Goal: Transaction & Acquisition: Purchase product/service

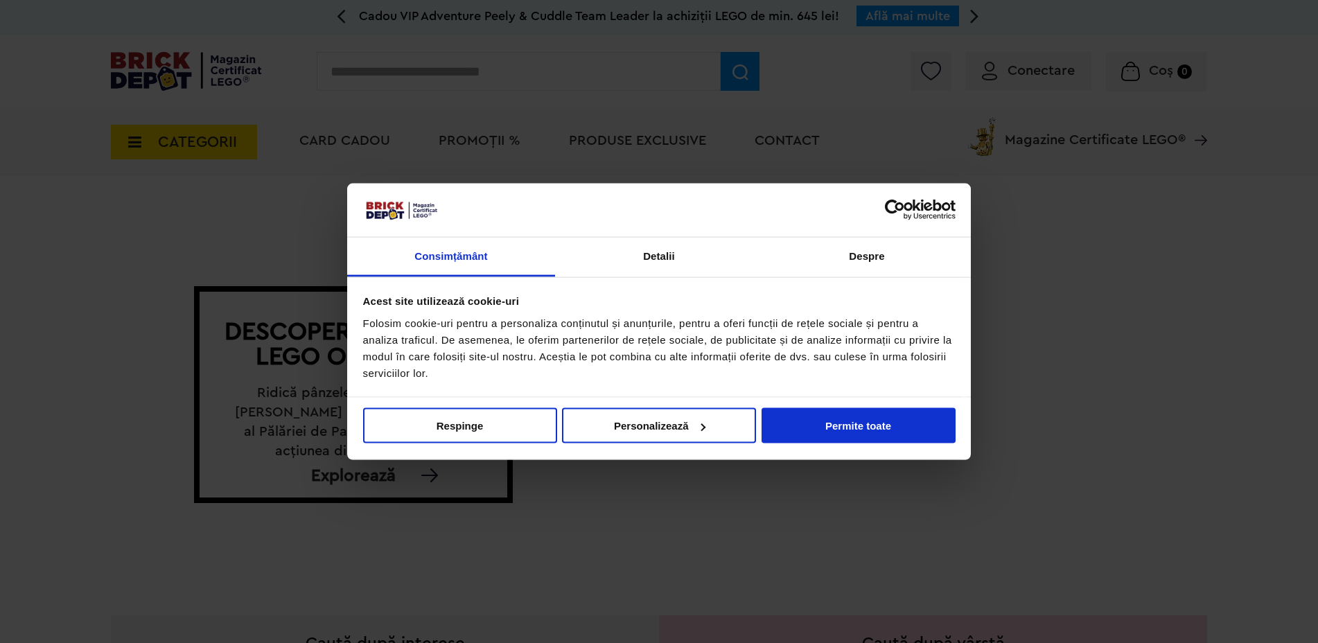
click at [1040, 76] on div at bounding box center [659, 321] width 1318 height 643
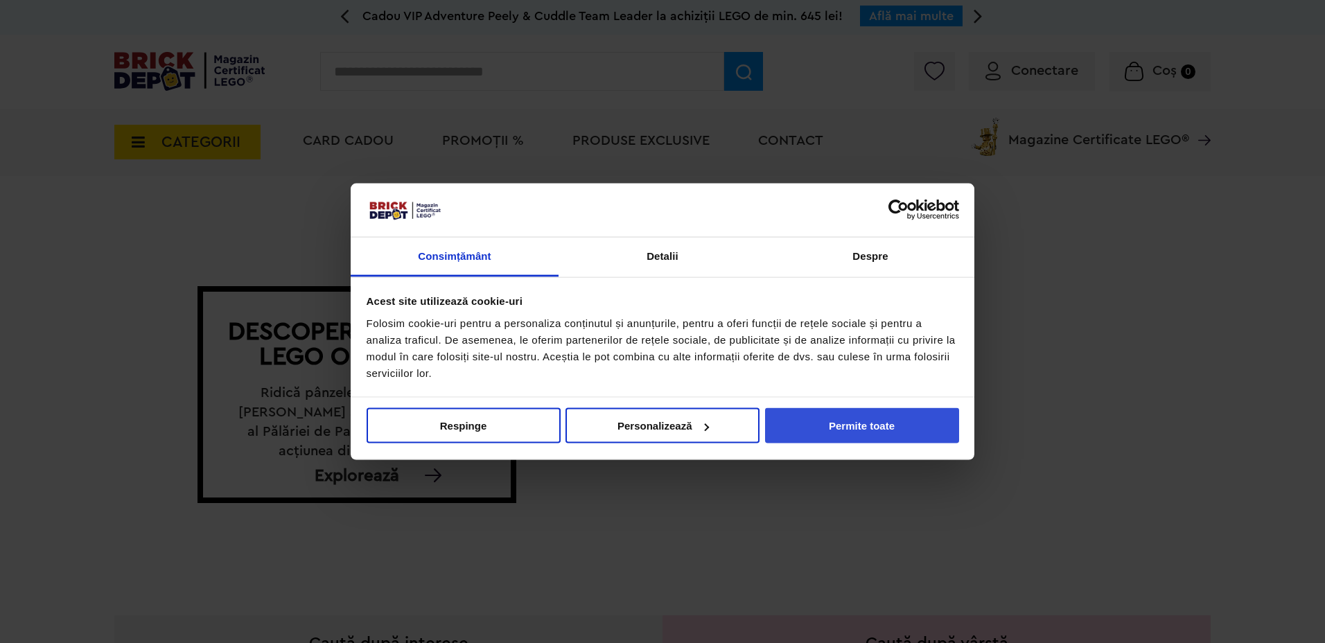
click at [851, 423] on button "Permite toate" at bounding box center [862, 425] width 194 height 35
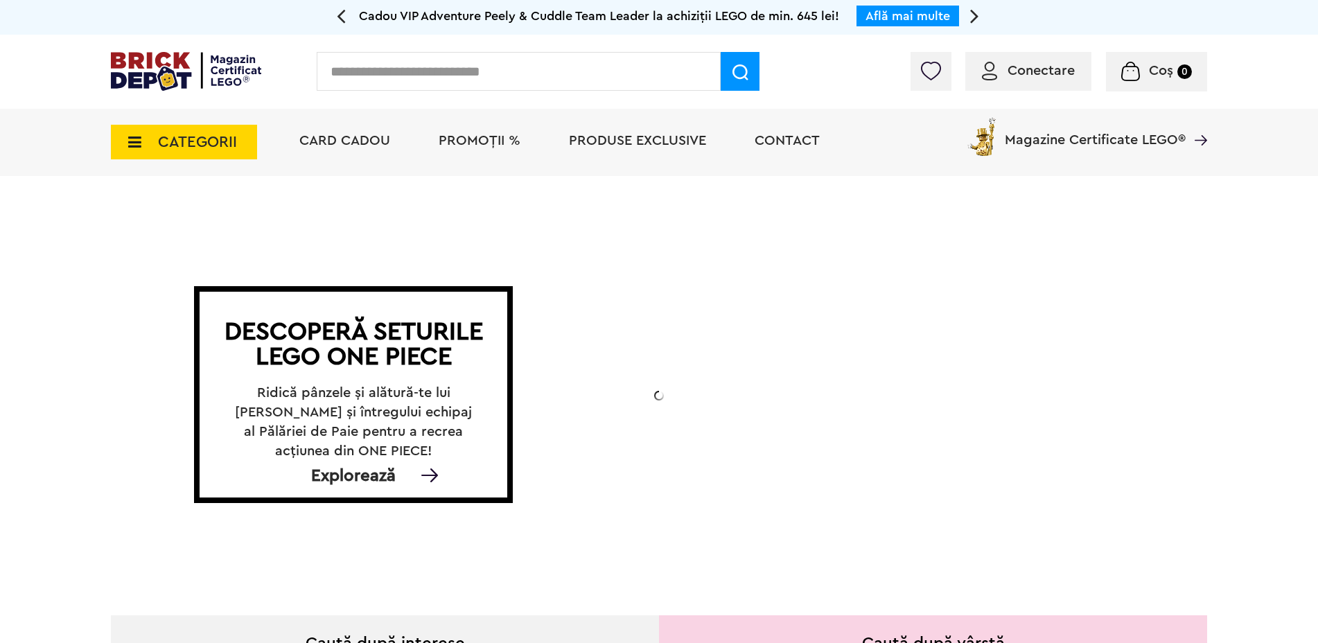
click at [1004, 67] on span "Conectare" at bounding box center [1028, 71] width 93 height 14
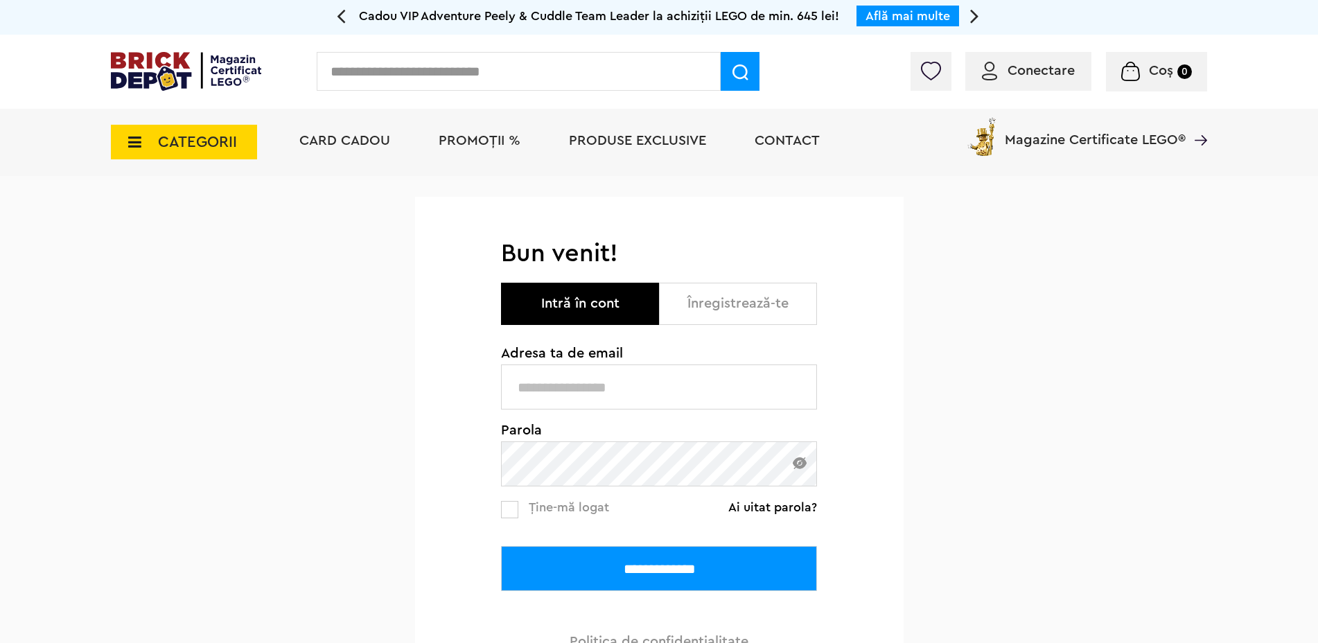
click at [584, 398] on input "text" at bounding box center [659, 387] width 316 height 45
click at [577, 392] on input "text" at bounding box center [659, 387] width 316 height 45
type input "**********"
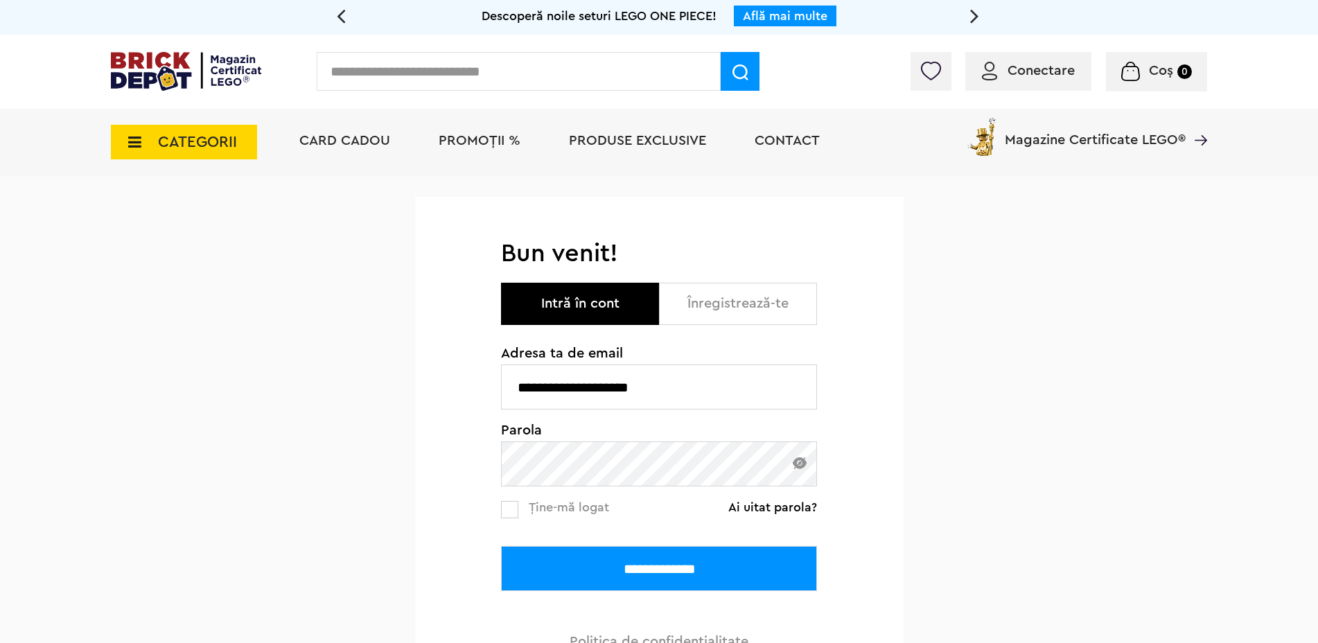
click at [648, 583] on input "**********" at bounding box center [659, 568] width 316 height 45
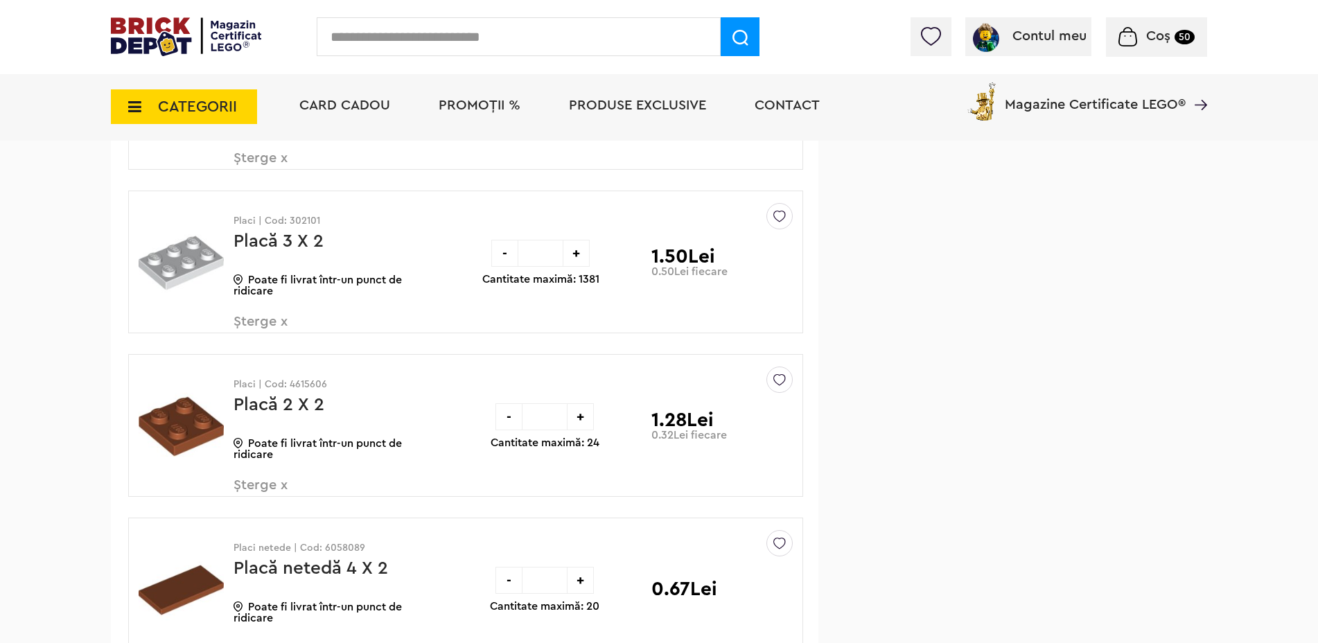
scroll to position [4505, 0]
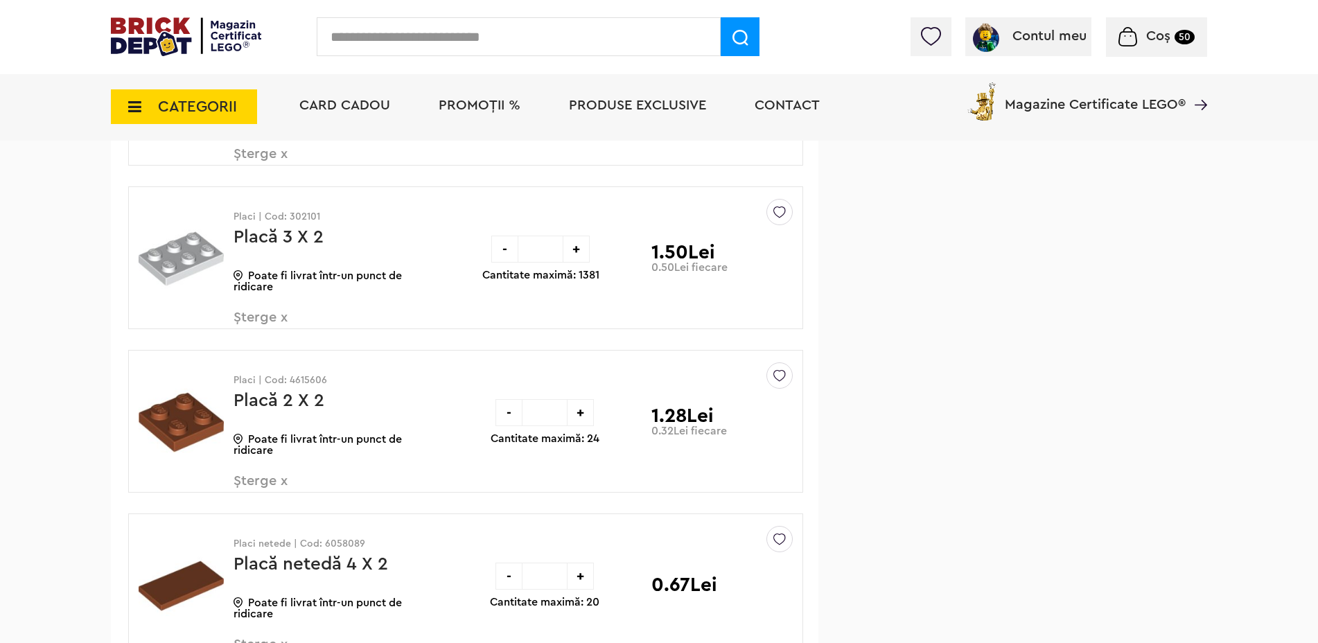
click at [280, 482] on span "Șterge x" at bounding box center [315, 489] width 163 height 30
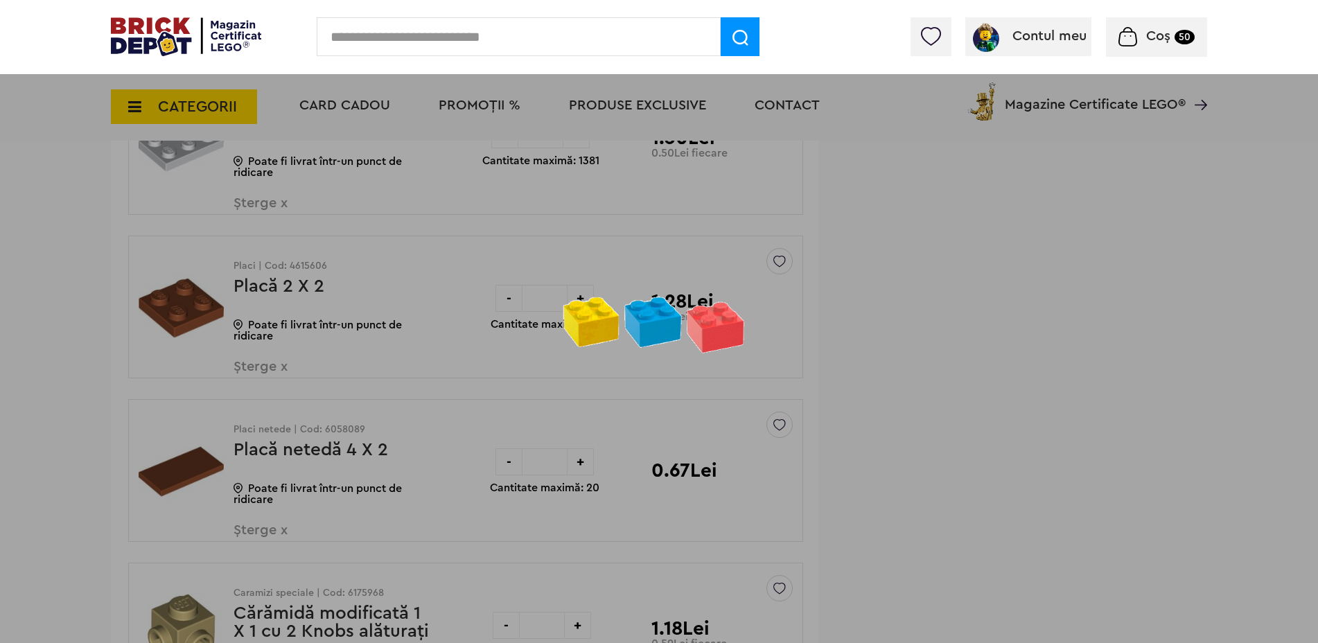
scroll to position [4644, 0]
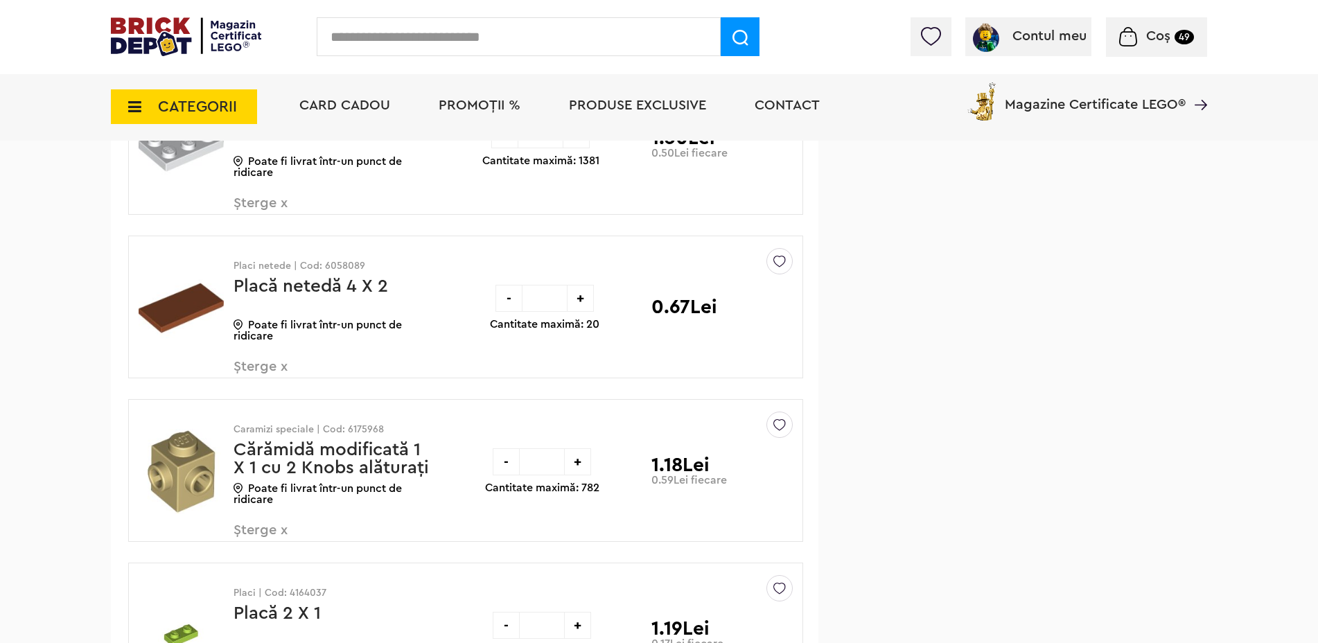
scroll to position [4644, 0]
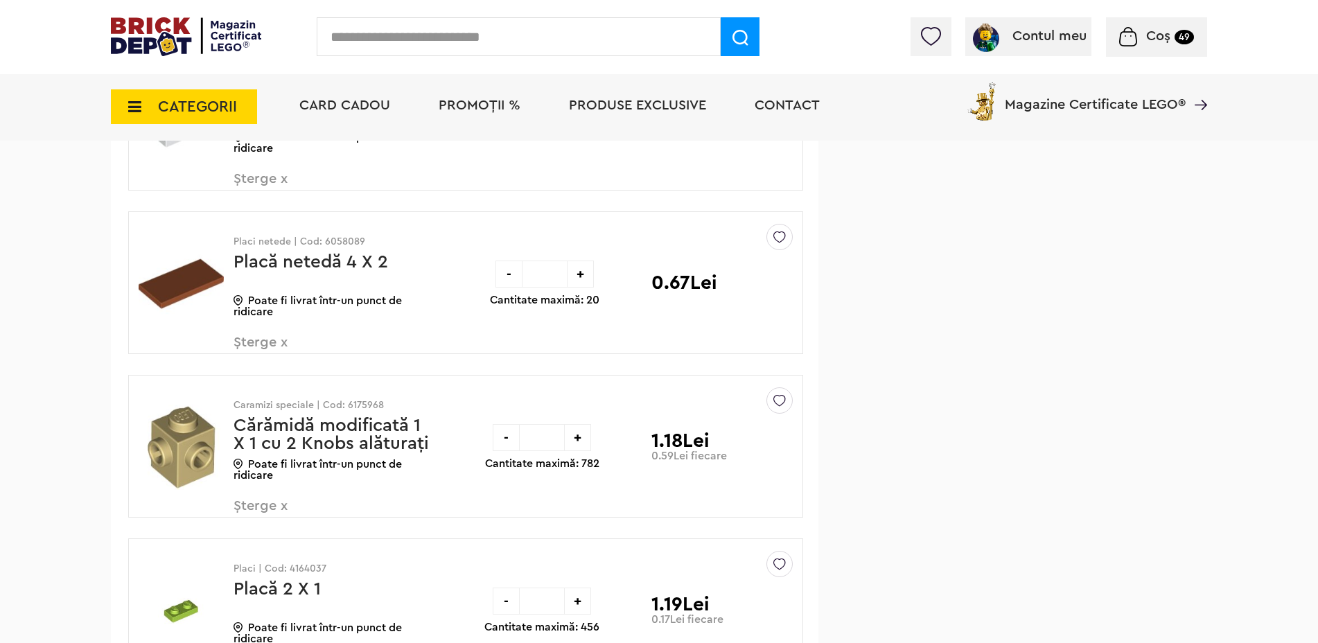
click at [265, 343] on span "Șterge x" at bounding box center [315, 350] width 163 height 30
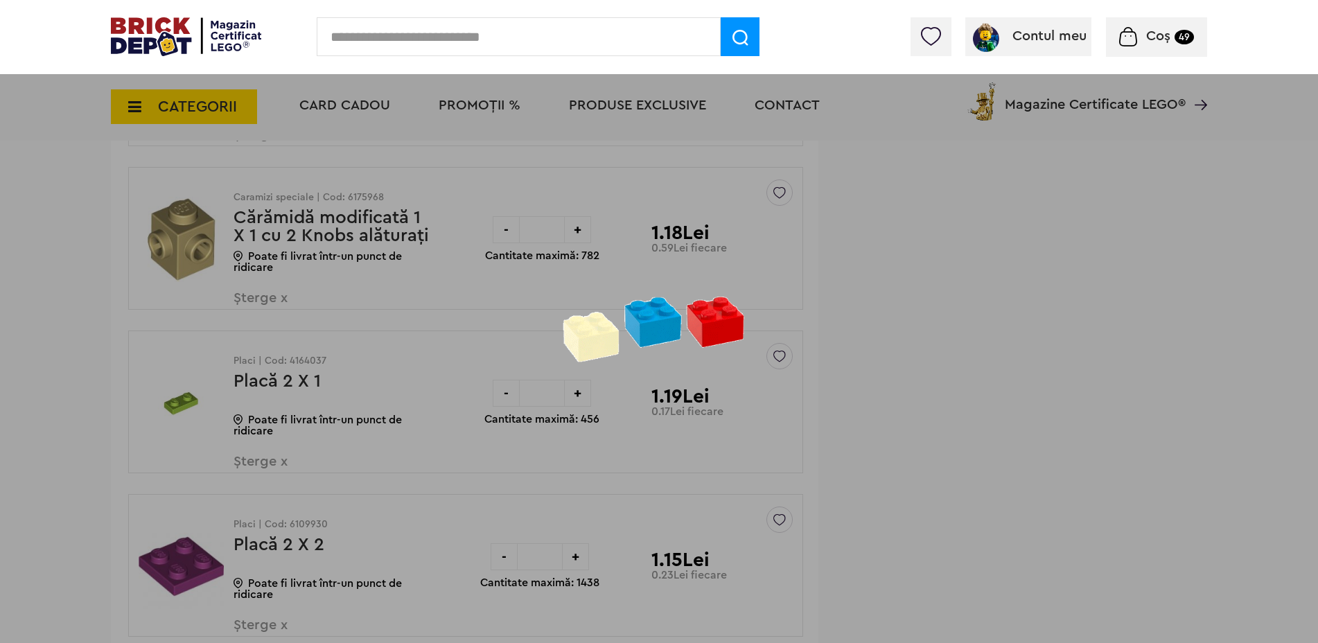
scroll to position [4688, 0]
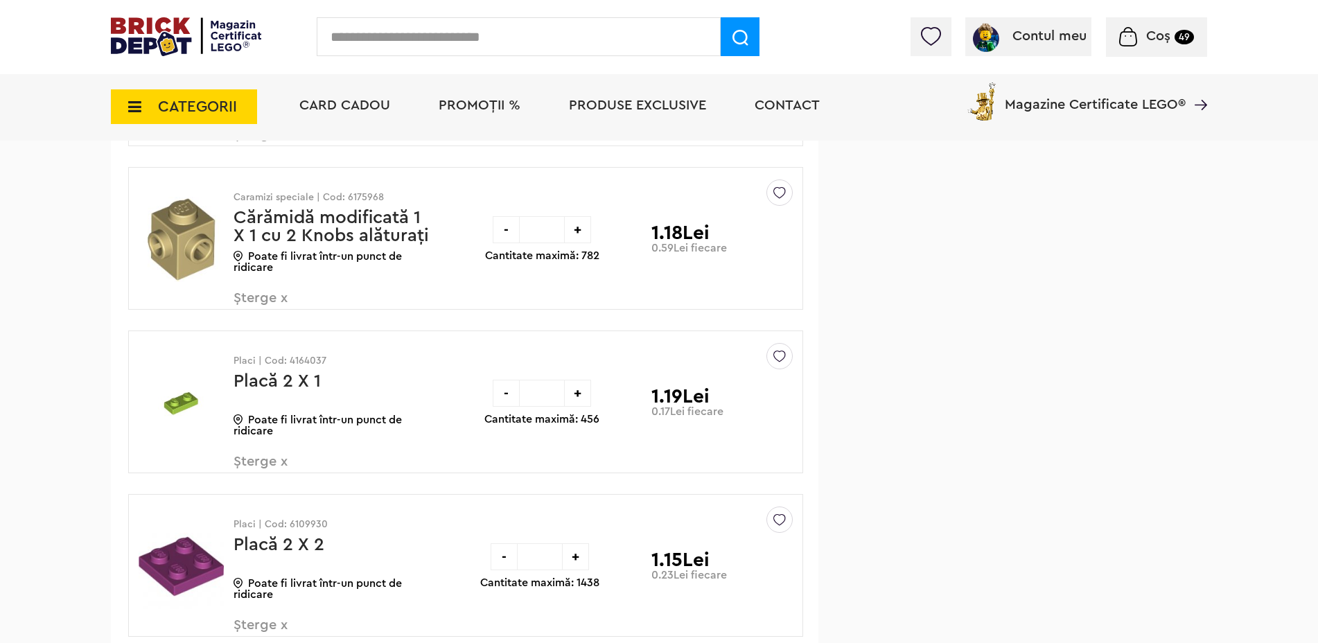
click at [256, 295] on span "Șterge x" at bounding box center [315, 306] width 163 height 30
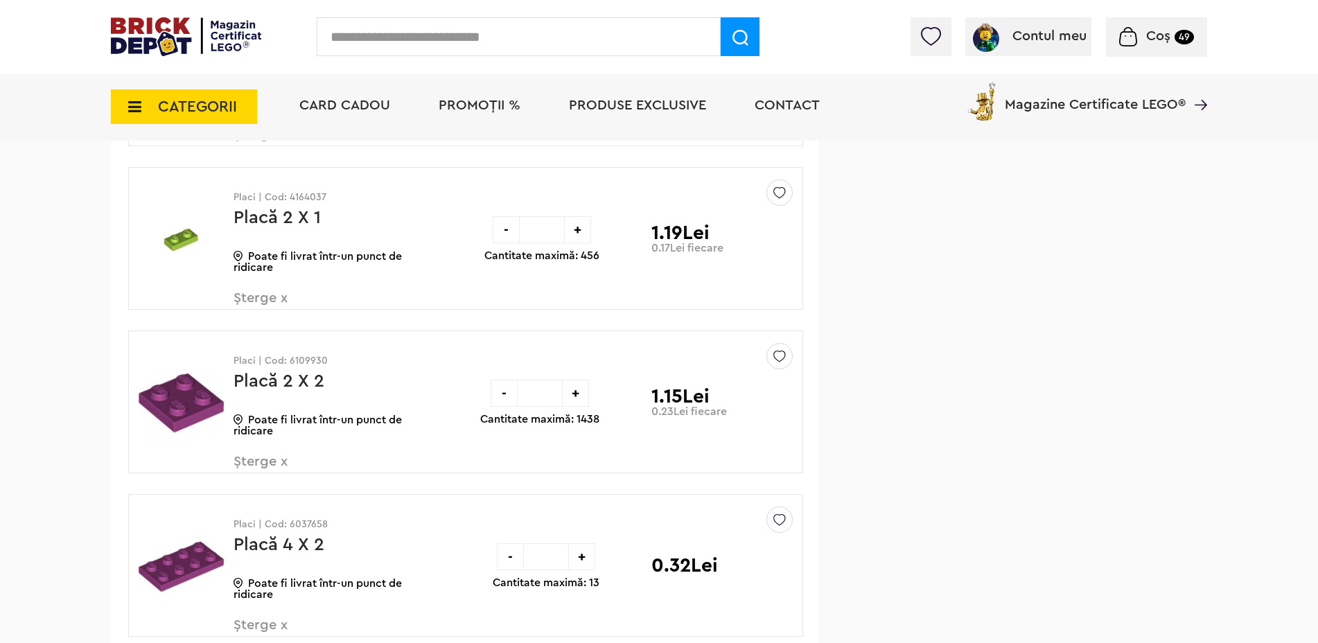
click at [280, 297] on span "Șterge x" at bounding box center [315, 306] width 163 height 30
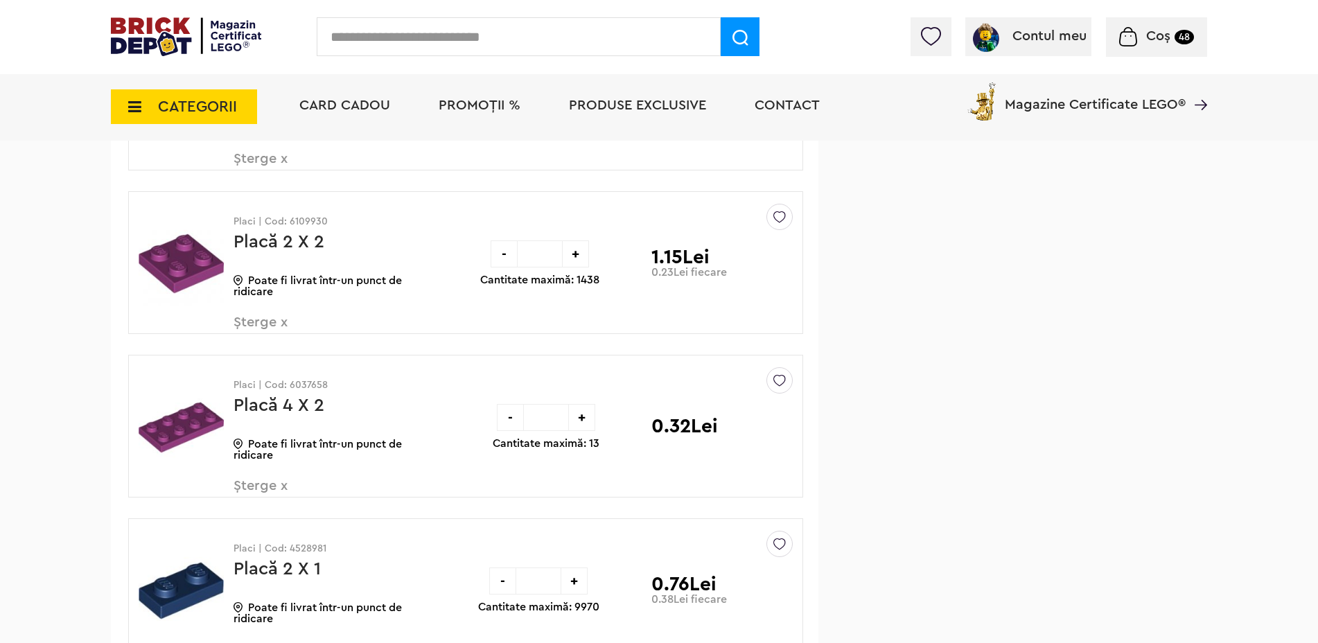
scroll to position [4688, 0]
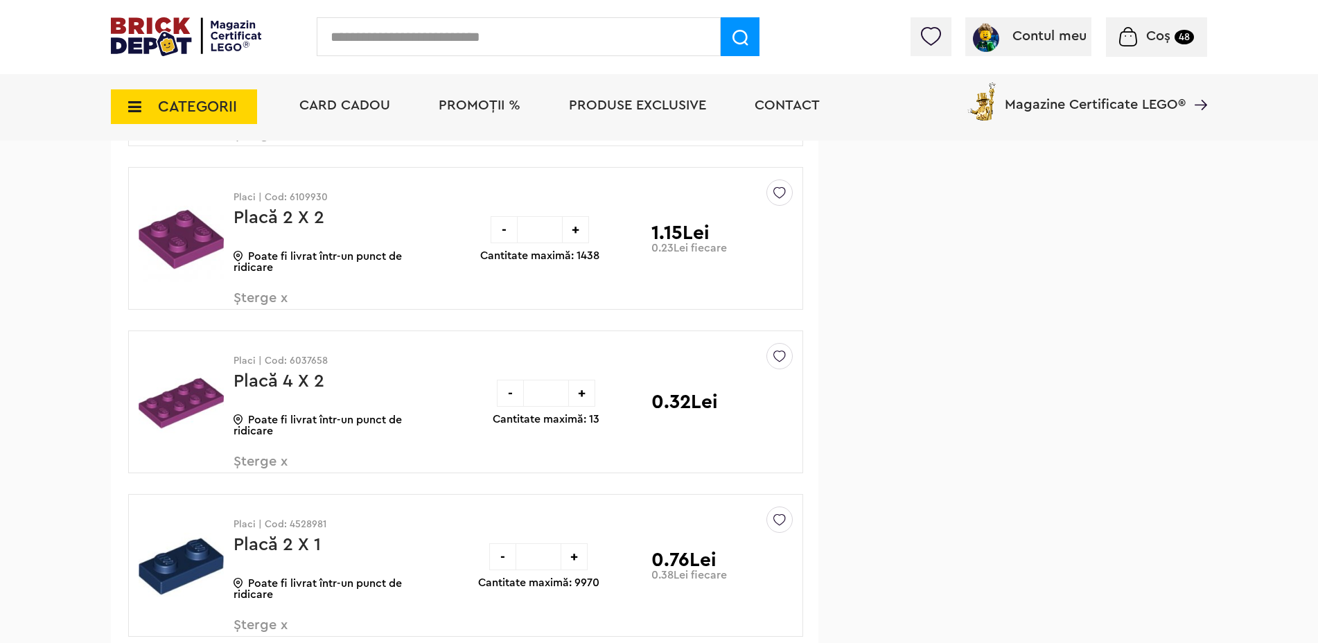
click at [279, 295] on span "Șterge x" at bounding box center [315, 306] width 163 height 30
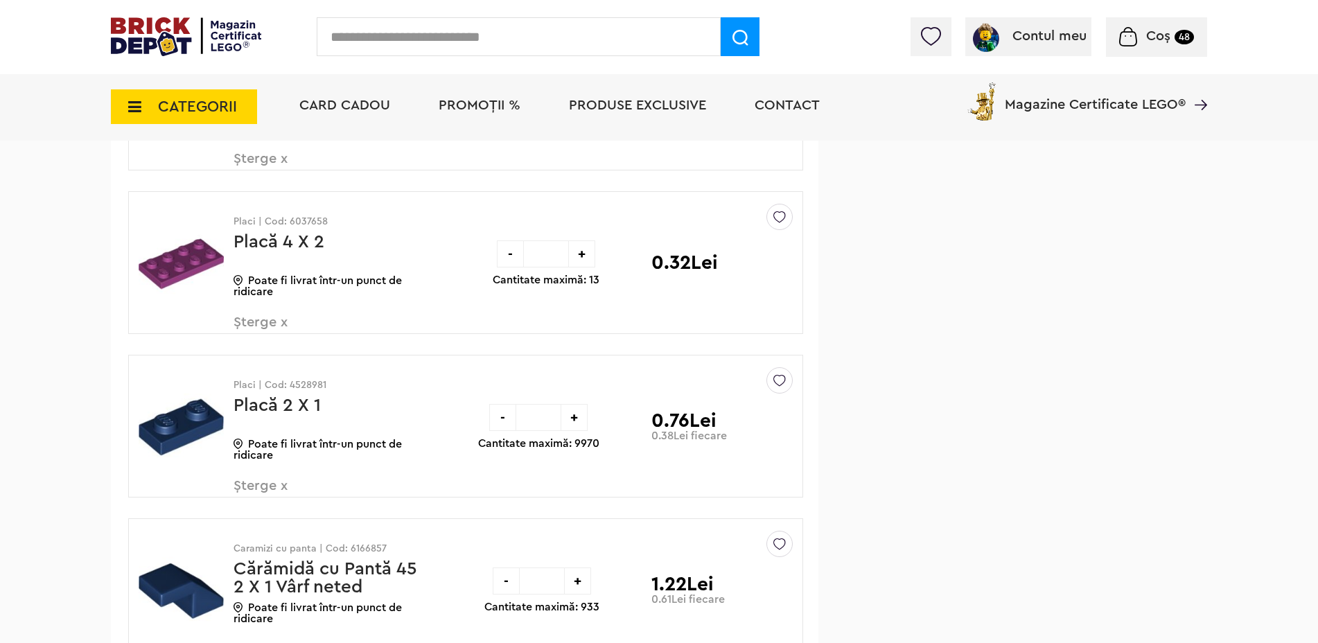
click at [276, 321] on span "Șterge x" at bounding box center [315, 330] width 163 height 30
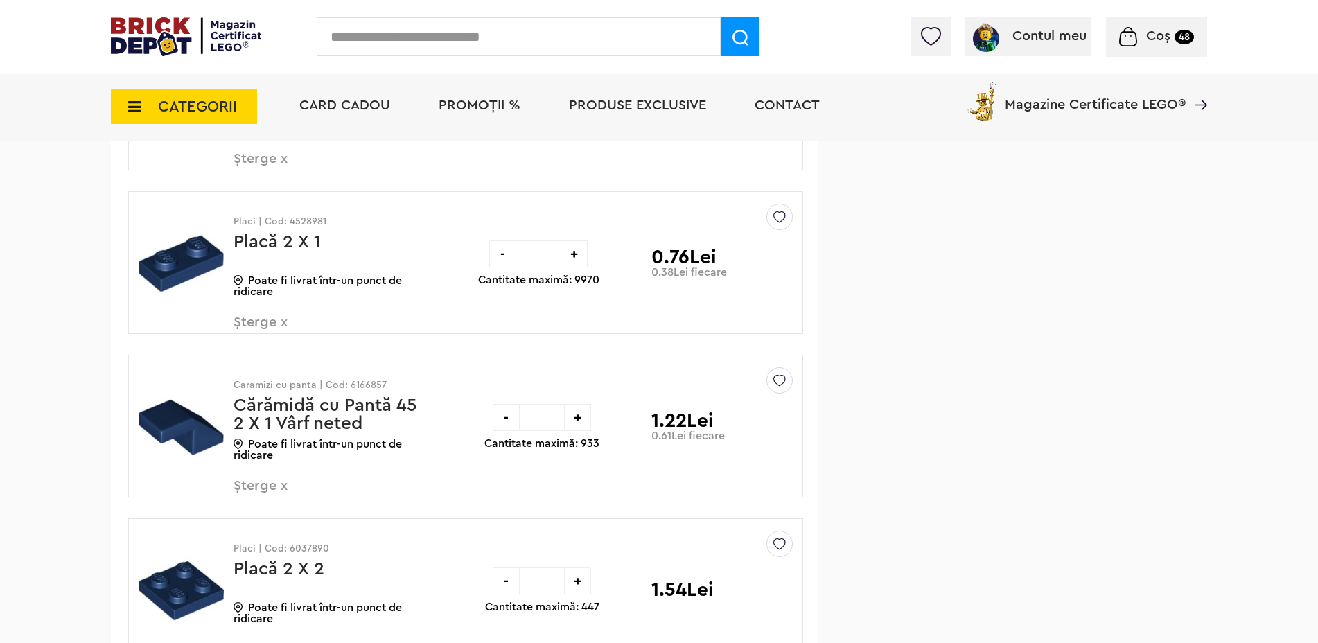
click at [274, 324] on span "Șterge x" at bounding box center [315, 330] width 163 height 30
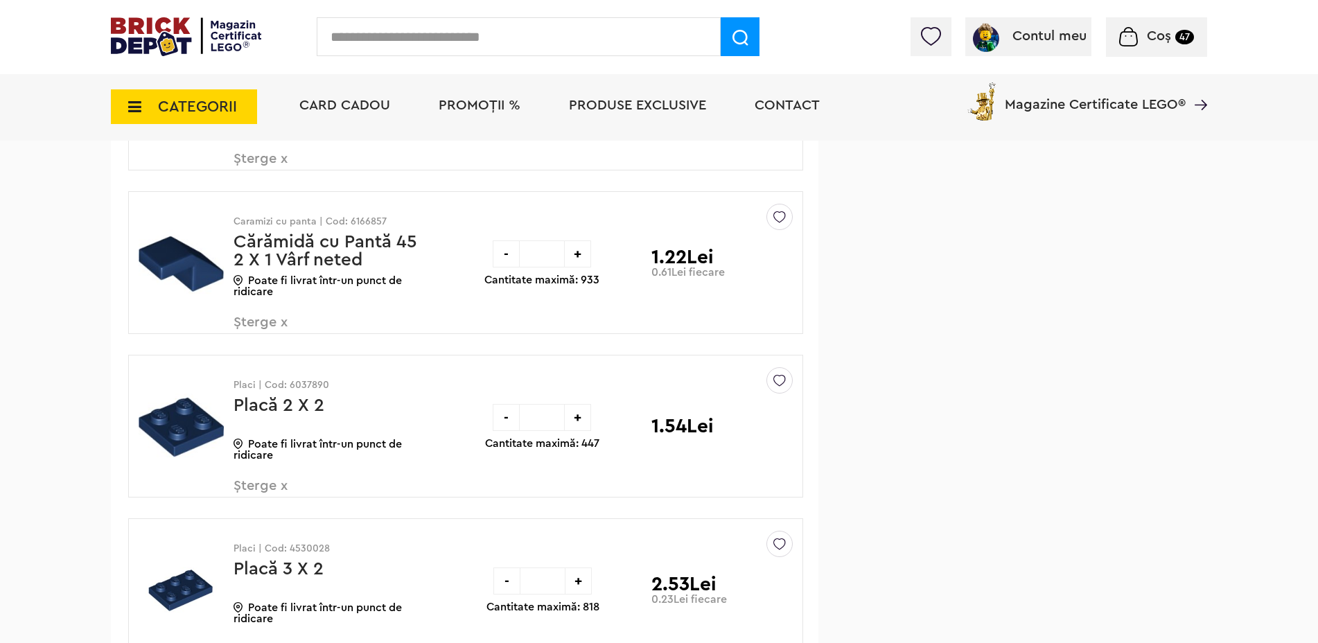
click at [279, 315] on span "Șterge x" at bounding box center [315, 330] width 163 height 30
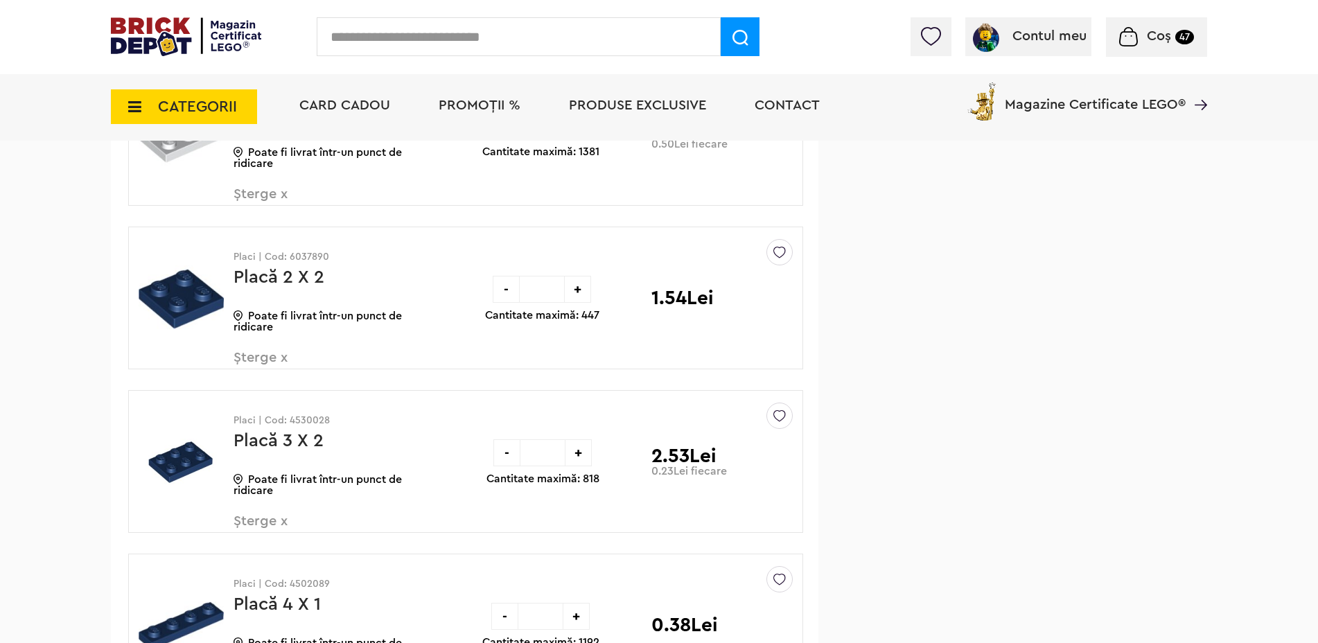
scroll to position [4664, 0]
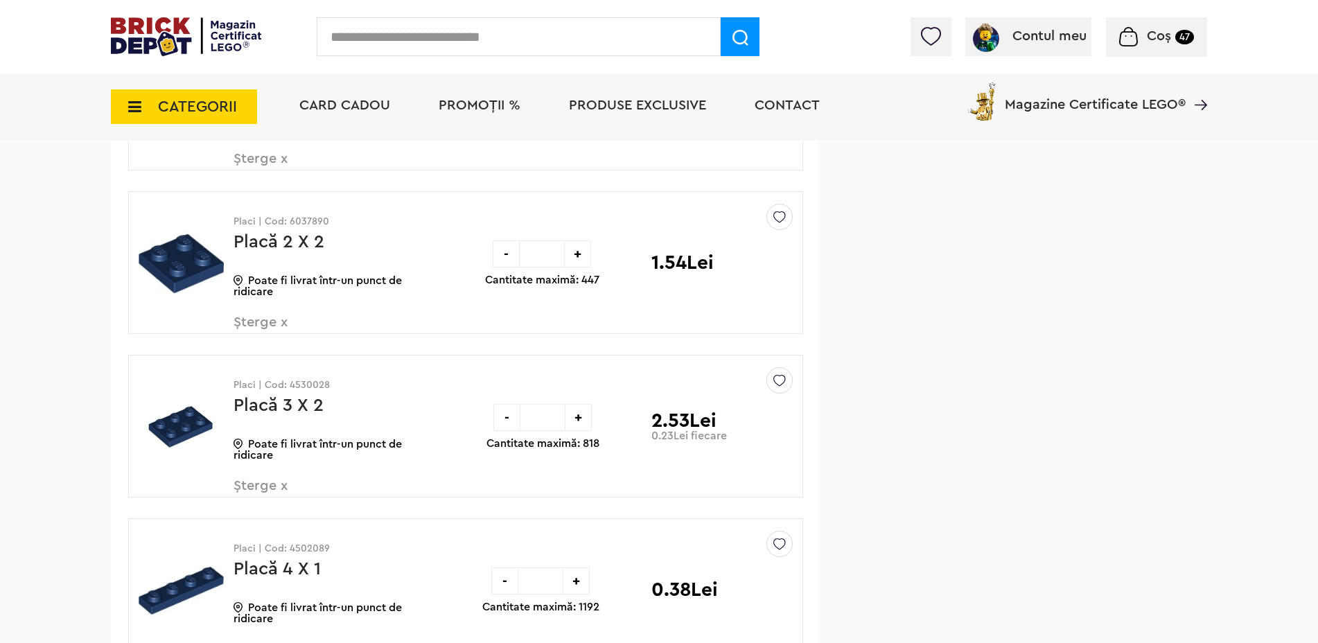
click at [266, 322] on span "Șterge x" at bounding box center [315, 330] width 163 height 30
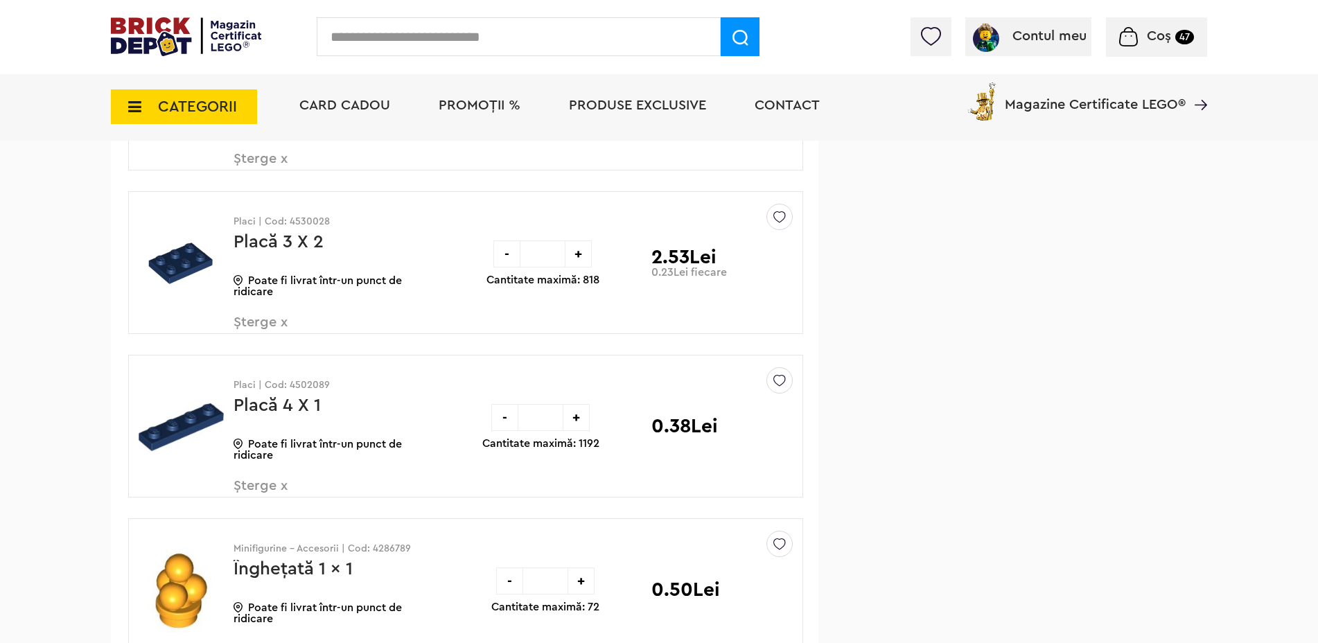
drag, startPoint x: 557, startPoint y: 259, endPoint x: 529, endPoint y: 259, distance: 27.7
click at [529, 259] on input "**" at bounding box center [543, 254] width 44 height 27
type input "*"
click at [501, 255] on div "-" at bounding box center [506, 254] width 27 height 27
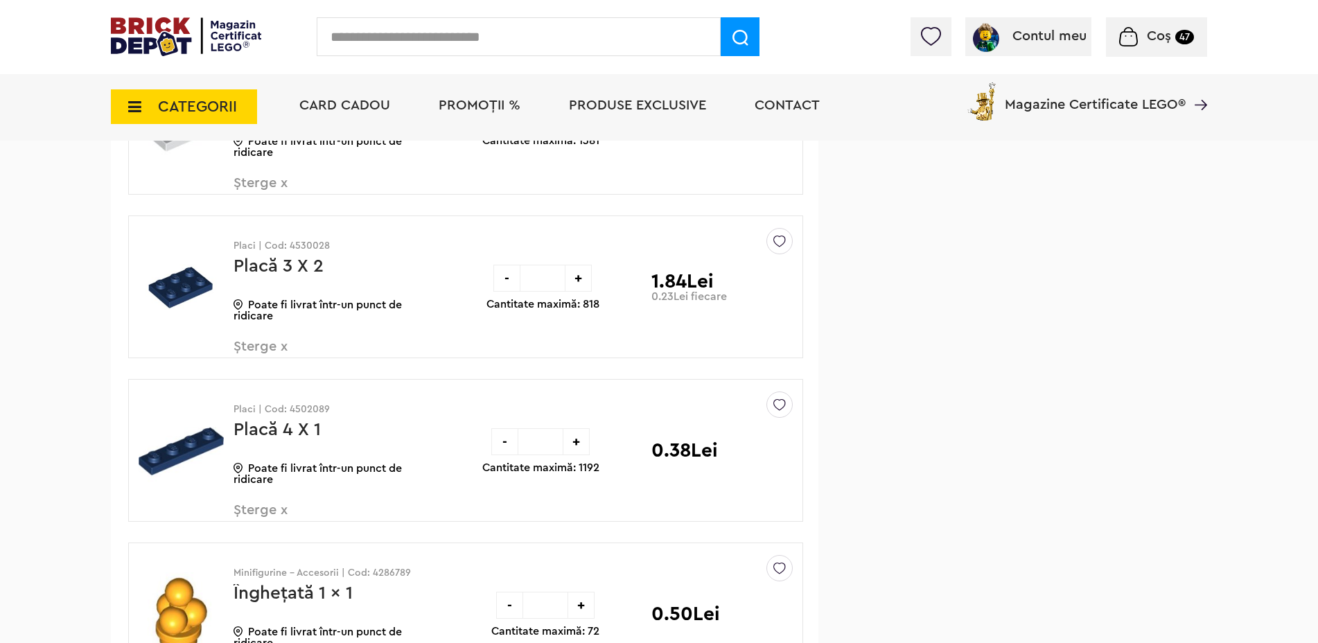
scroll to position [4664, 0]
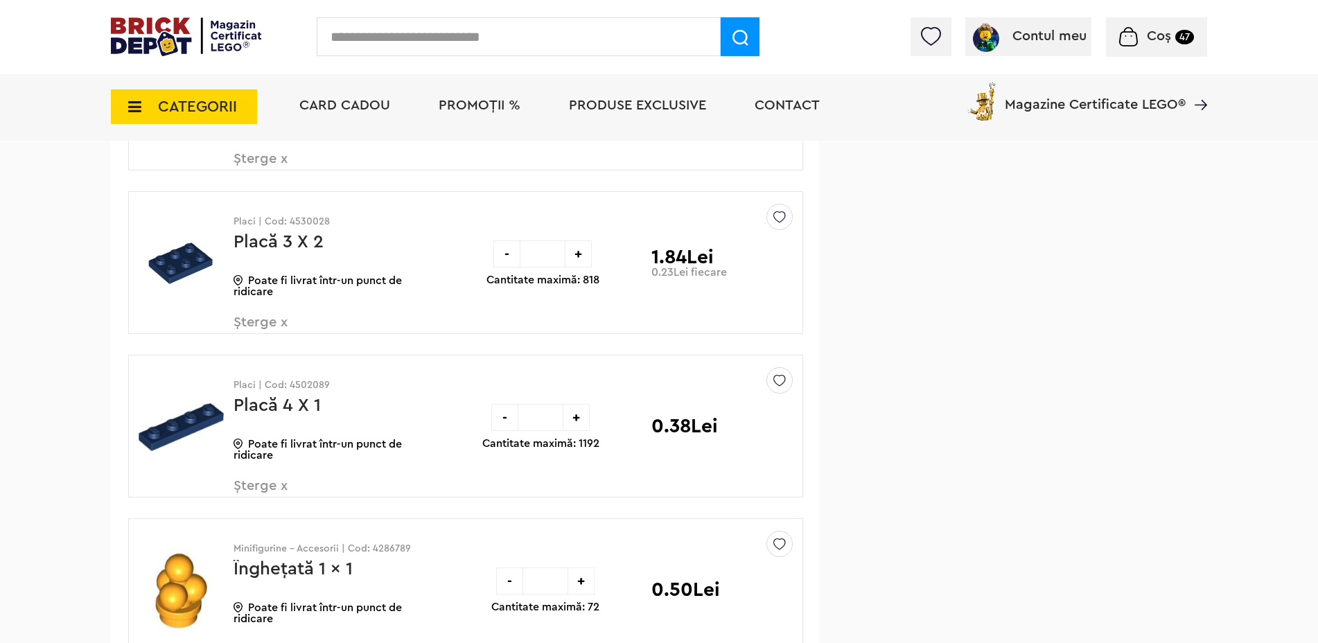
click at [274, 322] on span "Șterge x" at bounding box center [315, 330] width 163 height 30
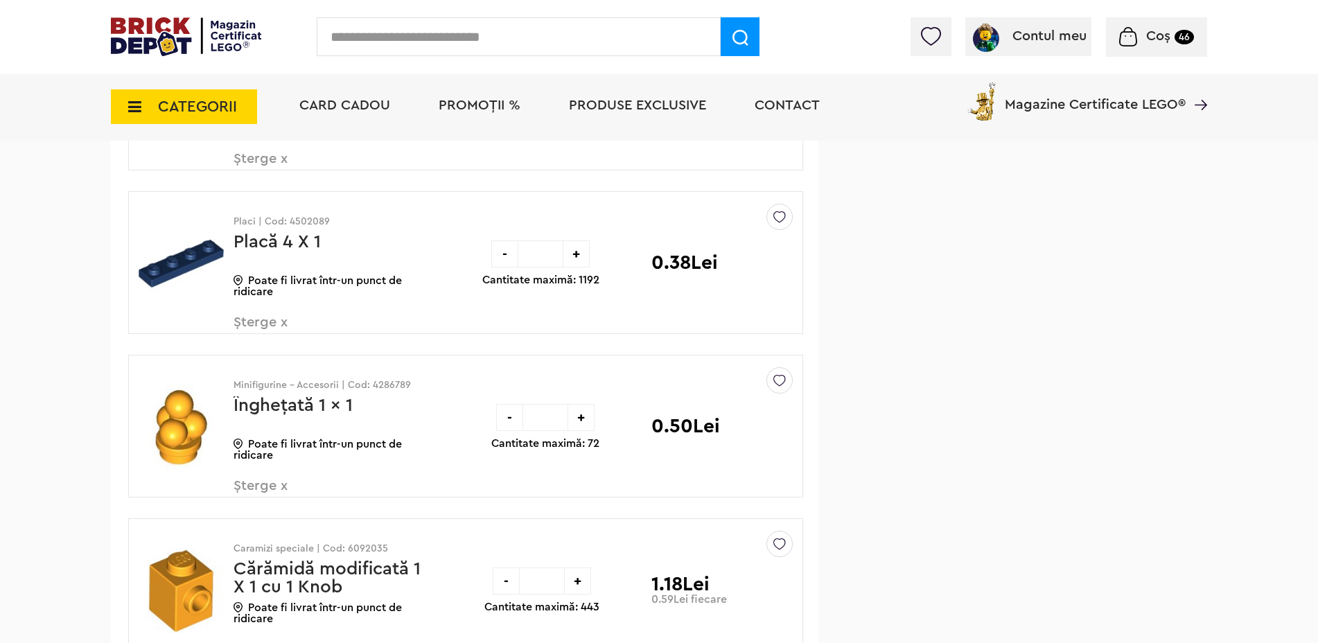
click at [274, 322] on span "Șterge x" at bounding box center [315, 330] width 163 height 30
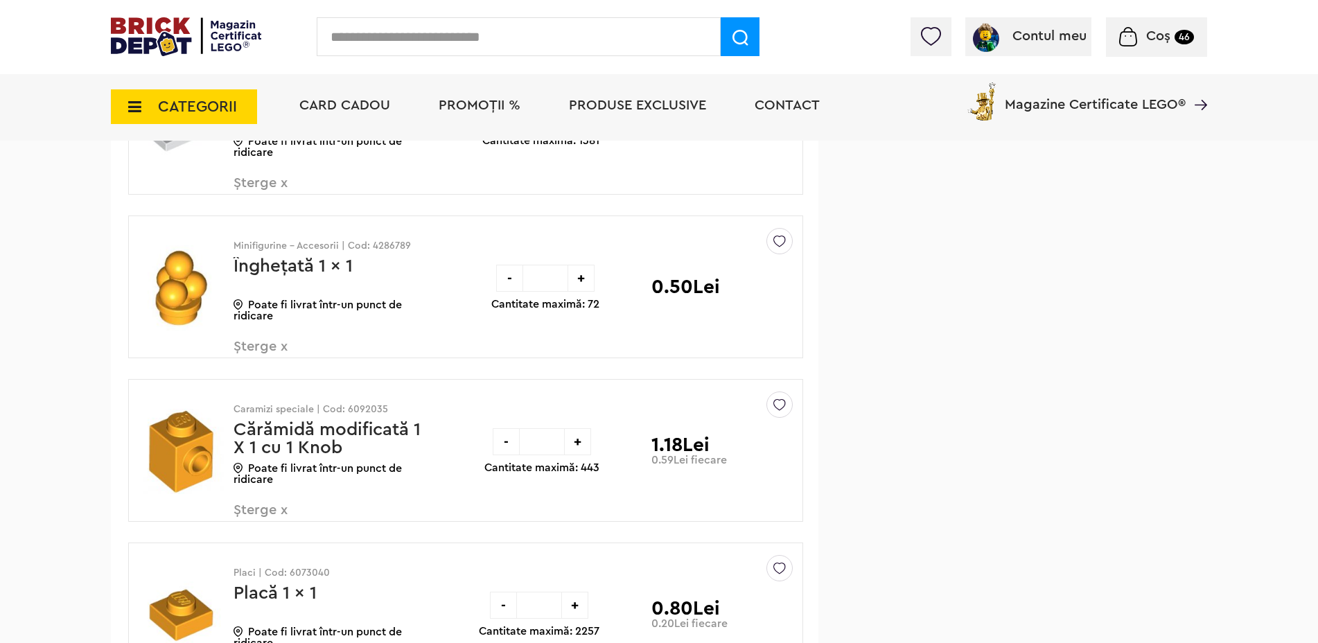
scroll to position [4664, 0]
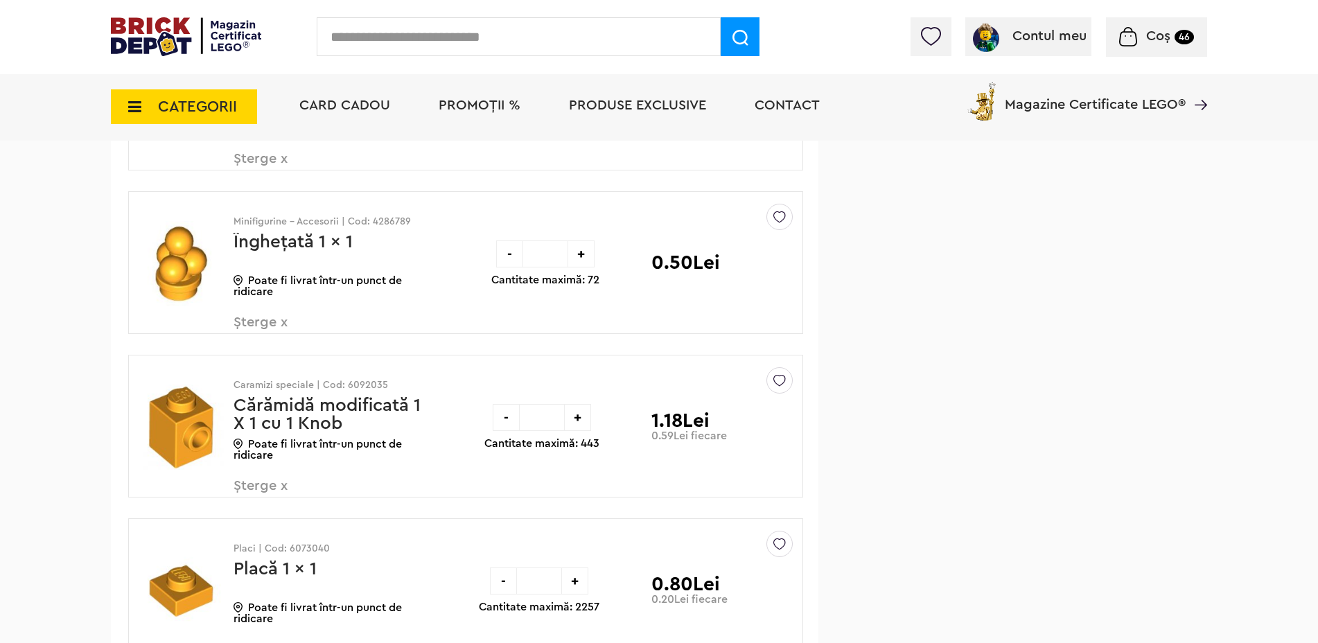
click at [276, 327] on span "Șterge x" at bounding box center [315, 330] width 163 height 30
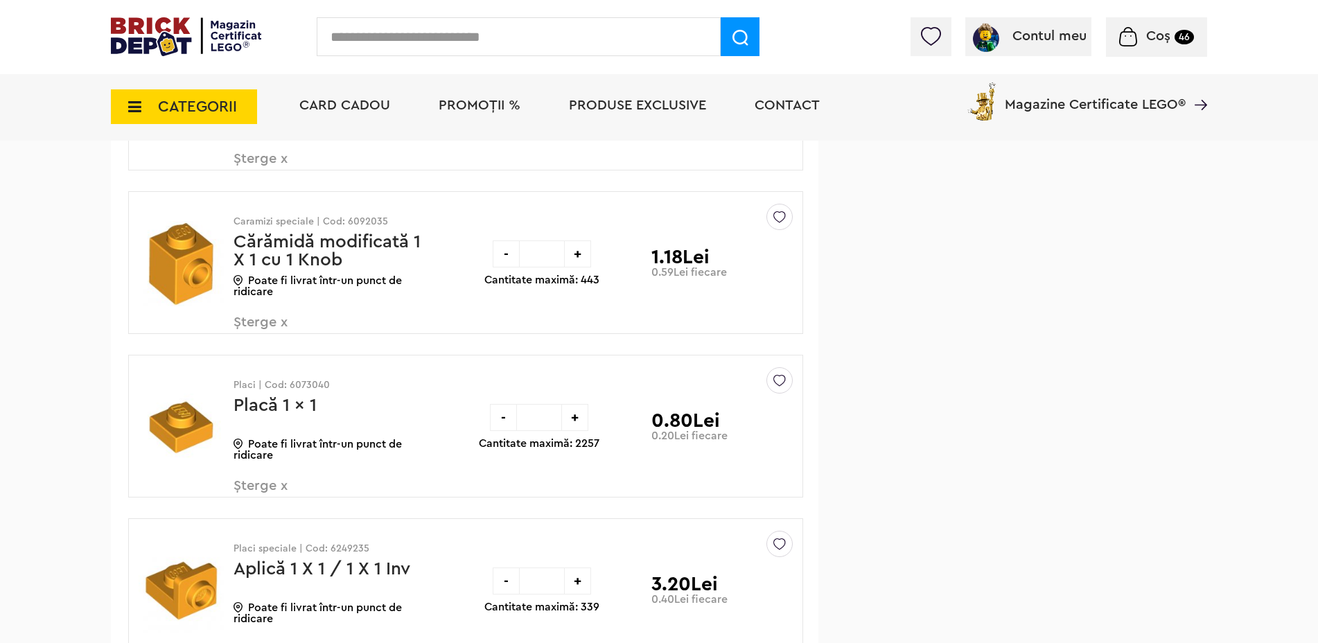
click at [274, 322] on span "Șterge x" at bounding box center [315, 330] width 163 height 30
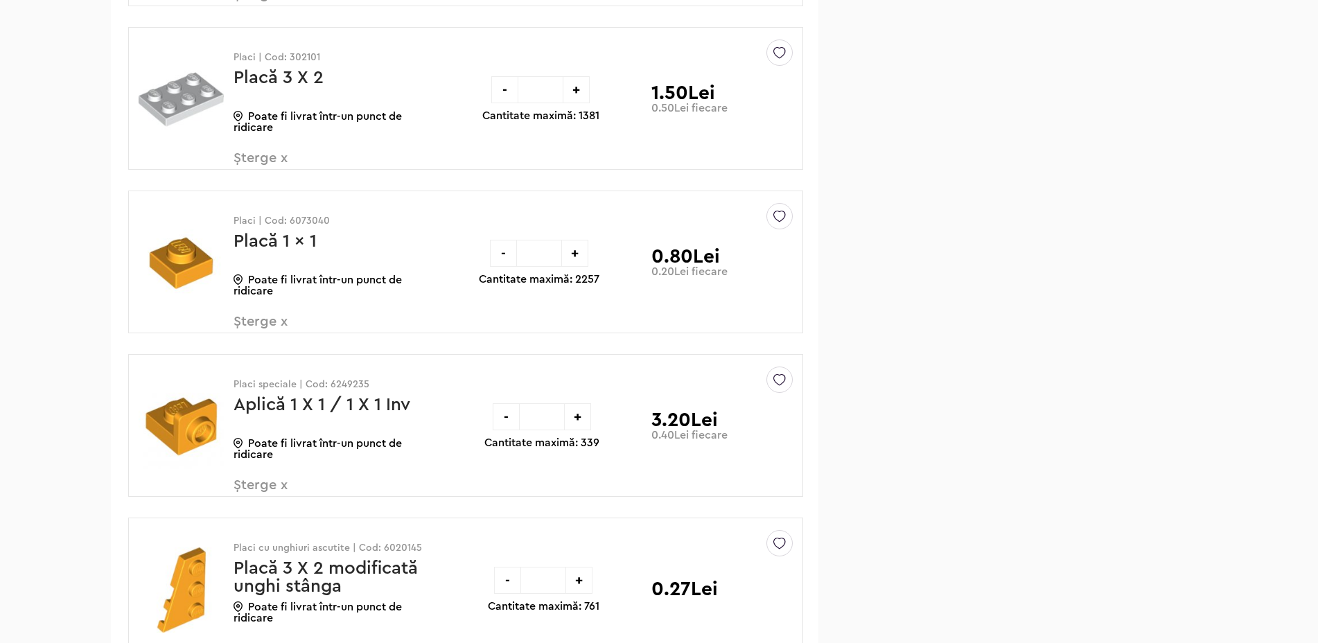
scroll to position [4664, 0]
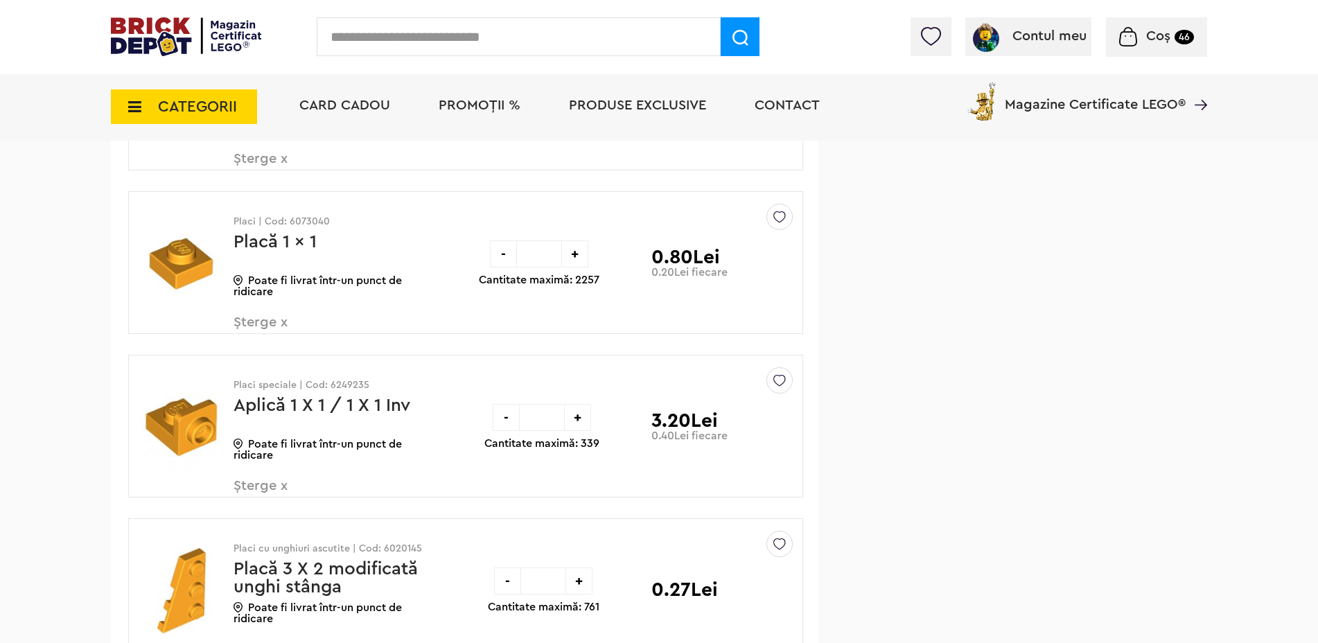
click at [265, 325] on span "Șterge x" at bounding box center [315, 330] width 163 height 30
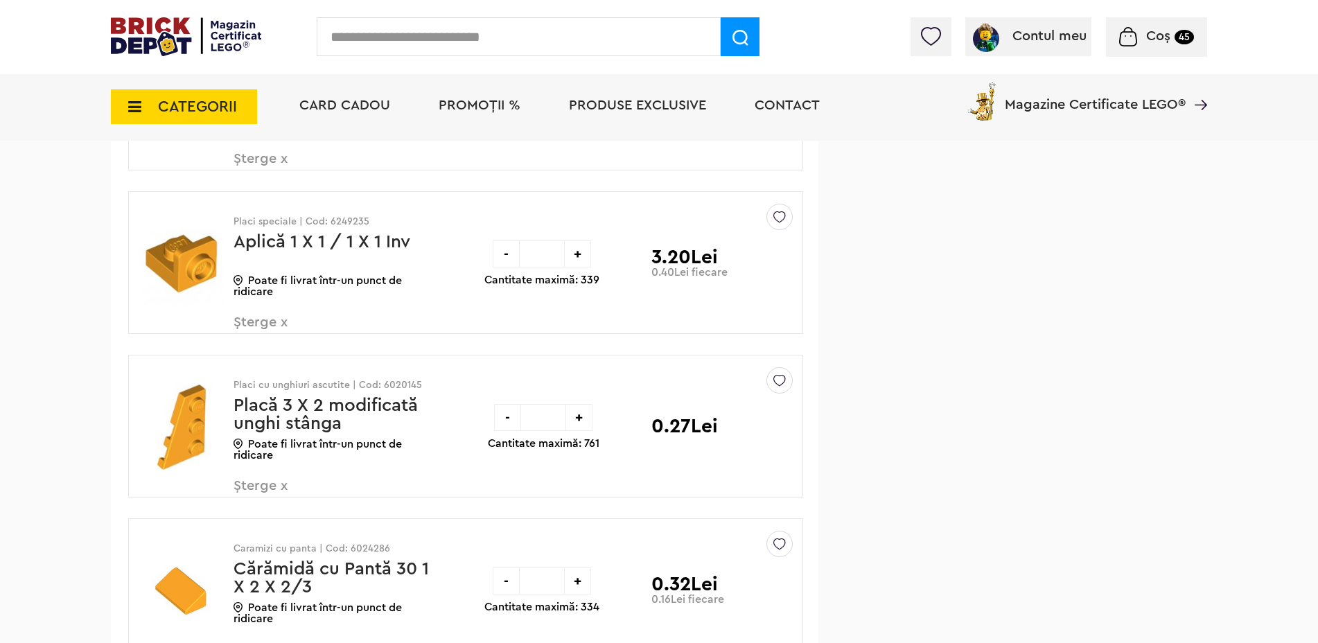
click at [273, 326] on span "Șterge x" at bounding box center [315, 330] width 163 height 30
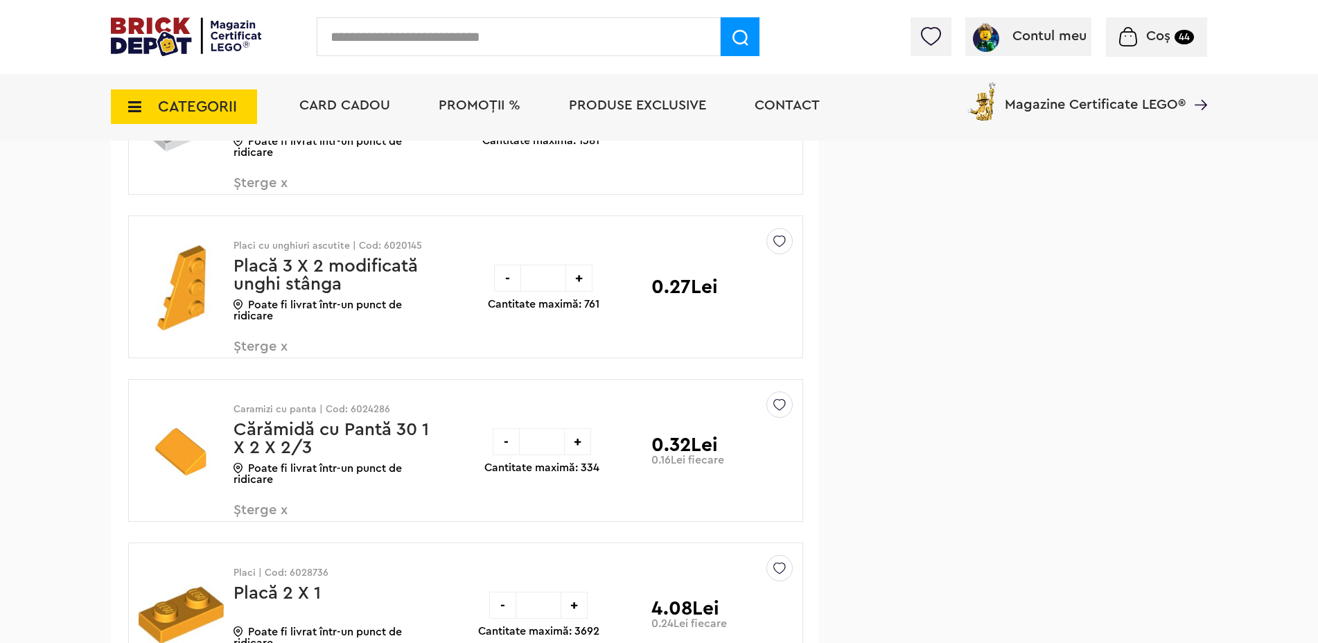
scroll to position [4664, 0]
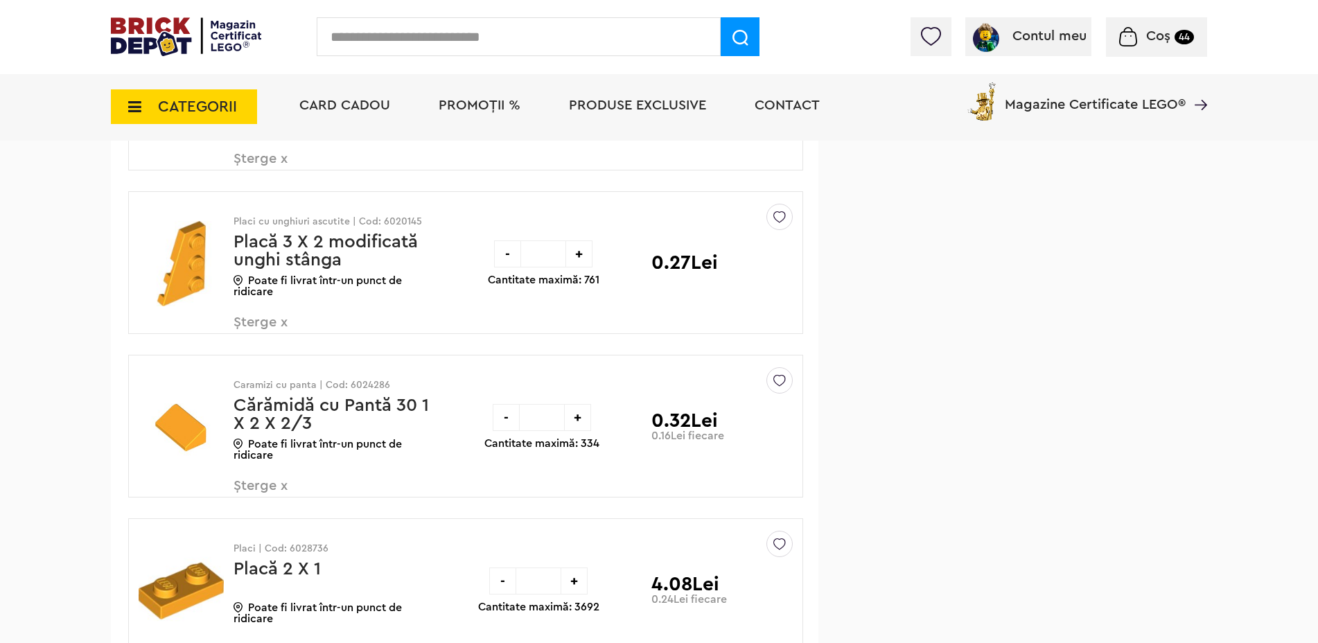
click at [259, 317] on span "Șterge x" at bounding box center [315, 330] width 163 height 30
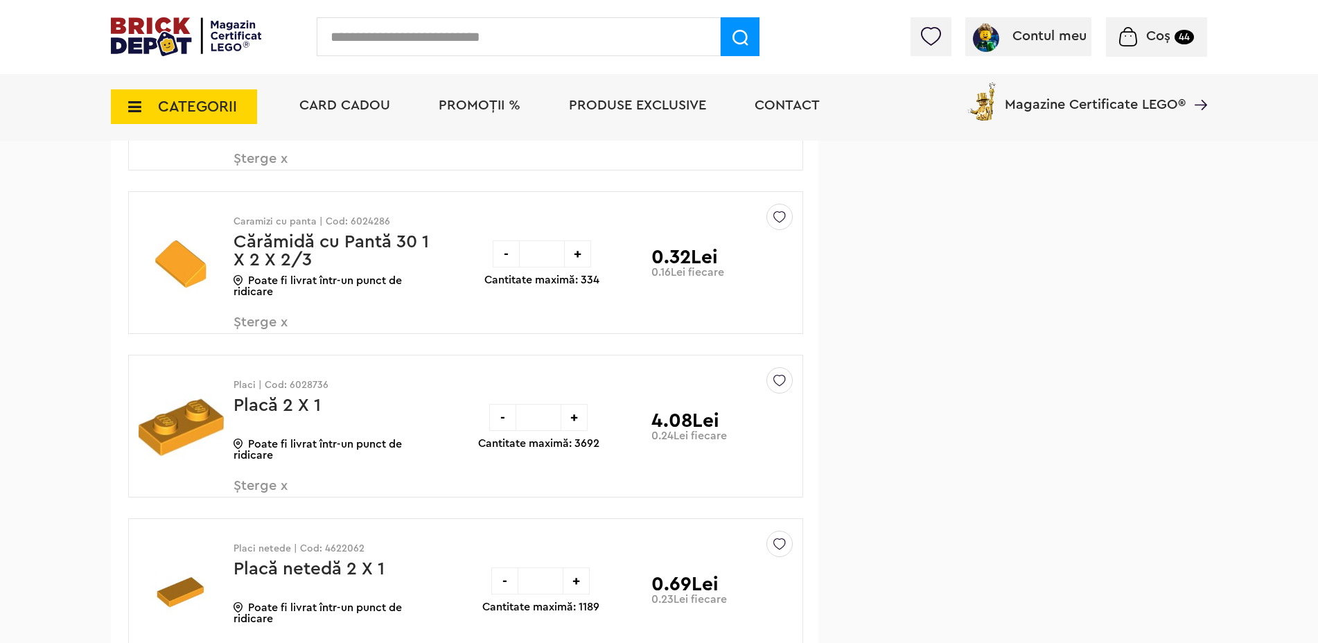
click at [275, 323] on span "Șterge x" at bounding box center [315, 330] width 163 height 30
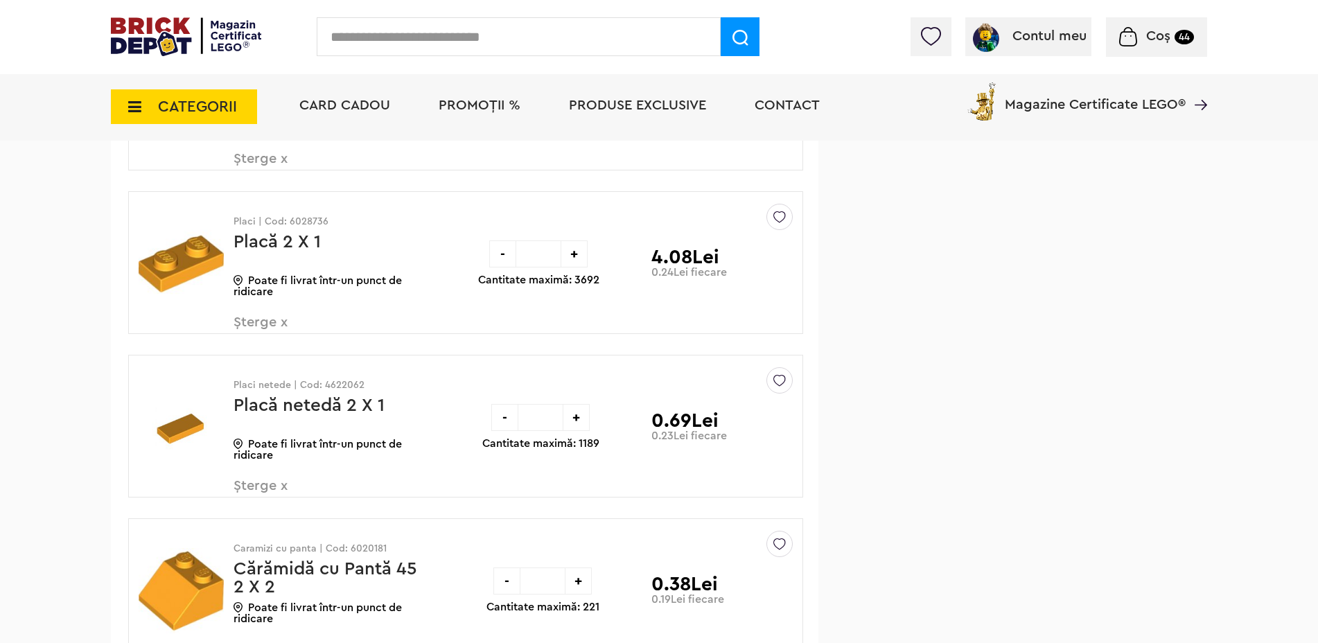
click at [256, 322] on span "Șterge x" at bounding box center [315, 330] width 163 height 30
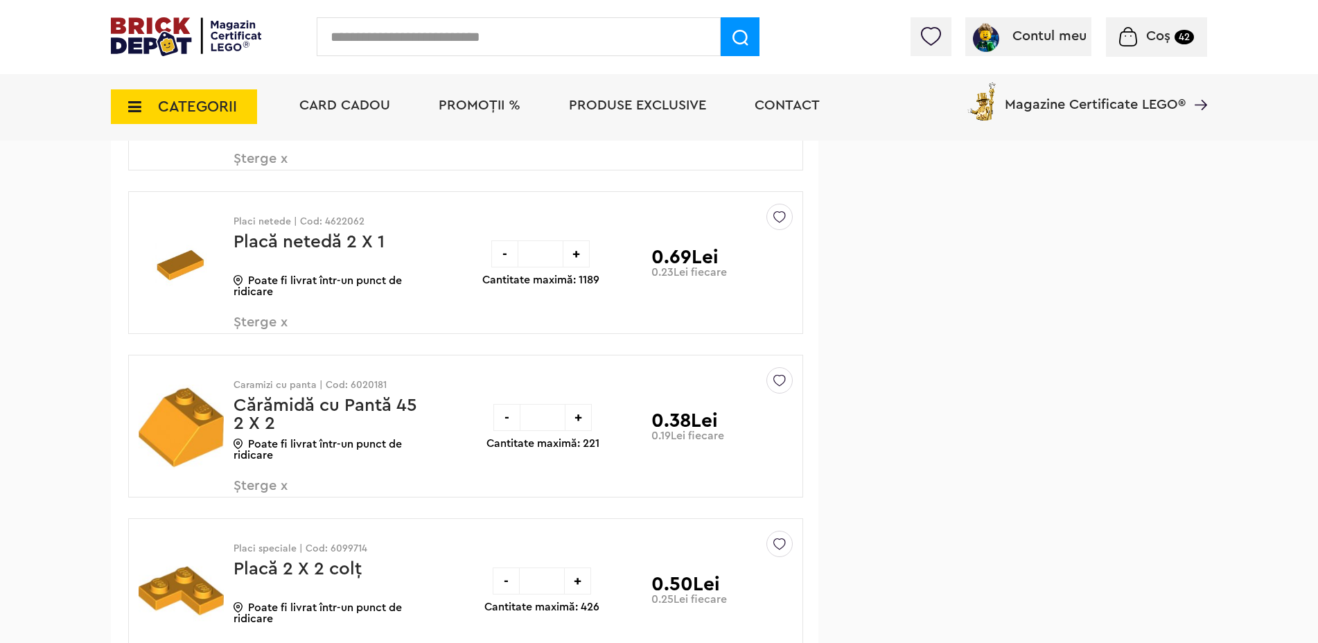
click at [260, 322] on span "Șterge x" at bounding box center [315, 330] width 163 height 30
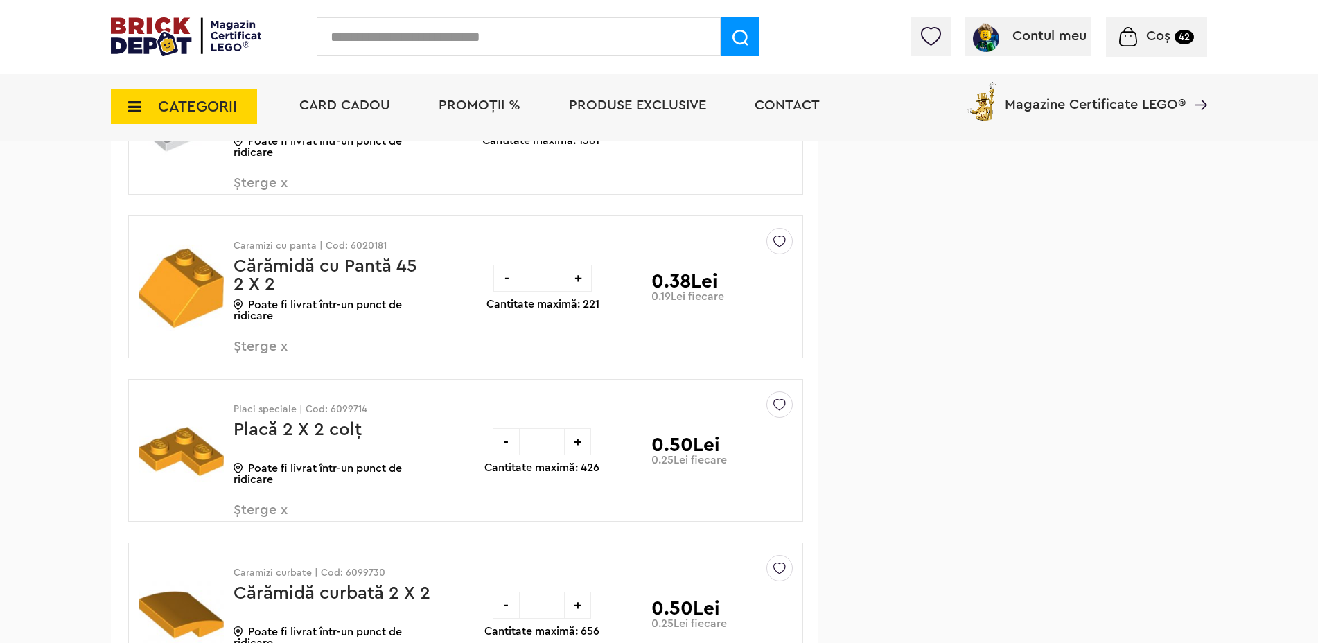
scroll to position [4664, 0]
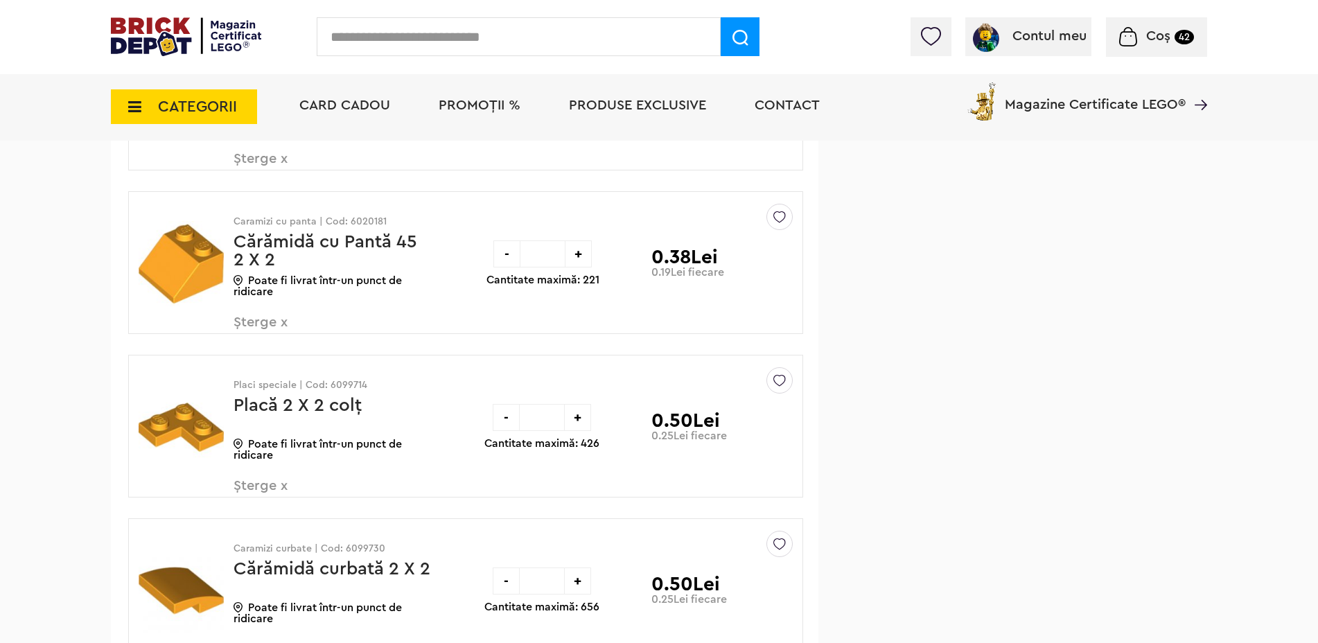
click at [263, 326] on span "Șterge x" at bounding box center [315, 330] width 163 height 30
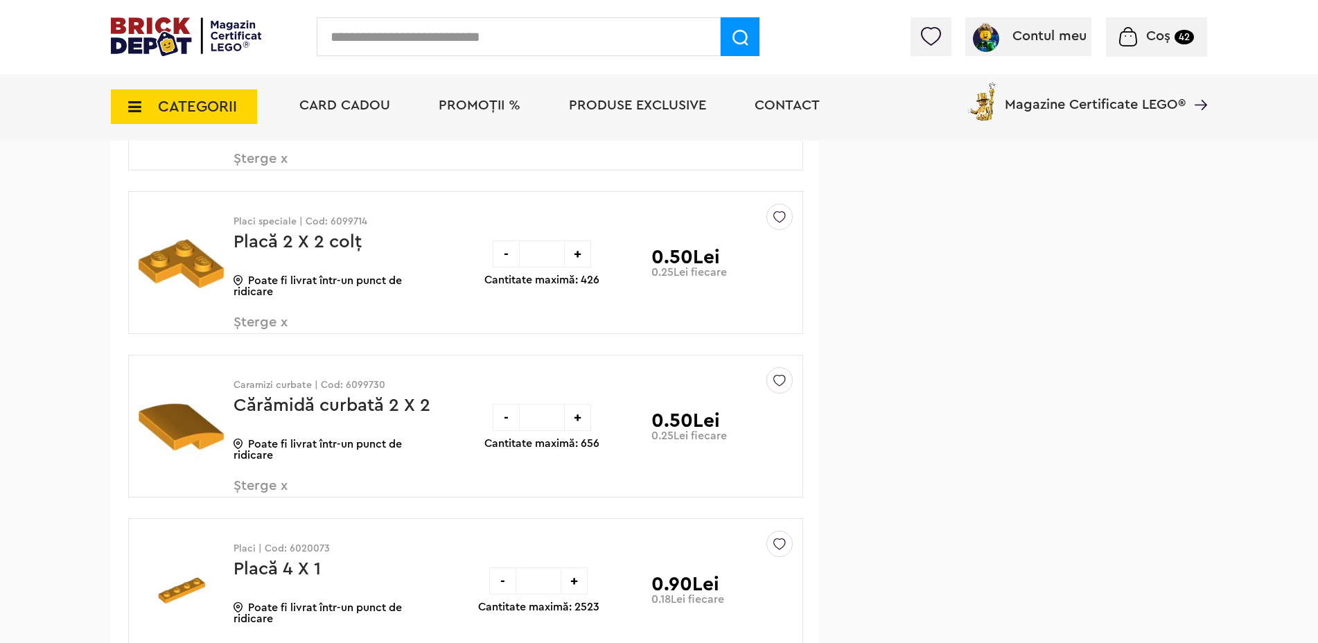
click at [278, 322] on span "Șterge x" at bounding box center [315, 330] width 163 height 30
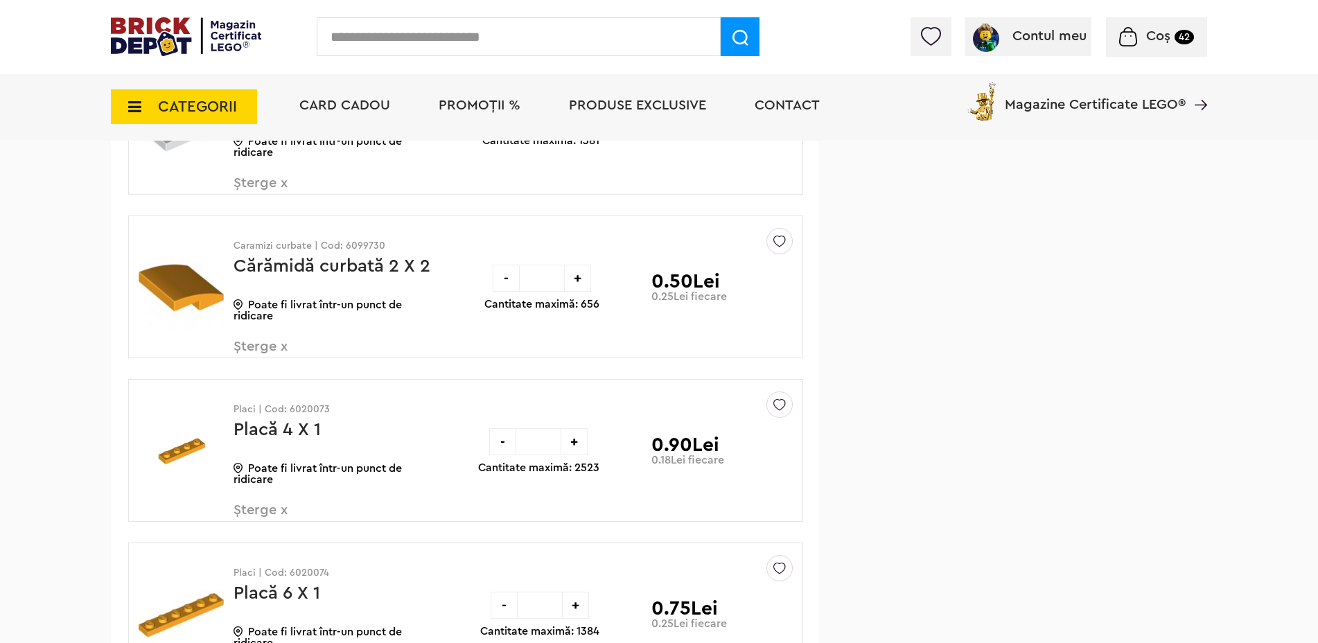
scroll to position [4664, 0]
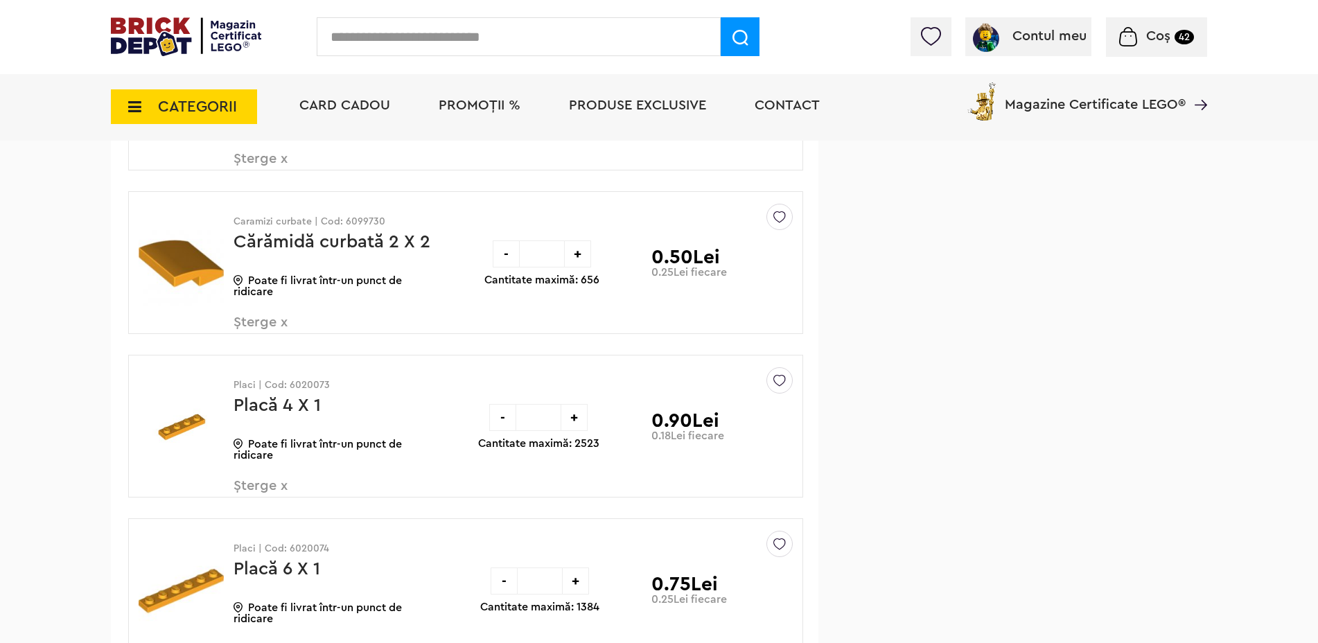
click at [276, 320] on span "Șterge x" at bounding box center [315, 330] width 163 height 30
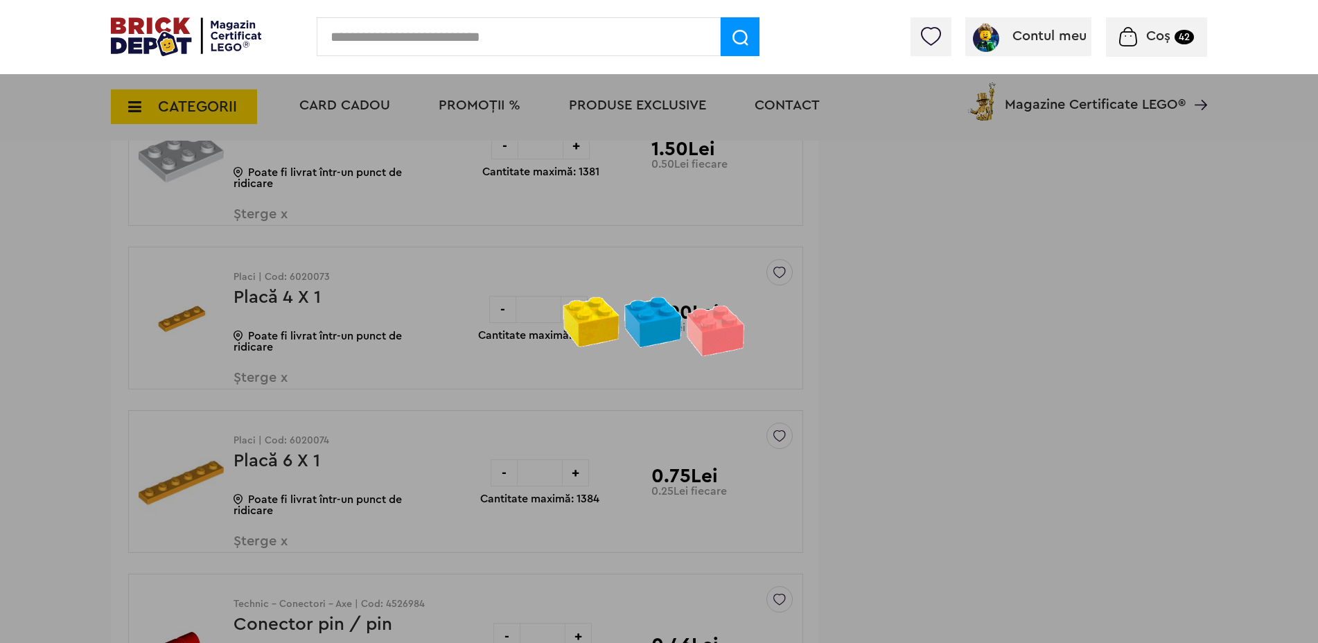
scroll to position [4525, 0]
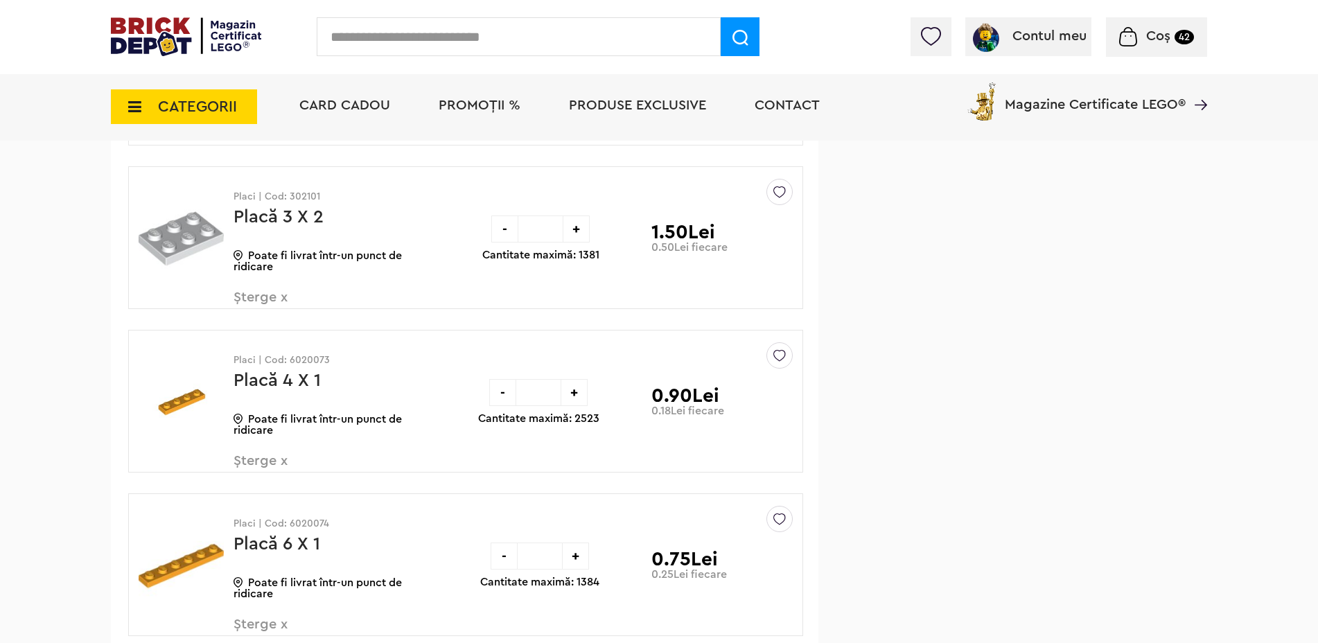
click at [277, 457] on span "Șterge x" at bounding box center [315, 469] width 163 height 30
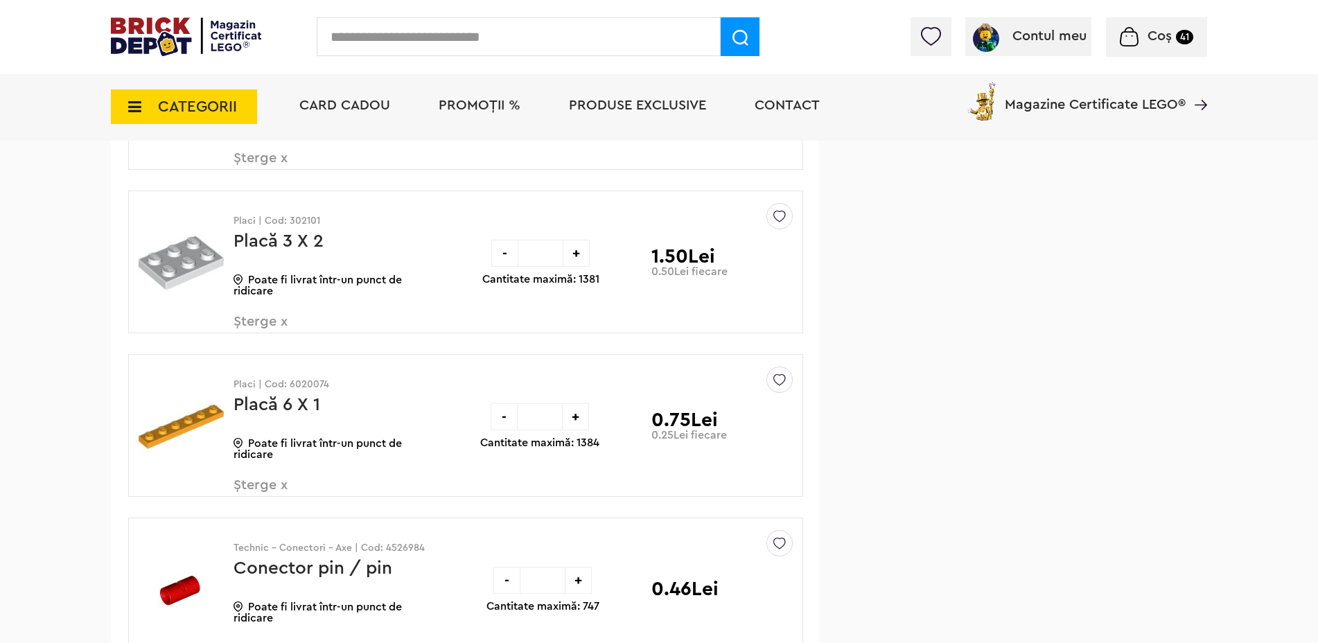
scroll to position [4525, 0]
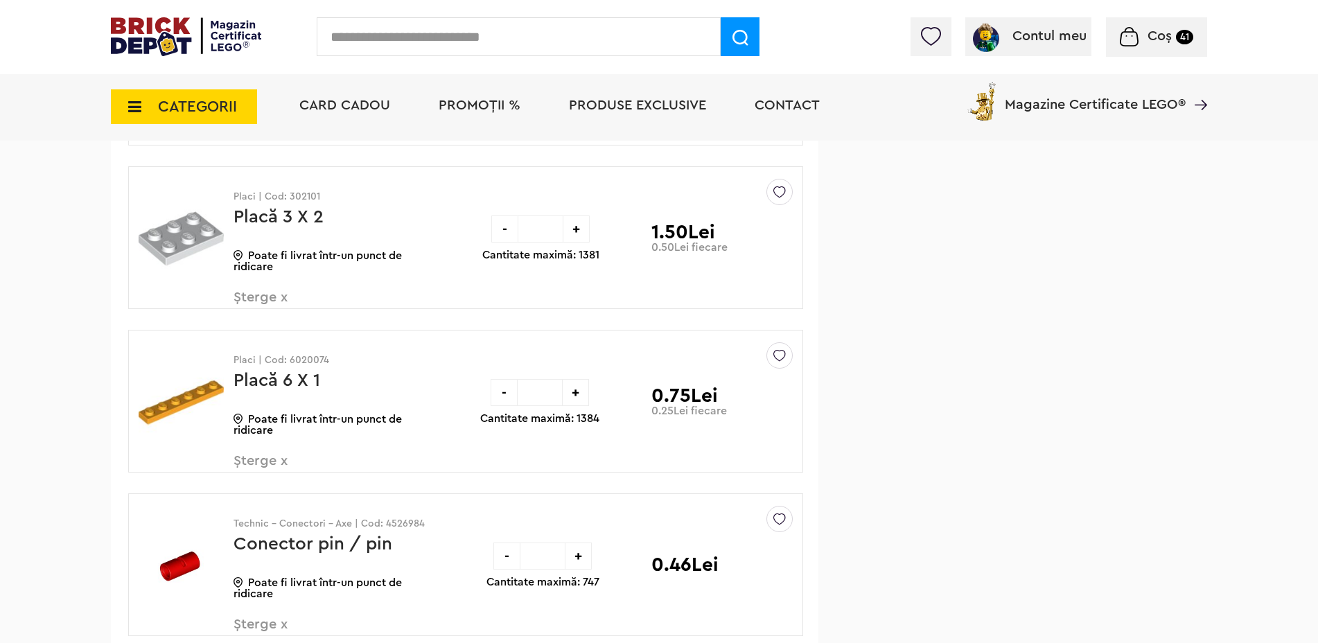
click at [277, 461] on span "Șterge x" at bounding box center [315, 469] width 163 height 30
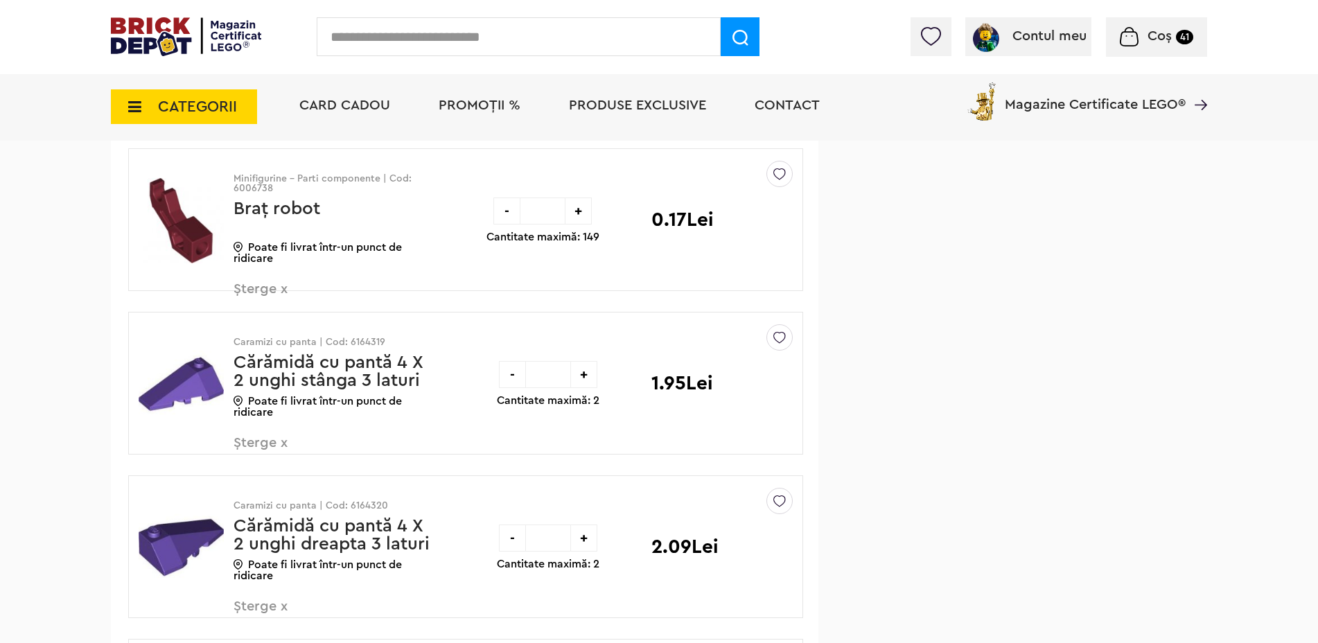
scroll to position [15407, 0]
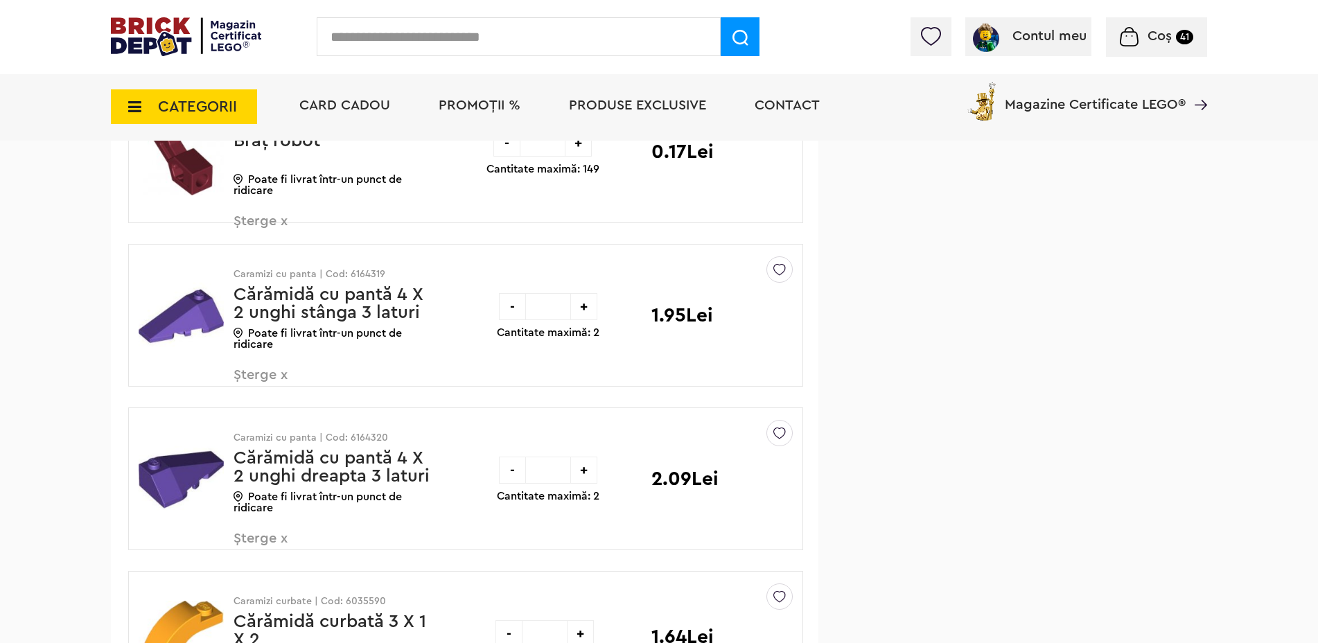
click at [272, 379] on span "Șterge x" at bounding box center [315, 383] width 163 height 30
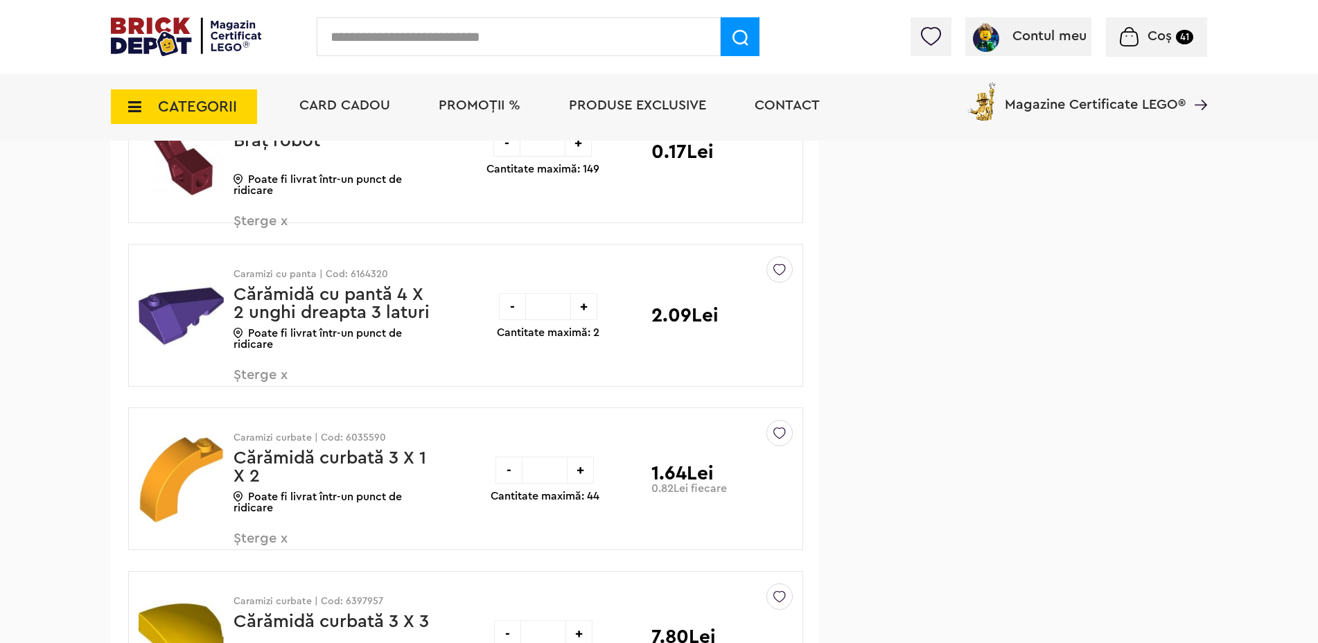
click at [277, 372] on span "Șterge x" at bounding box center [315, 383] width 163 height 30
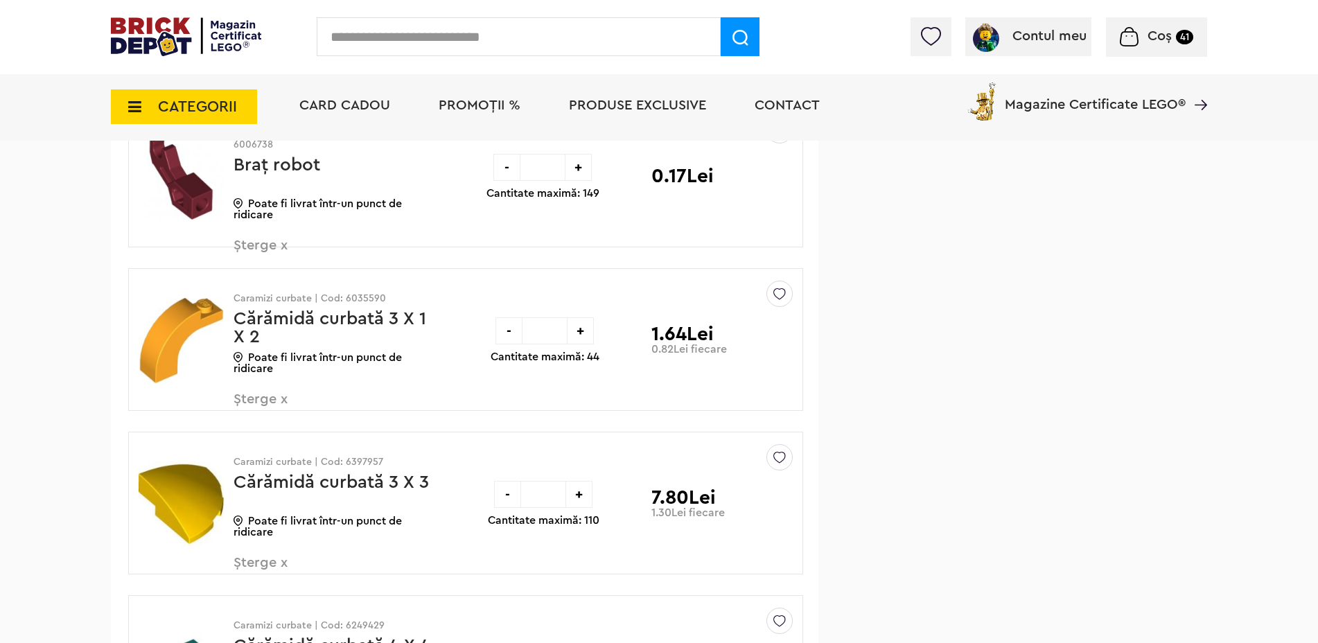
scroll to position [15407, 0]
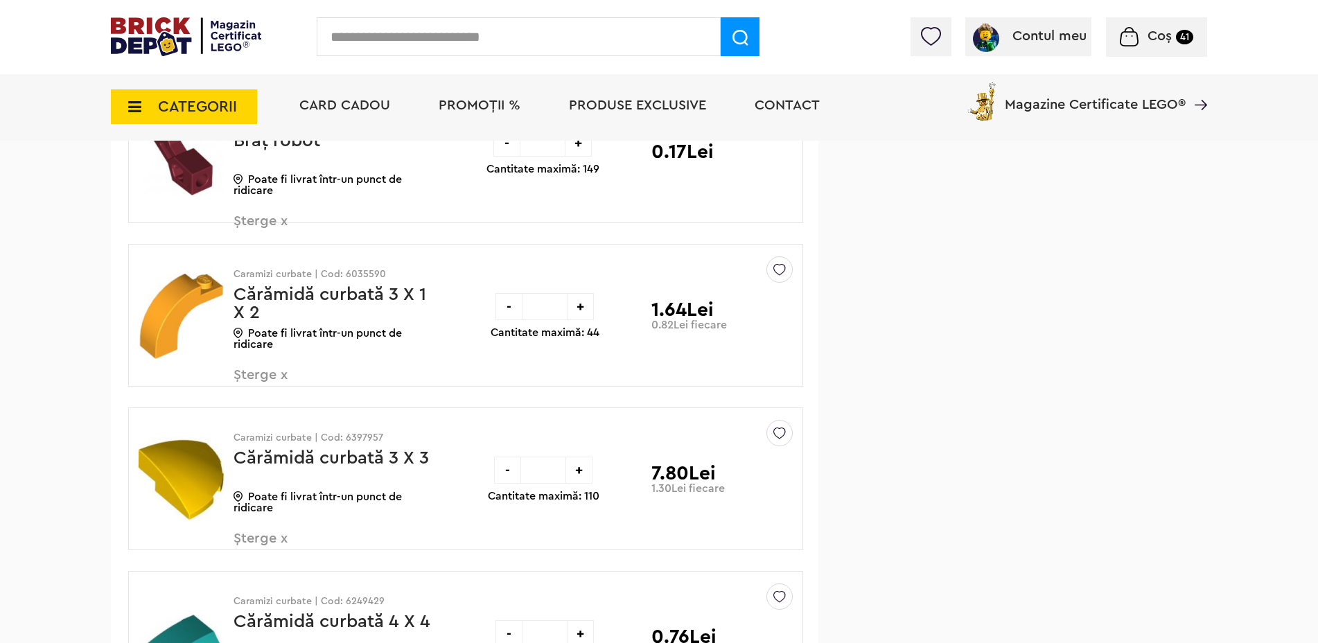
click at [262, 374] on span "Șterge x" at bounding box center [315, 383] width 163 height 30
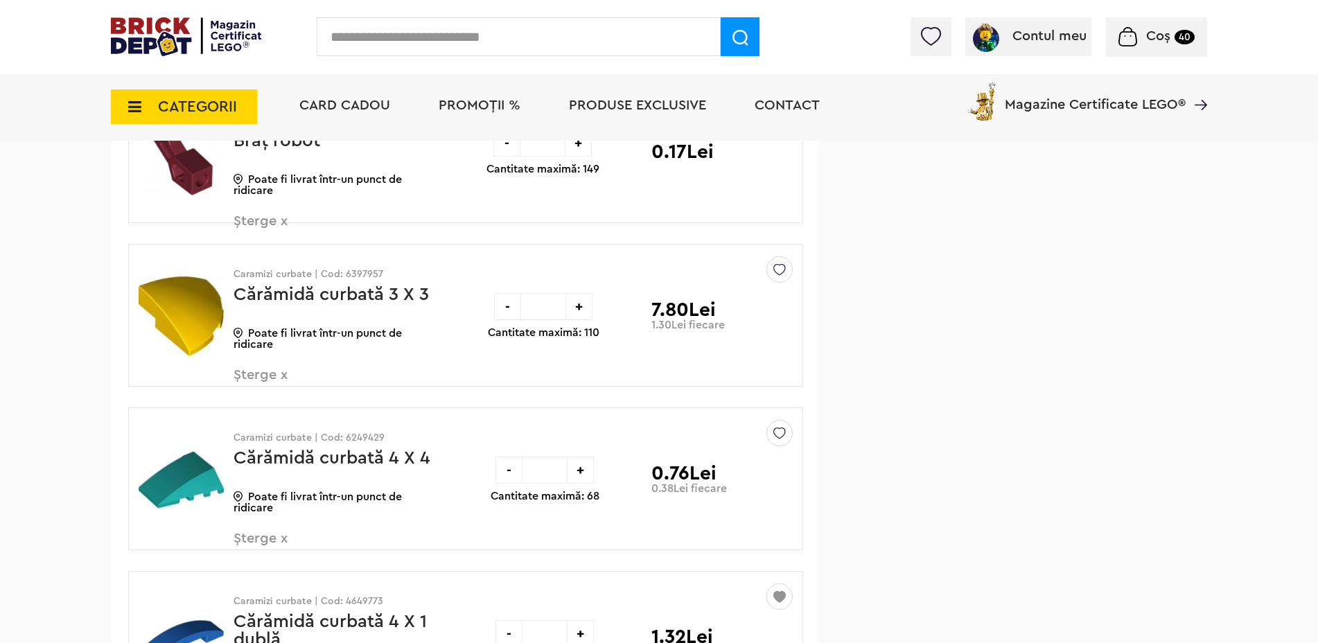
click at [266, 377] on span "Șterge x" at bounding box center [315, 383] width 163 height 30
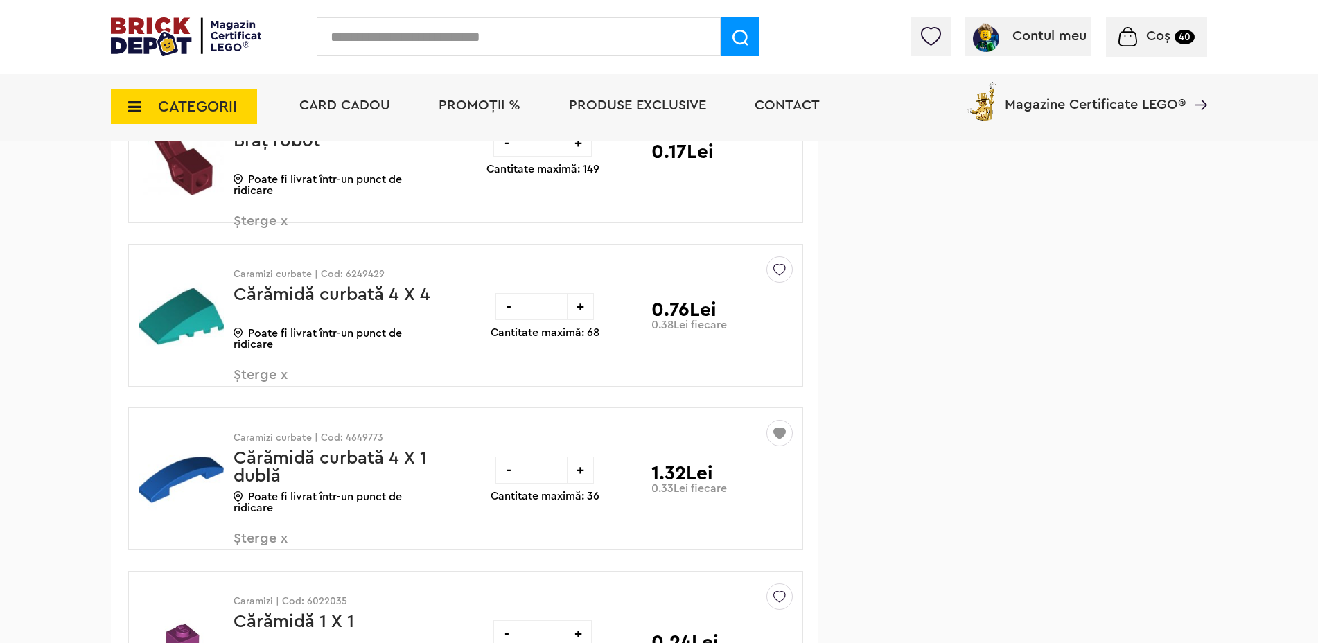
click at [277, 374] on span "Șterge x" at bounding box center [315, 383] width 163 height 30
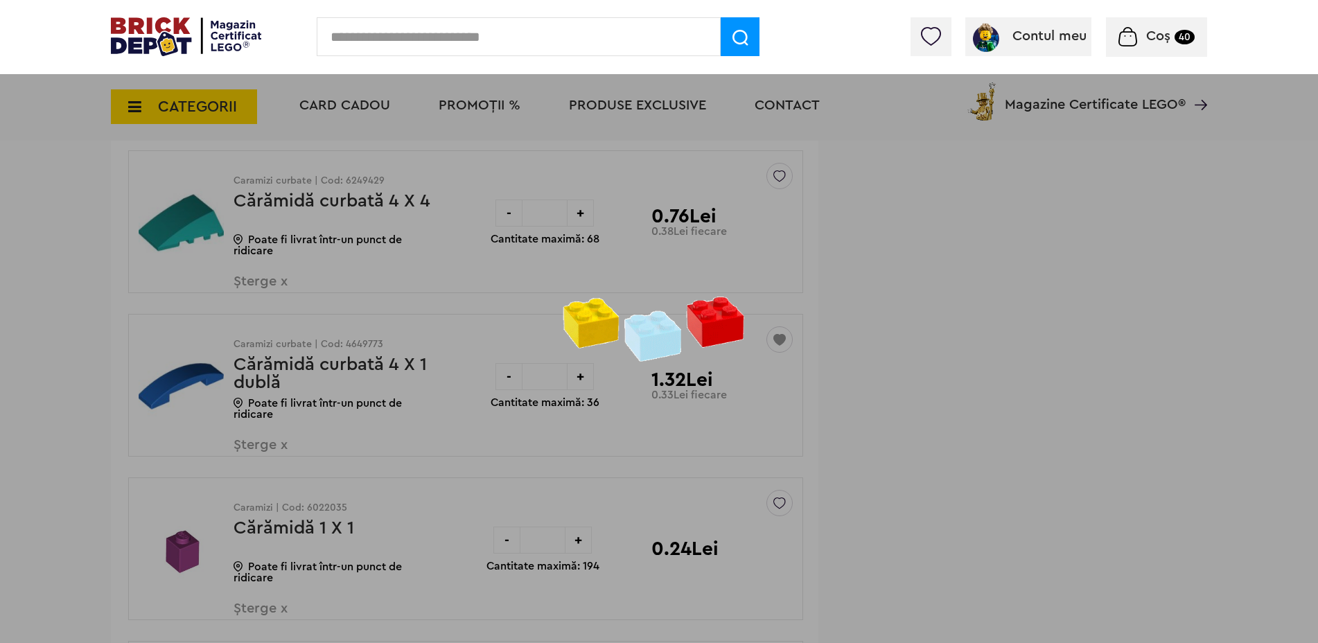
scroll to position [15476, 0]
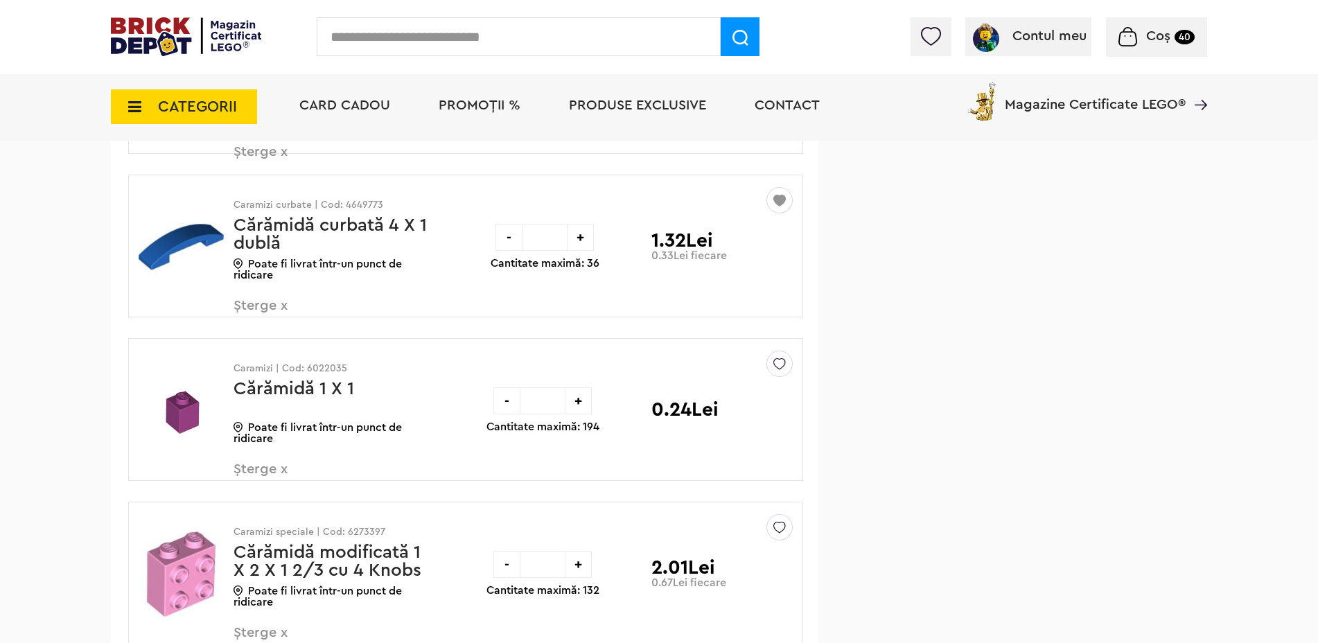
drag, startPoint x: 281, startPoint y: 309, endPoint x: 260, endPoint y: 304, distance: 21.5
click at [281, 308] on span "Șterge x" at bounding box center [315, 314] width 163 height 30
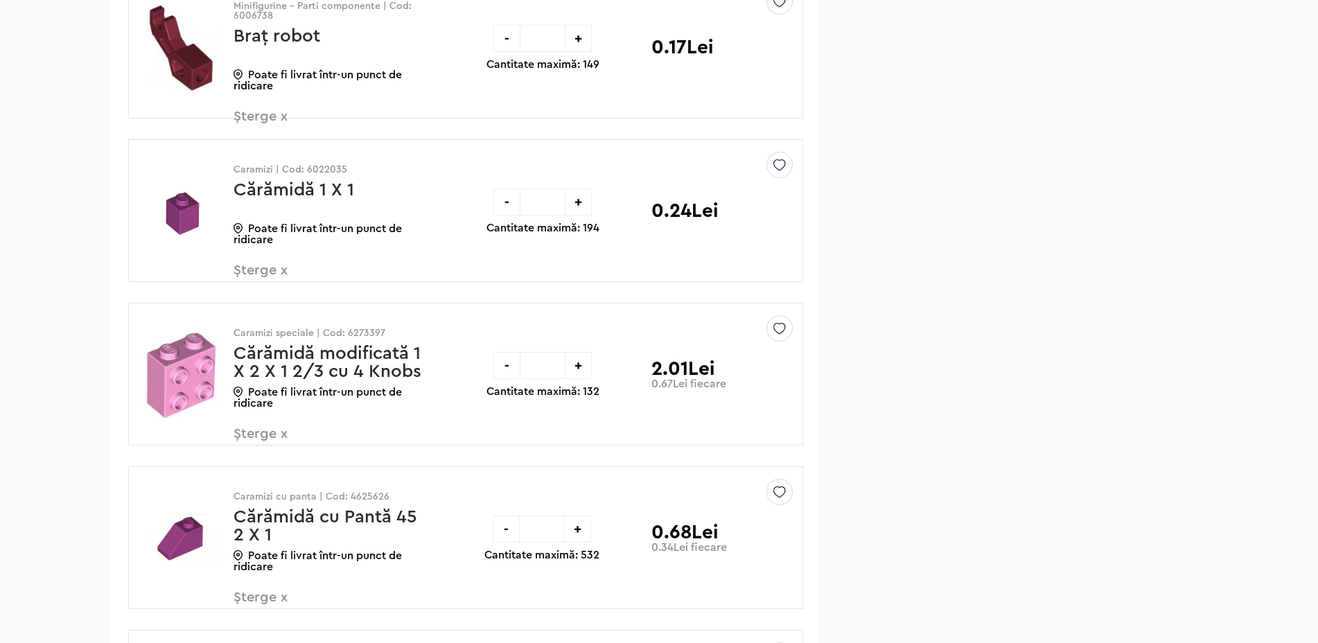
scroll to position [15476, 0]
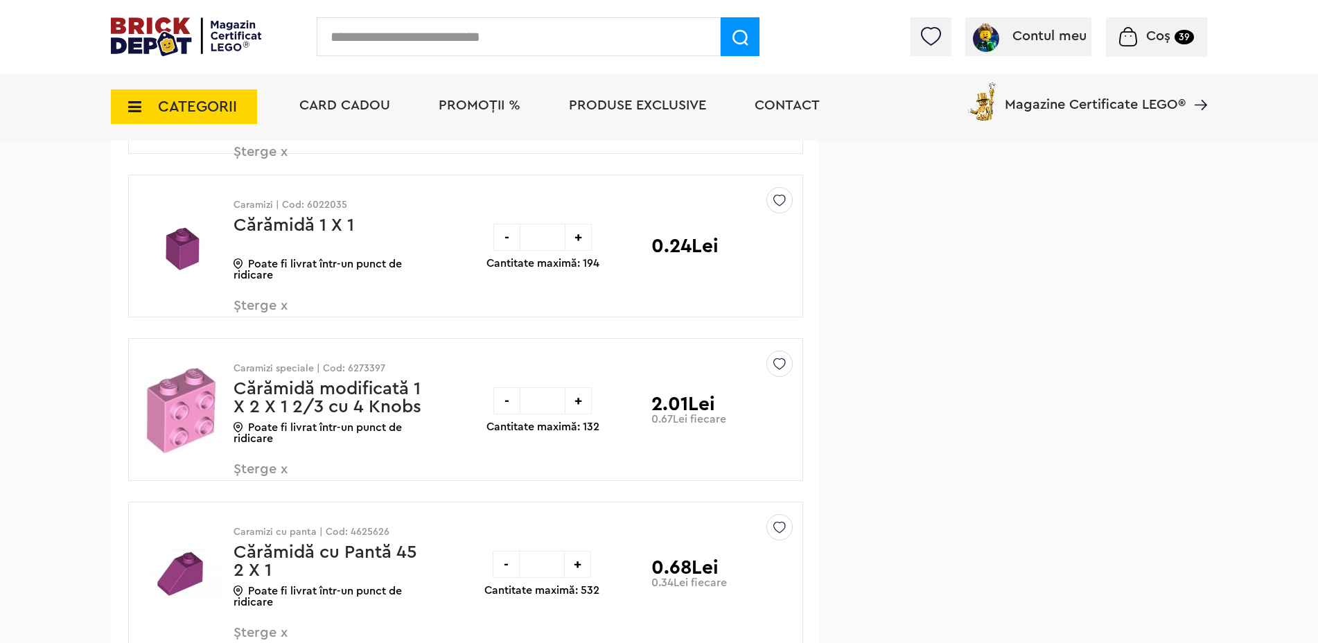
click at [270, 307] on span "Șterge x" at bounding box center [315, 314] width 163 height 30
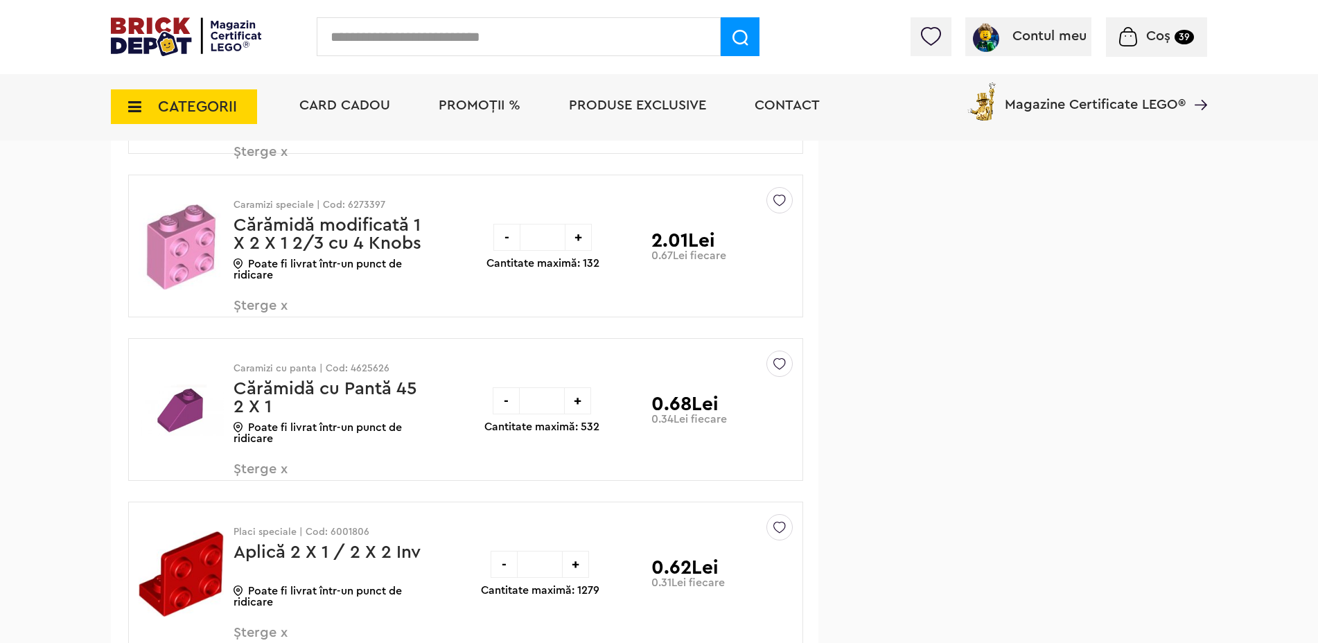
click at [273, 304] on span "Șterge x" at bounding box center [315, 314] width 163 height 30
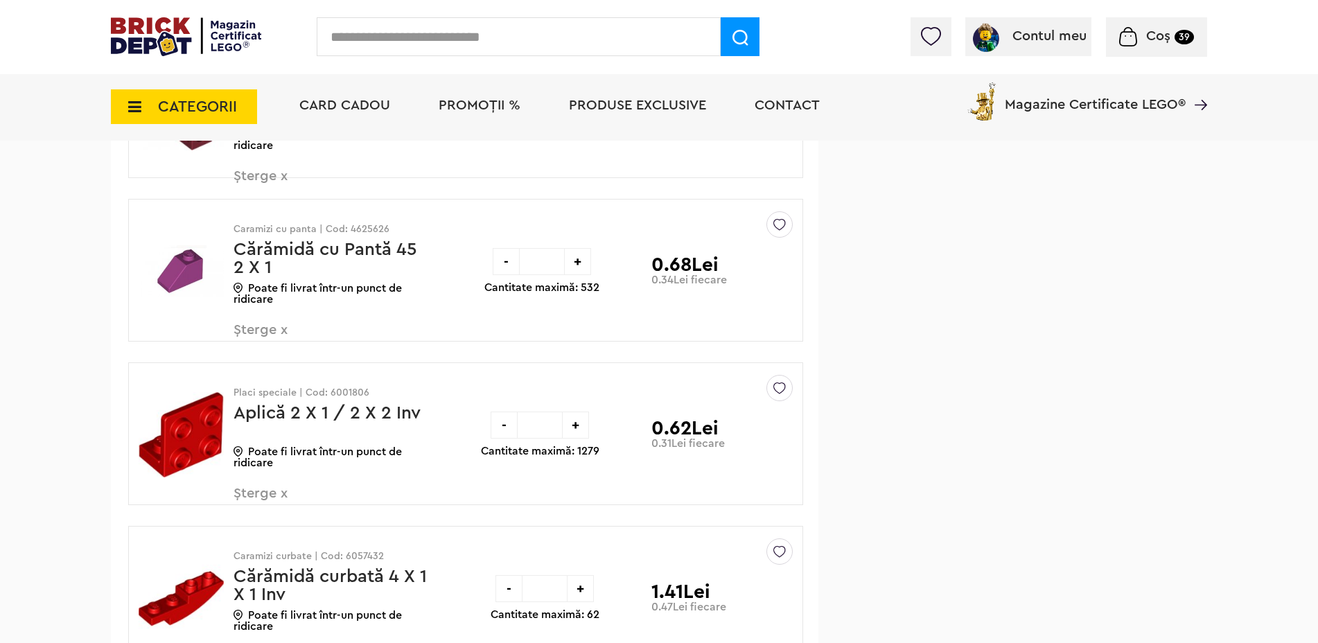
scroll to position [15476, 0]
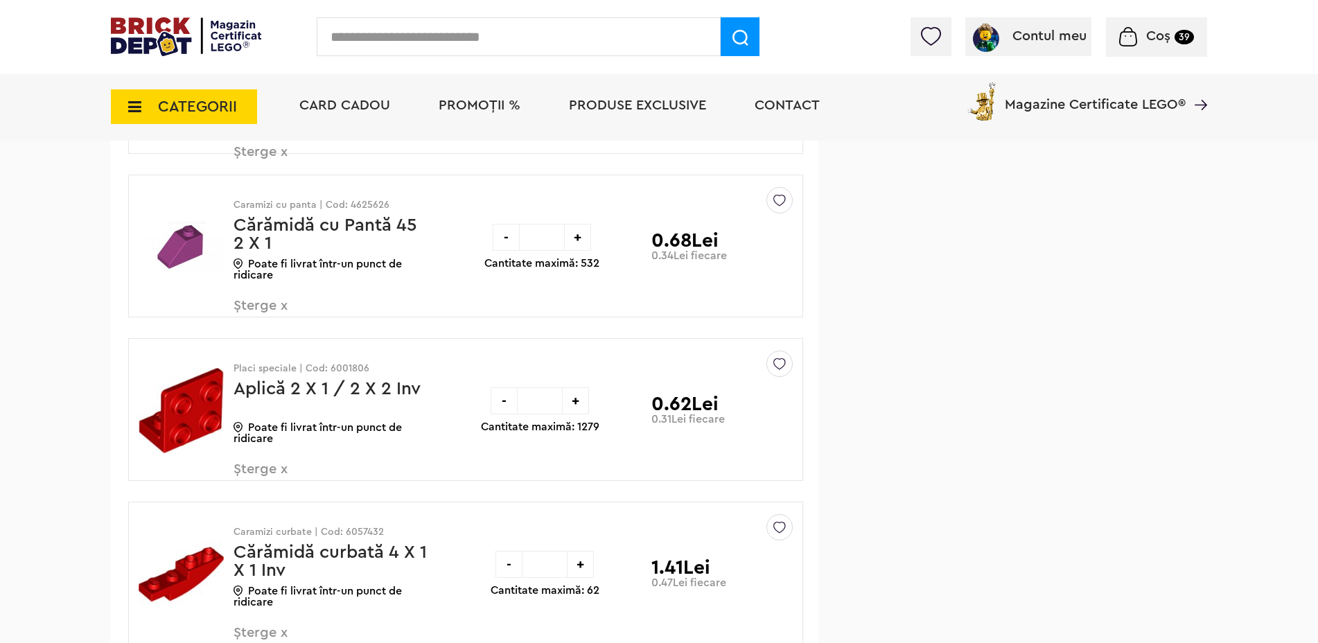
drag, startPoint x: 0, startPoint y: 0, endPoint x: 273, endPoint y: 304, distance: 408.3
click at [273, 304] on span "Șterge x" at bounding box center [315, 314] width 163 height 30
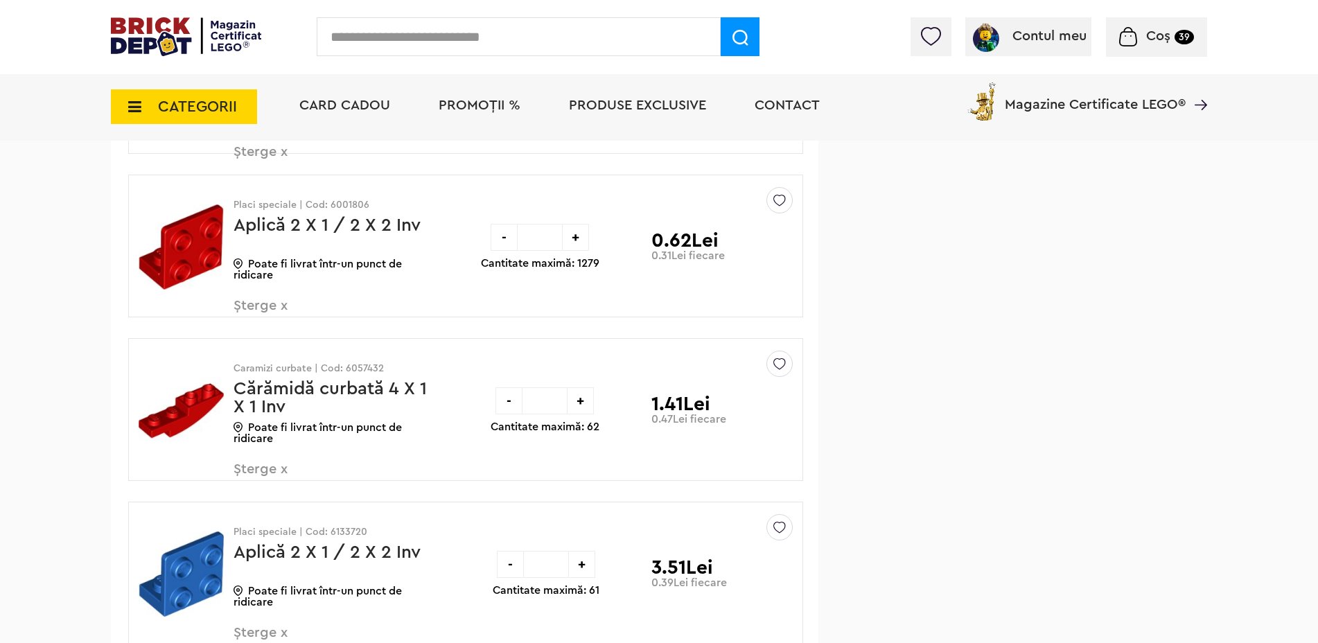
drag, startPoint x: 0, startPoint y: 0, endPoint x: 269, endPoint y: 305, distance: 406.6
click at [269, 305] on span "Șterge x" at bounding box center [315, 314] width 163 height 30
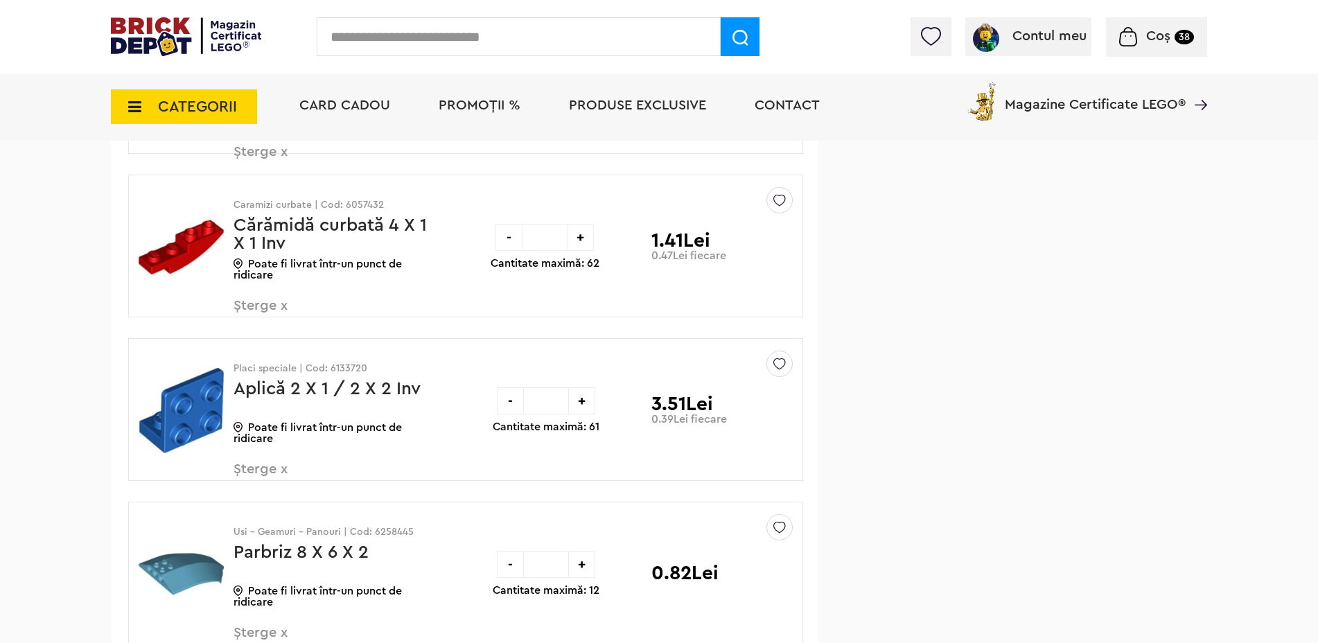
click at [276, 304] on span "Șterge x" at bounding box center [315, 314] width 163 height 30
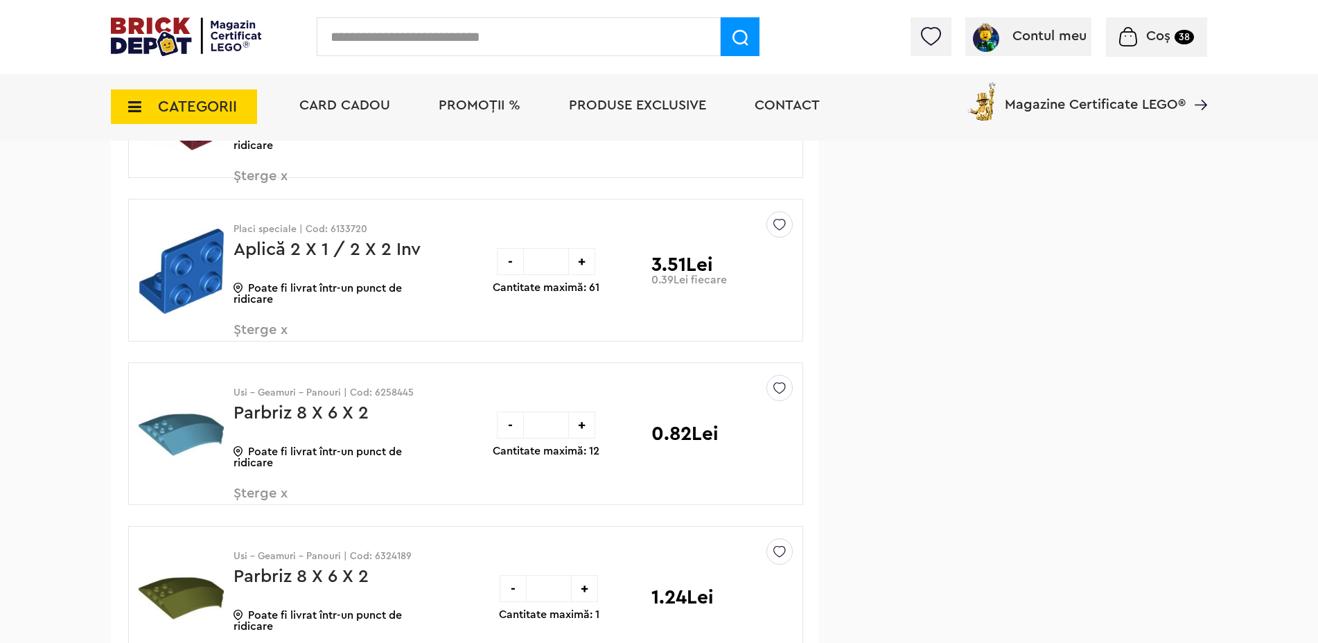
scroll to position [15476, 0]
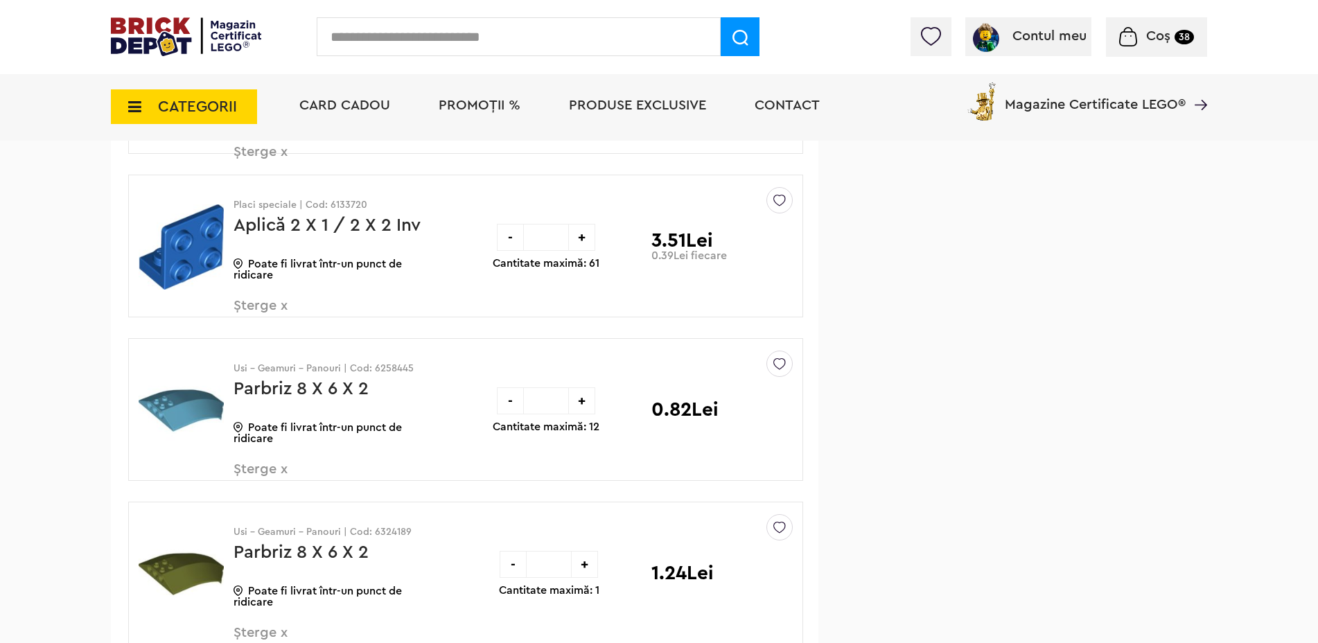
click at [277, 301] on span "Șterge x" at bounding box center [315, 314] width 163 height 30
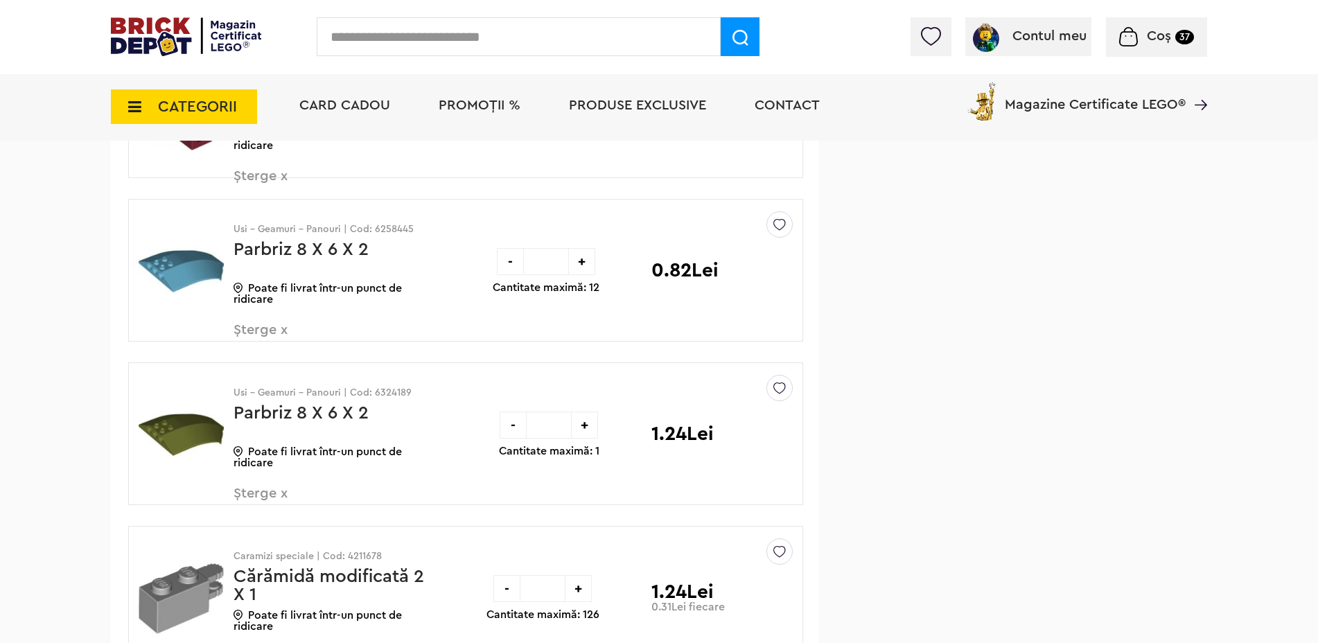
scroll to position [15476, 0]
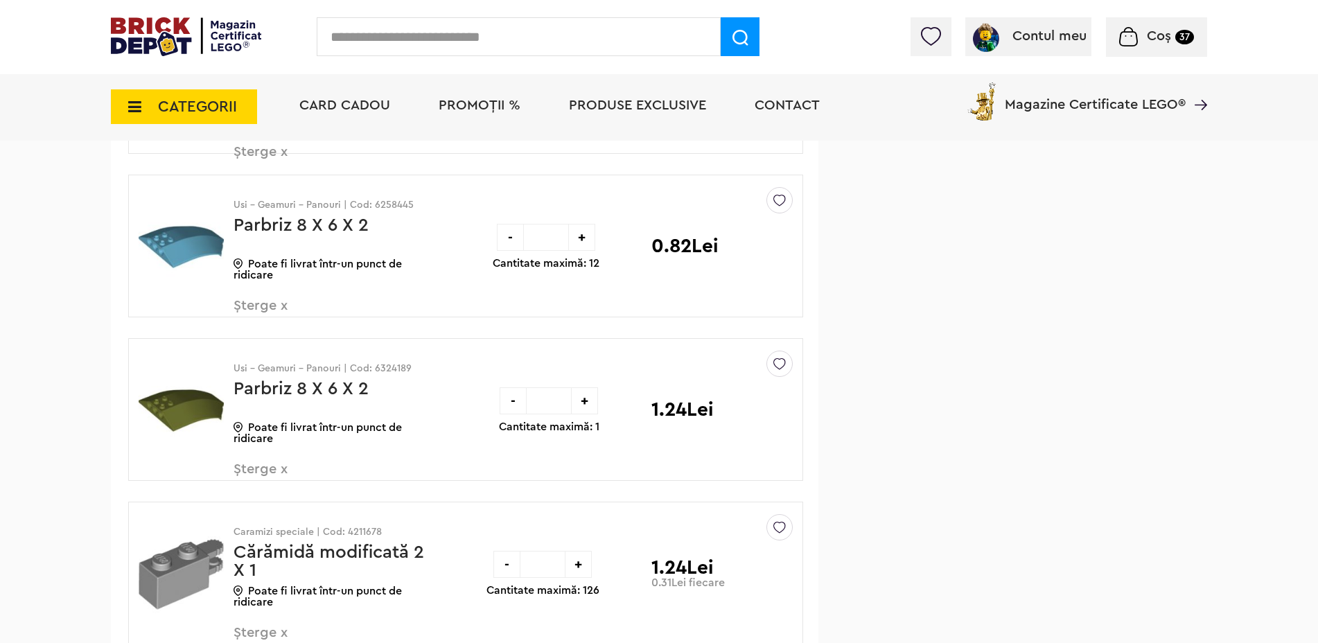
click at [283, 305] on span "Șterge x" at bounding box center [315, 314] width 163 height 30
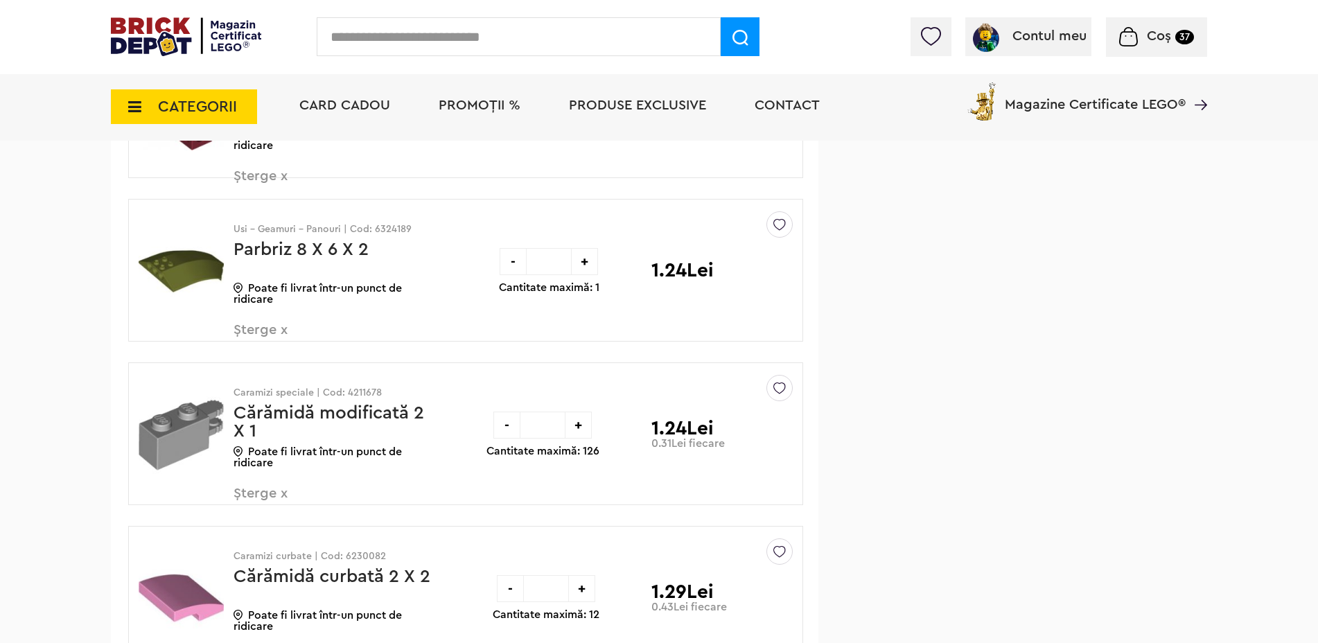
scroll to position [15476, 0]
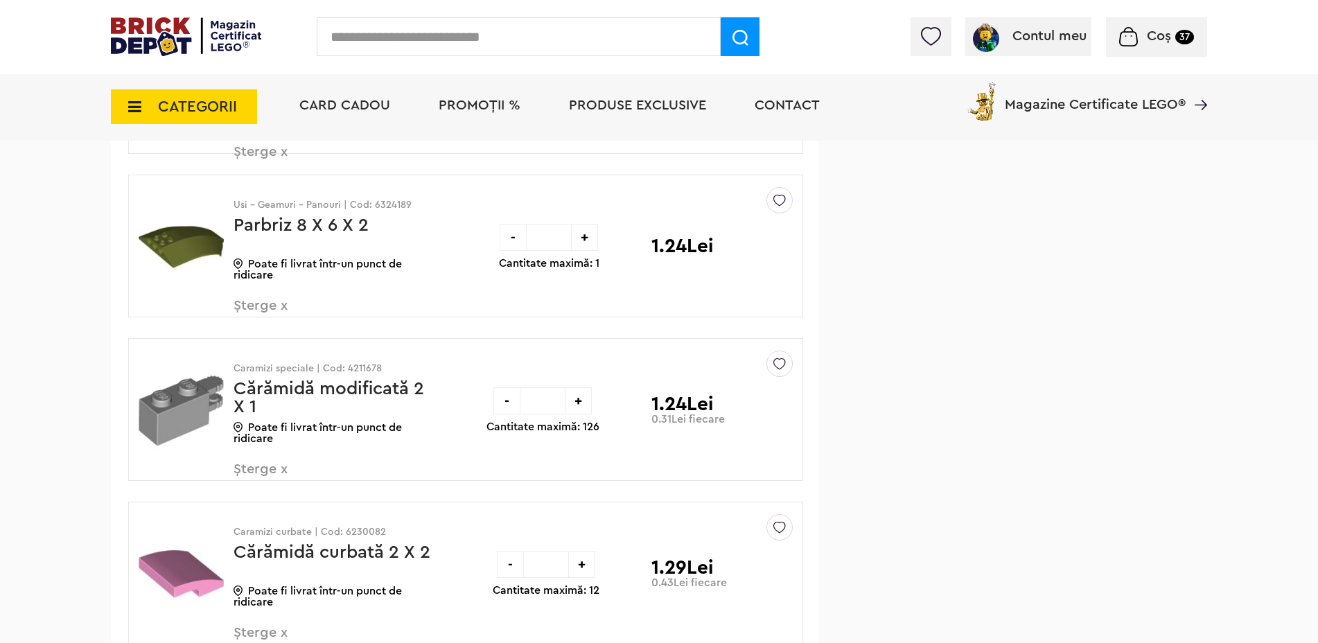
click at [257, 304] on span "Șterge x" at bounding box center [315, 314] width 163 height 30
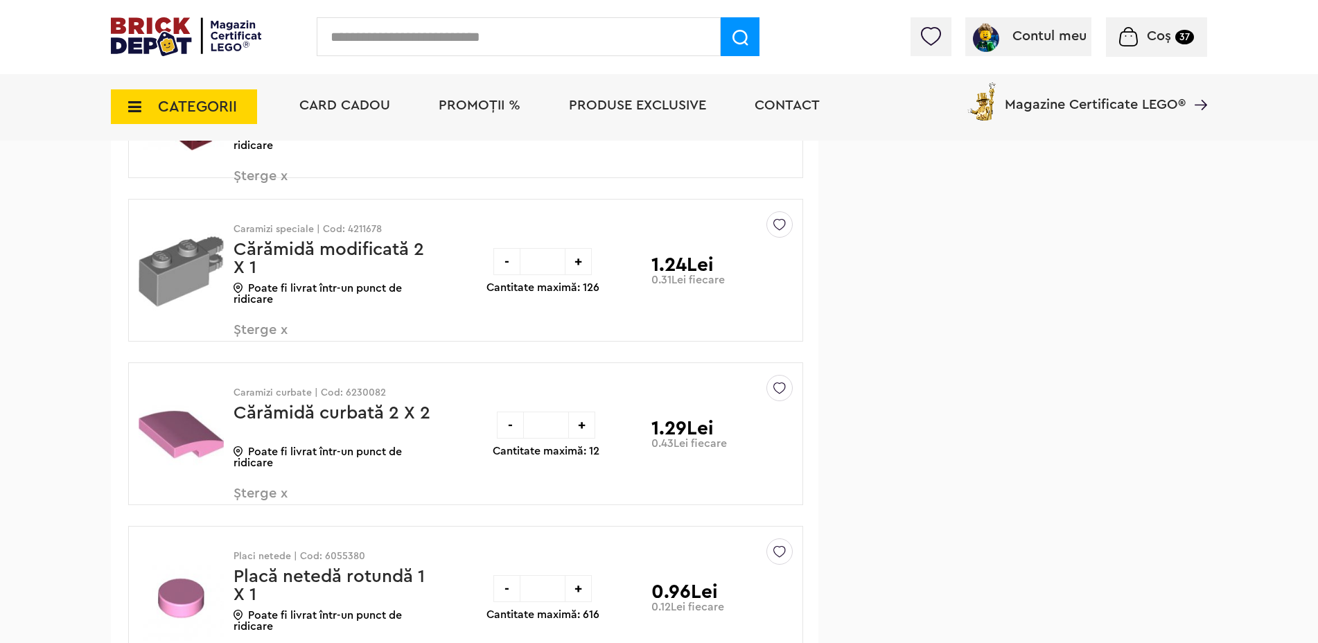
scroll to position [15476, 0]
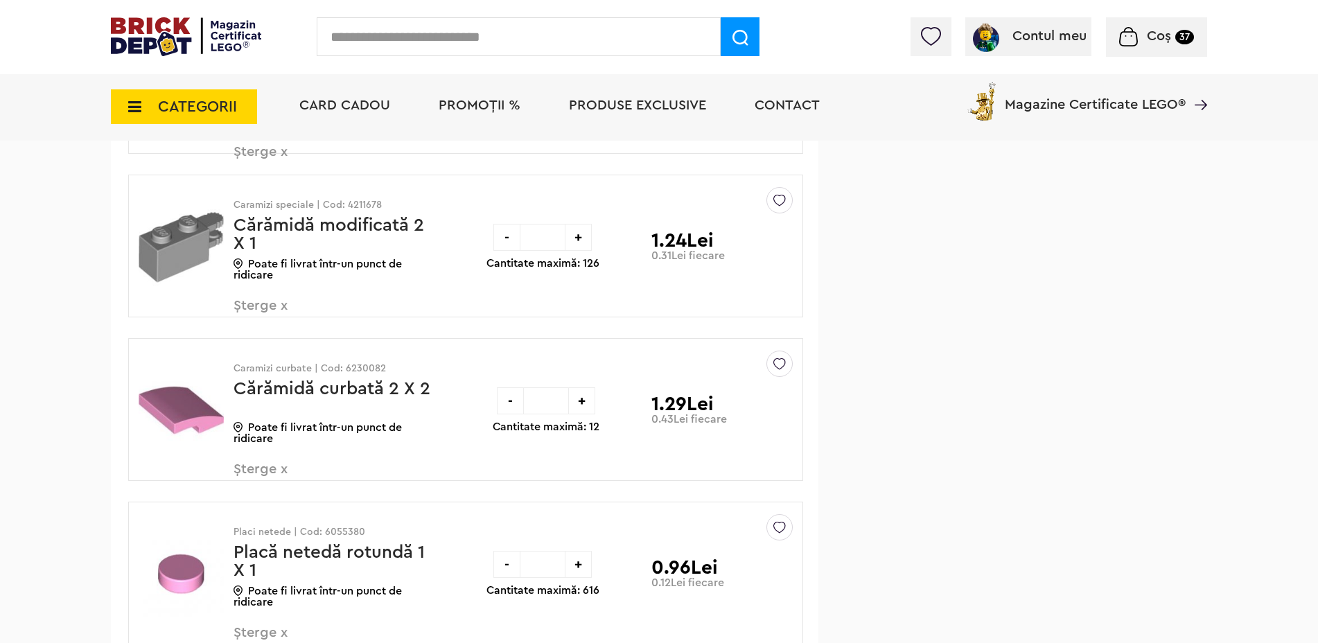
click at [276, 301] on span "Șterge x" at bounding box center [315, 314] width 163 height 30
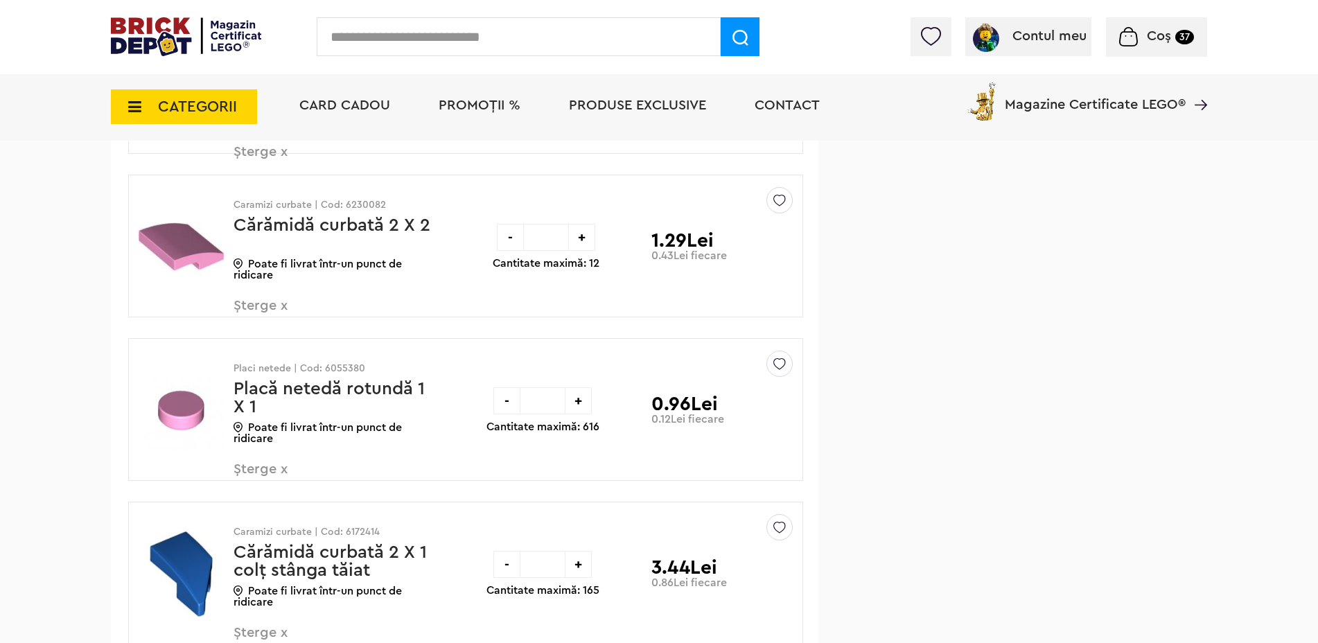
click at [267, 304] on span "Șterge x" at bounding box center [315, 314] width 163 height 30
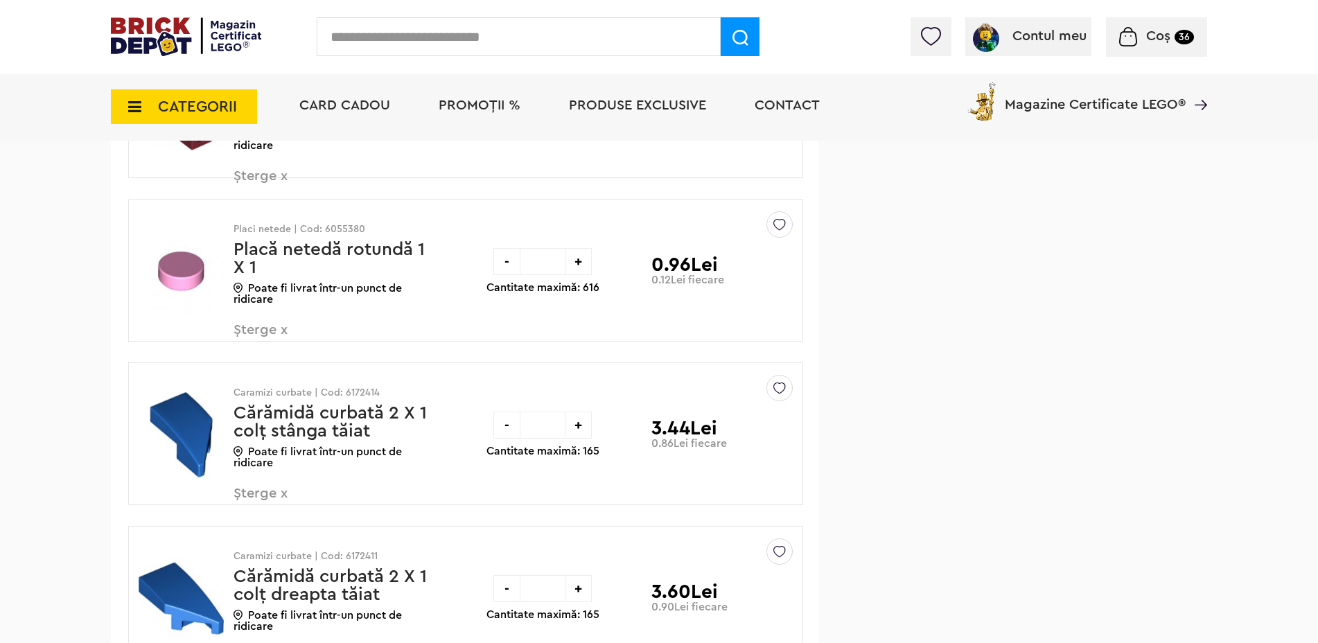
scroll to position [15476, 0]
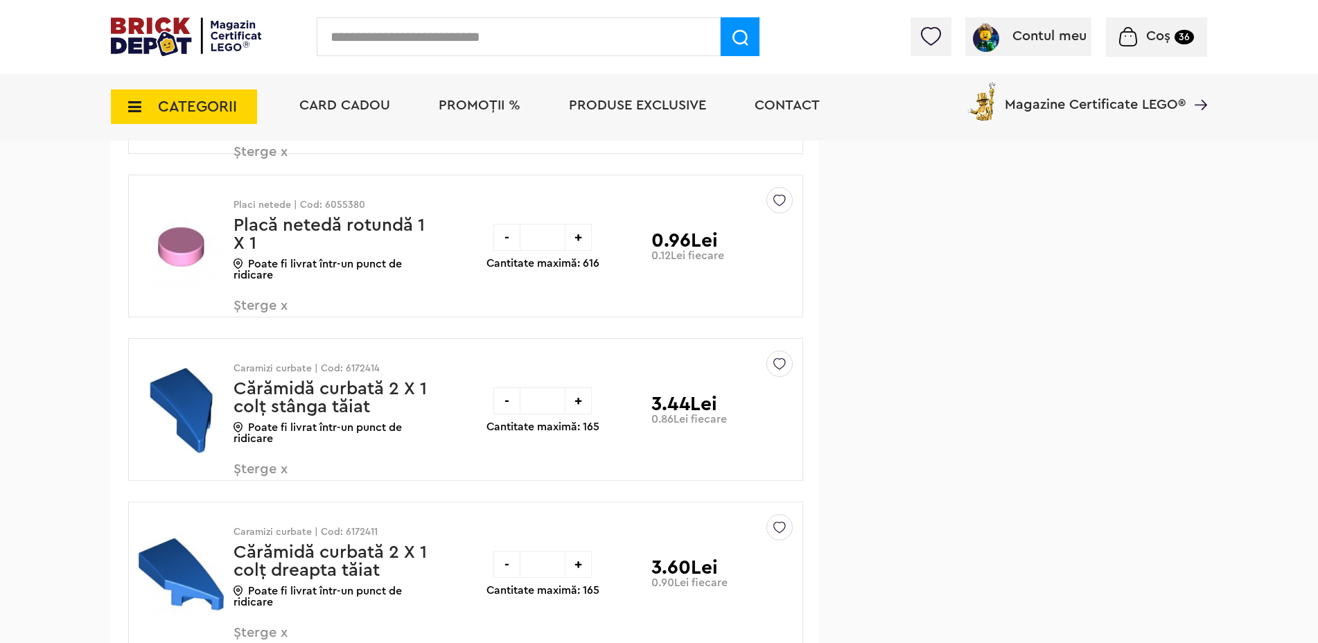
click at [281, 299] on span "Șterge x" at bounding box center [315, 314] width 163 height 30
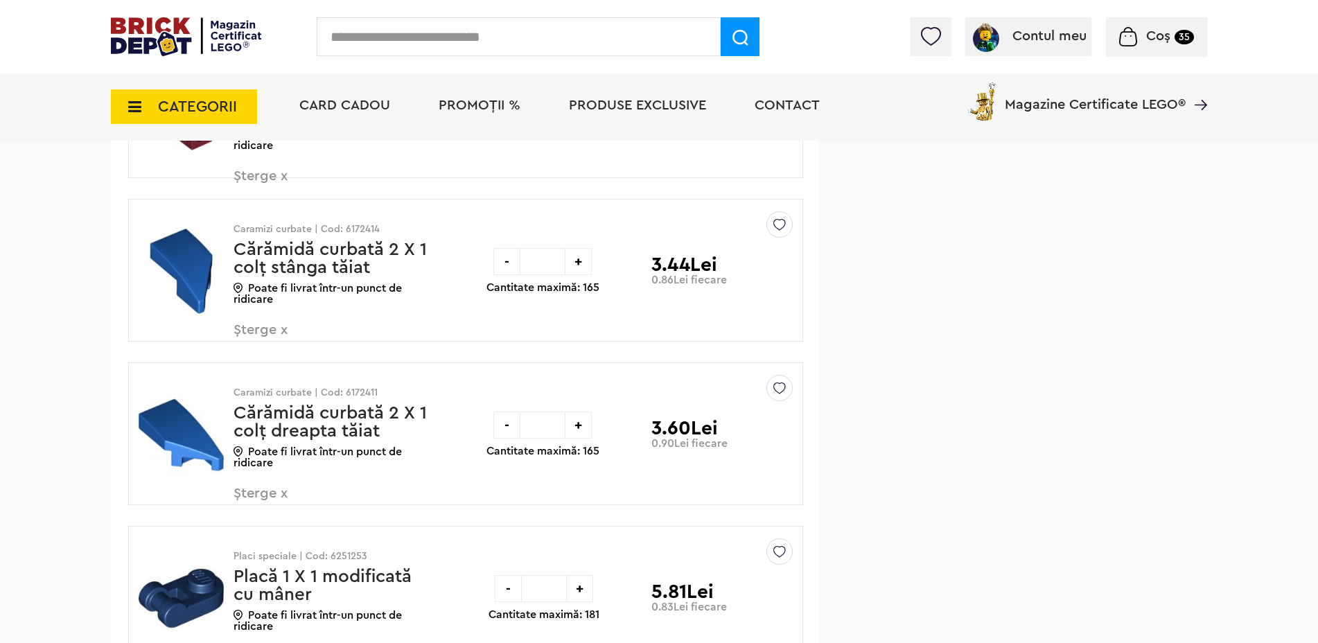
scroll to position [15476, 0]
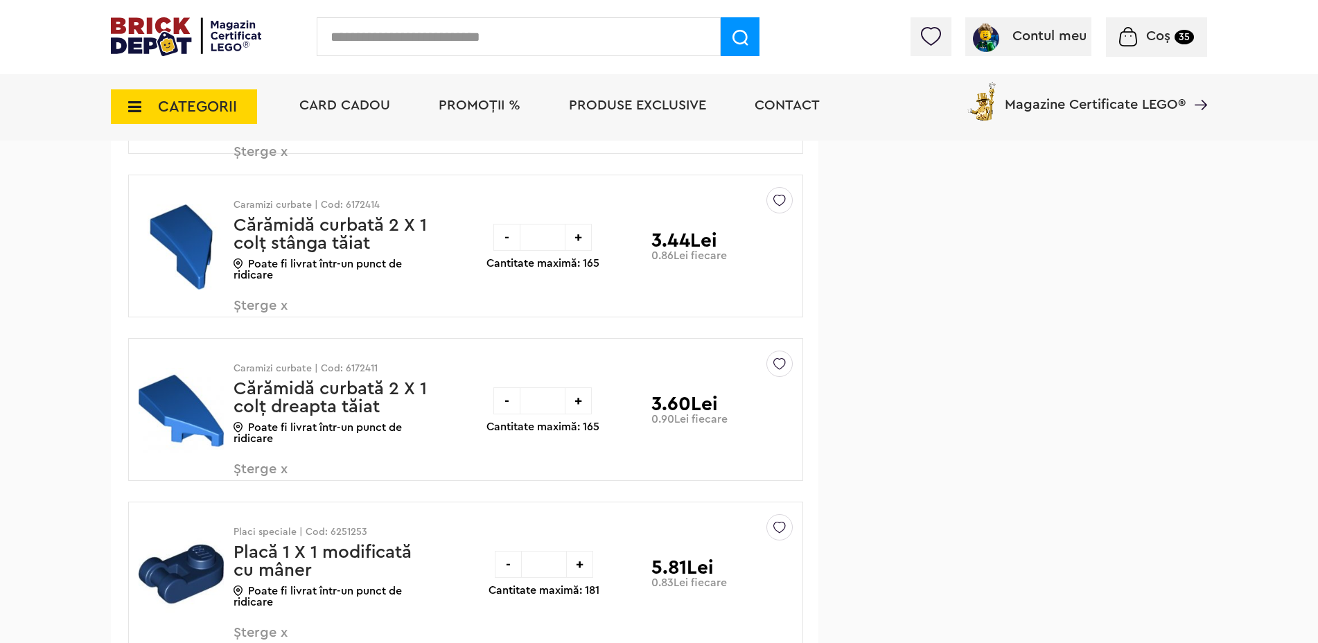
click at [265, 310] on span "Șterge x" at bounding box center [315, 314] width 163 height 30
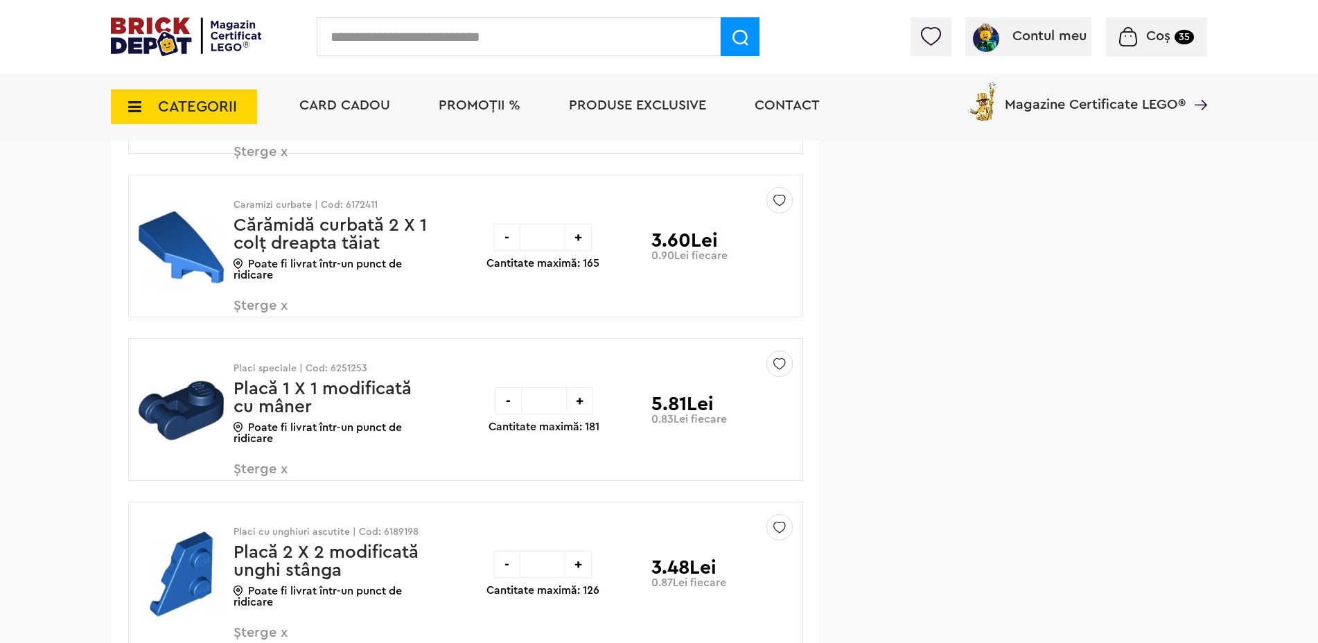
click at [274, 304] on span "Șterge x" at bounding box center [315, 314] width 163 height 30
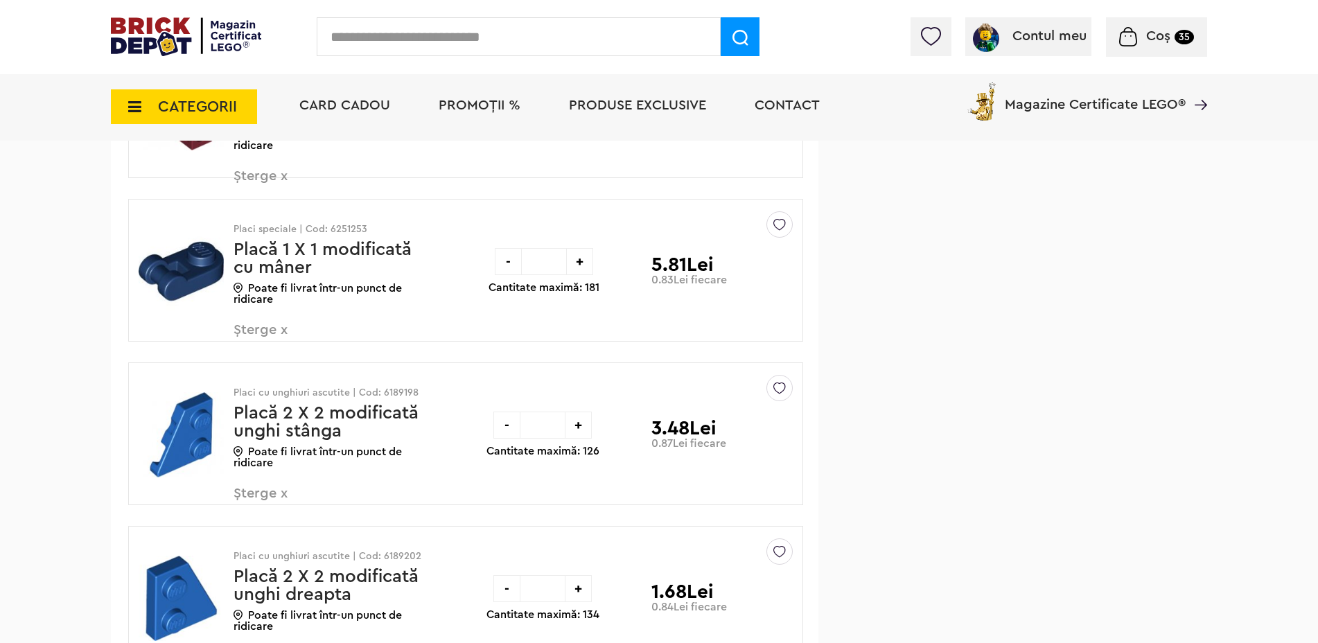
scroll to position [15476, 0]
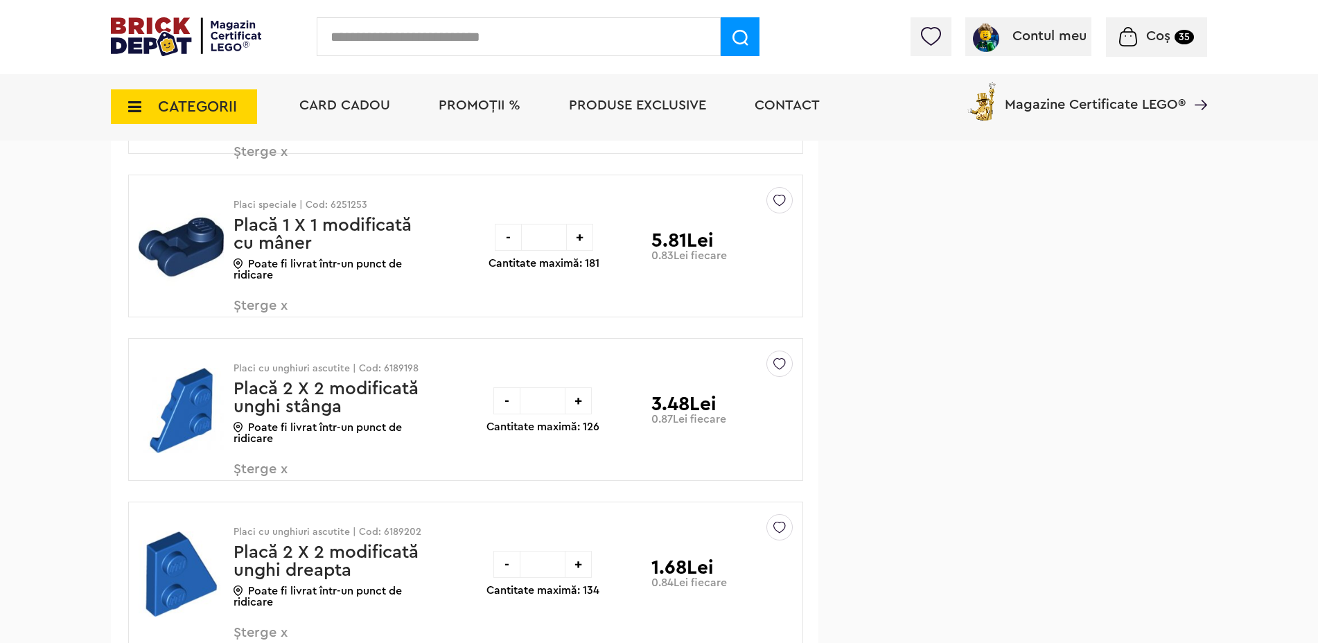
click at [272, 303] on span "Șterge x" at bounding box center [315, 314] width 163 height 30
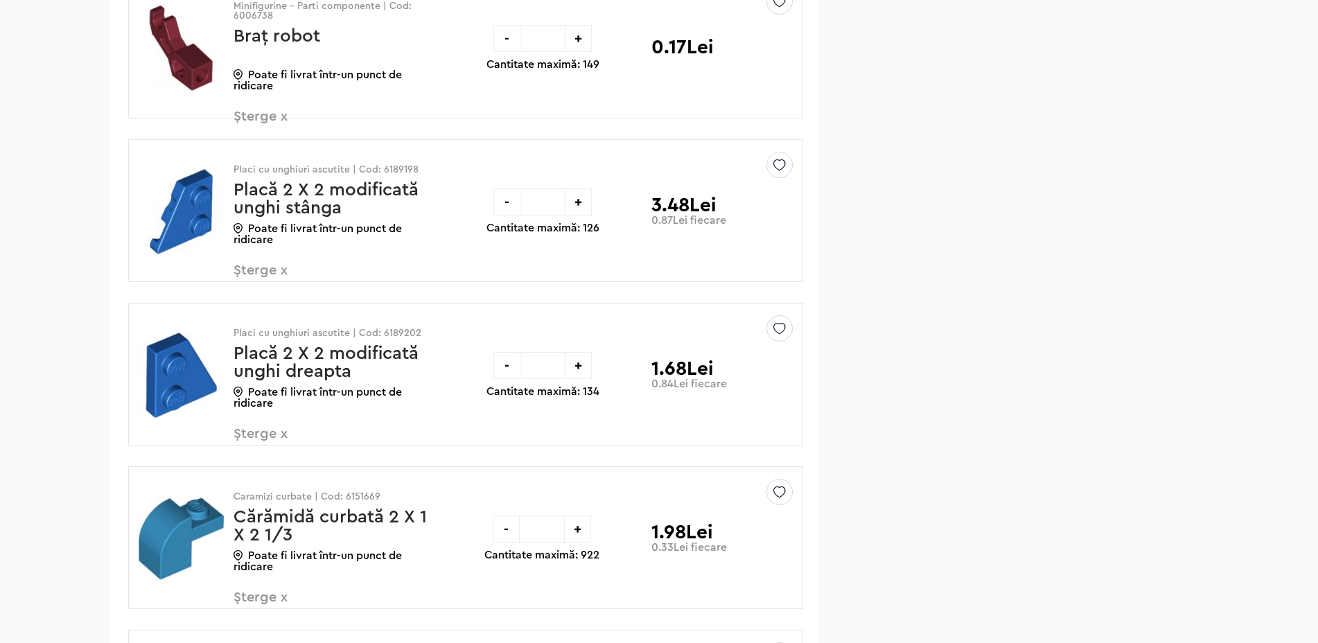
scroll to position [15476, 0]
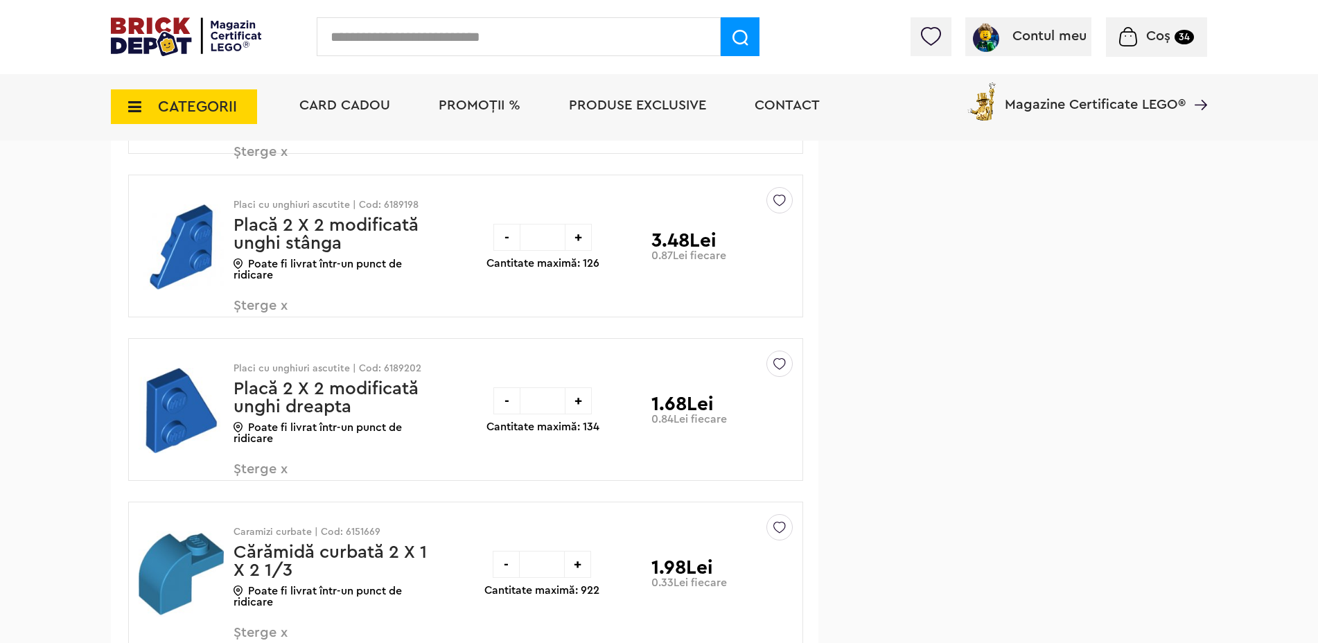
click at [268, 309] on span "Șterge x" at bounding box center [315, 314] width 163 height 30
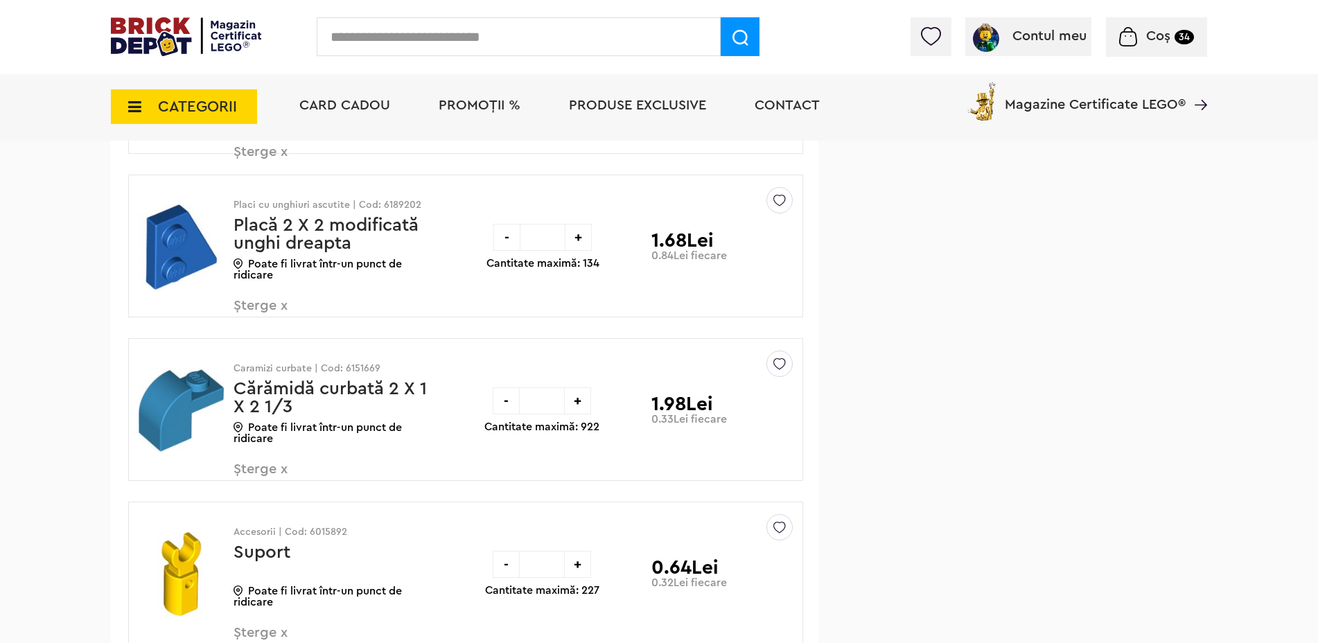
drag, startPoint x: 0, startPoint y: 0, endPoint x: 268, endPoint y: 309, distance: 408.8
click at [268, 309] on span "Șterge x" at bounding box center [315, 314] width 163 height 30
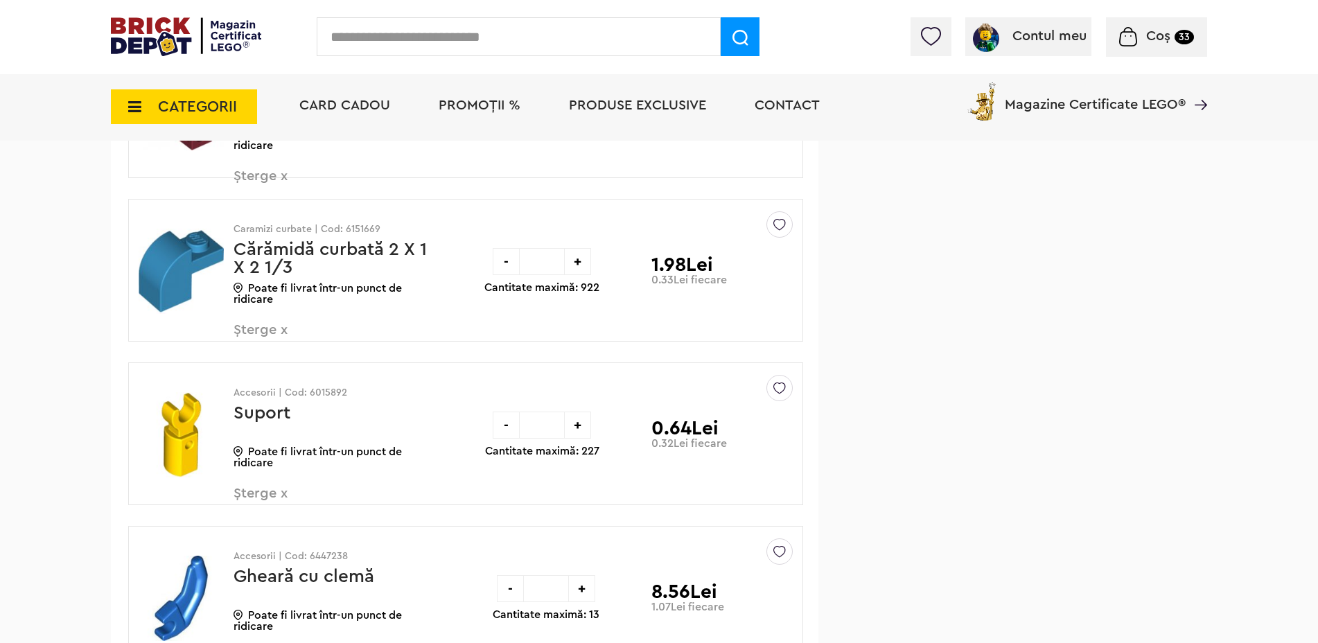
scroll to position [15476, 0]
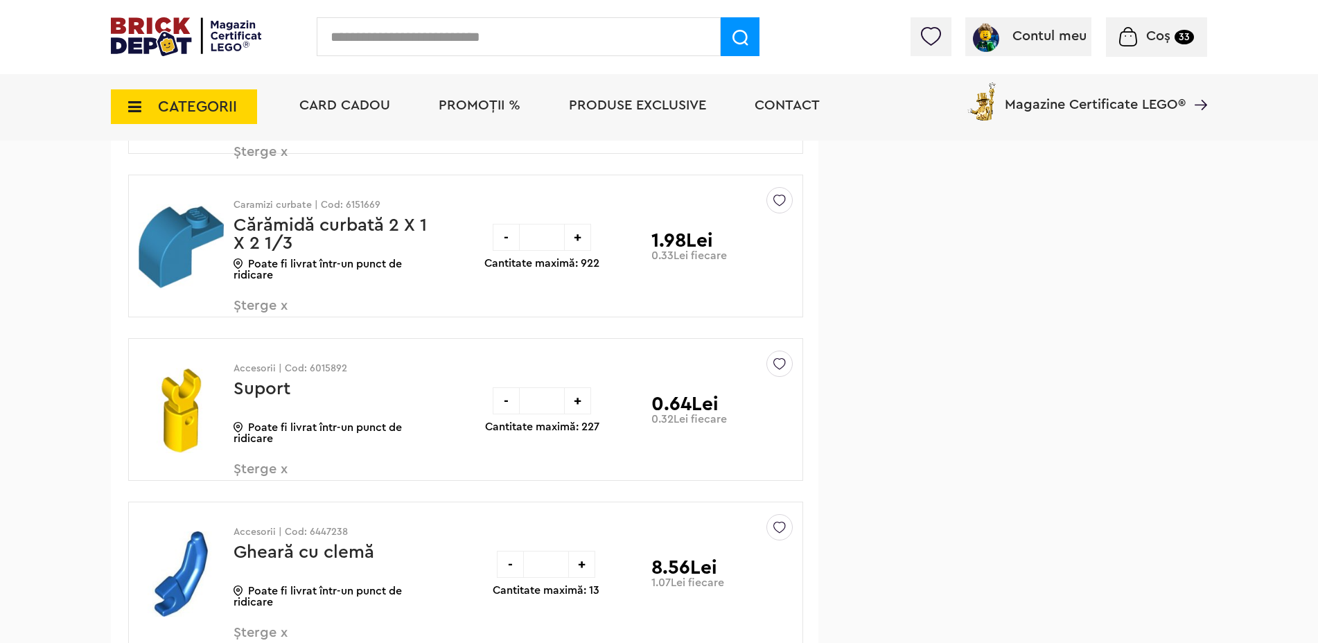
click at [275, 306] on span "Șterge x" at bounding box center [315, 314] width 163 height 30
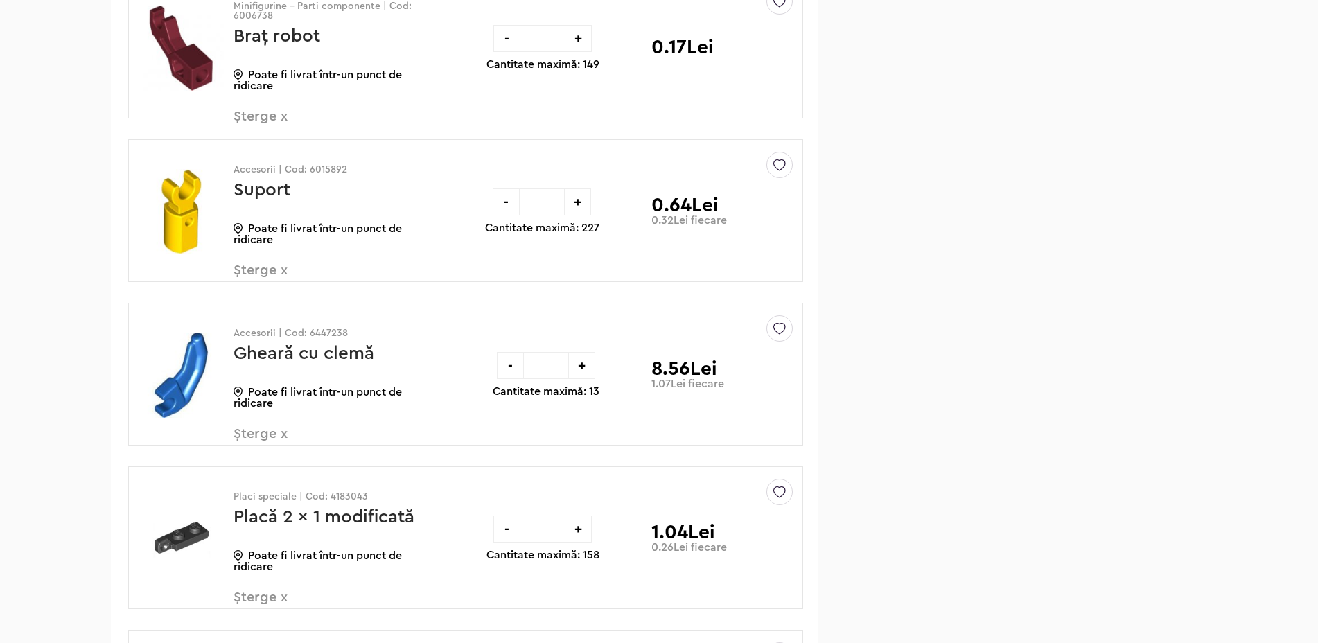
scroll to position [15476, 0]
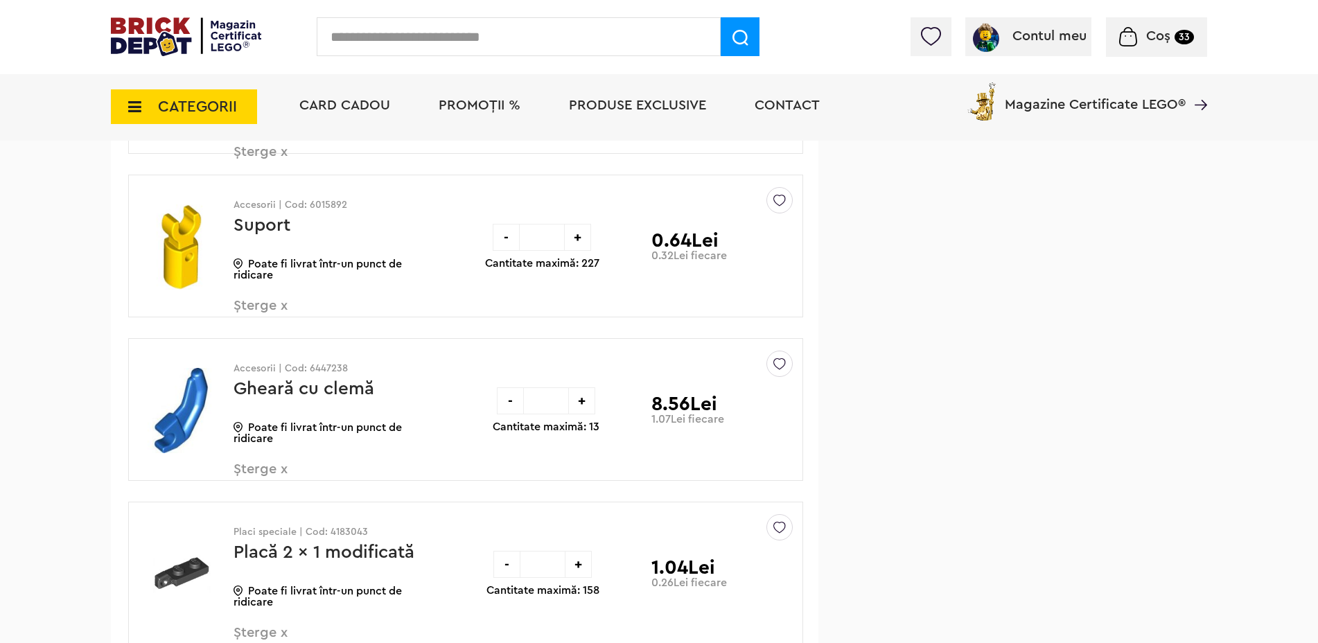
click at [281, 307] on span "Șterge x" at bounding box center [315, 314] width 163 height 30
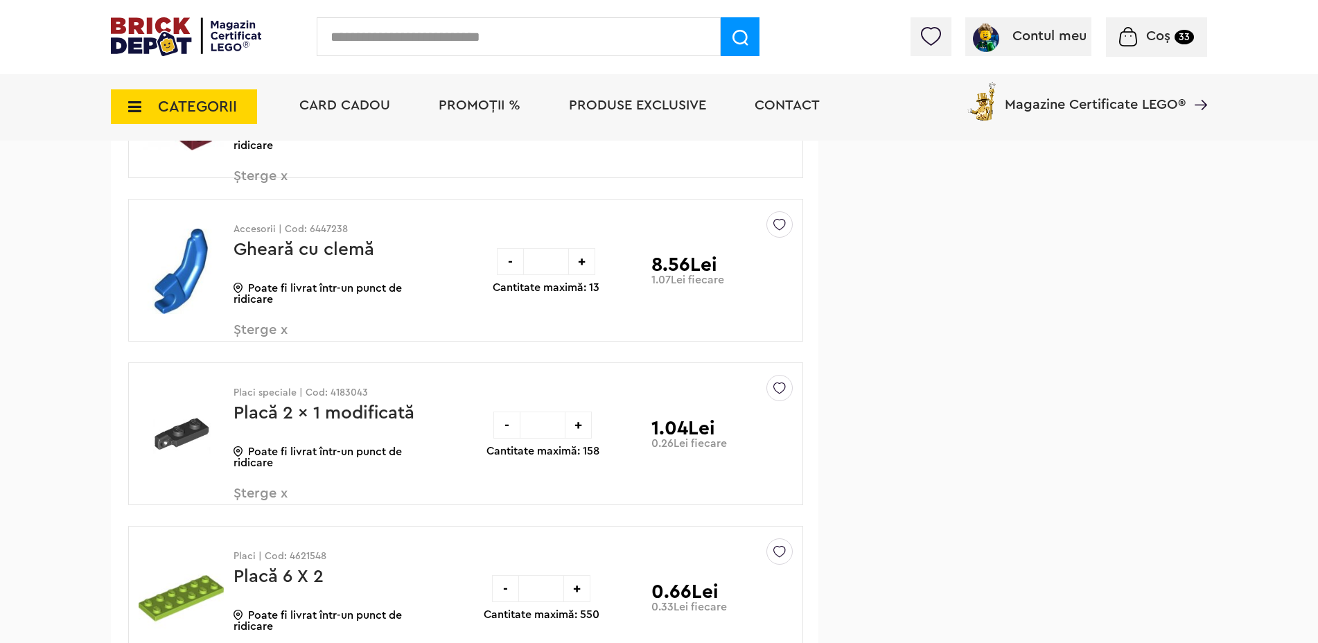
scroll to position [15476, 0]
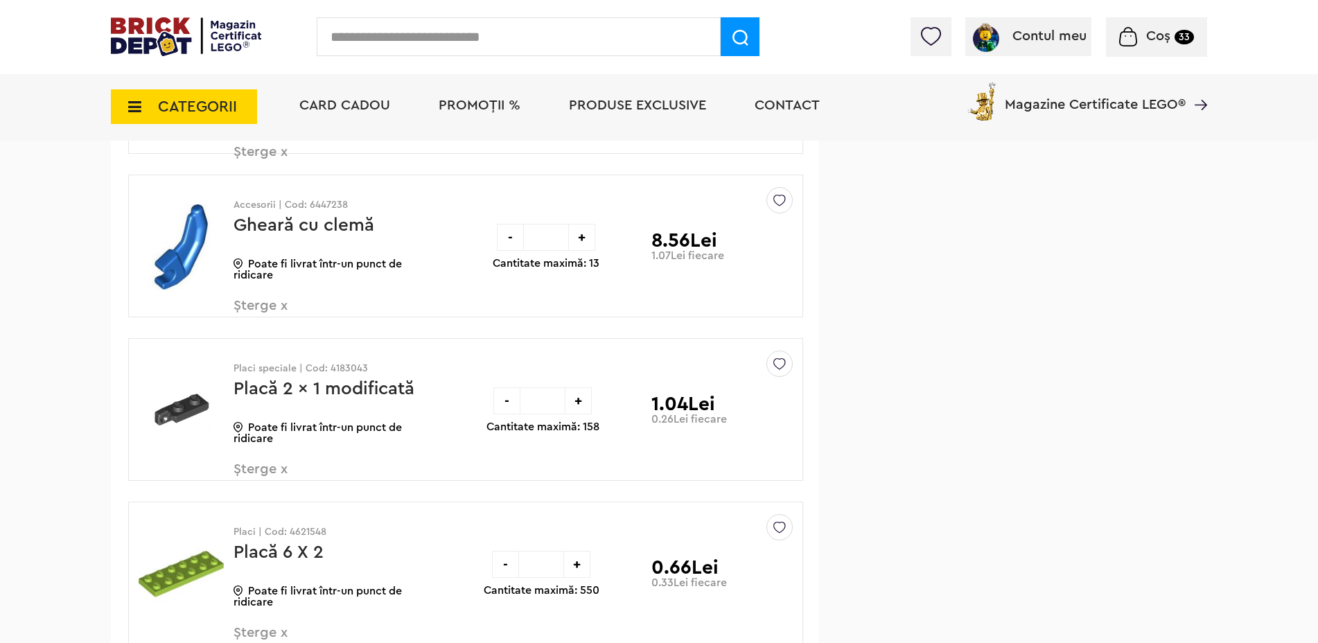
click at [260, 302] on span "Șterge x" at bounding box center [315, 314] width 163 height 30
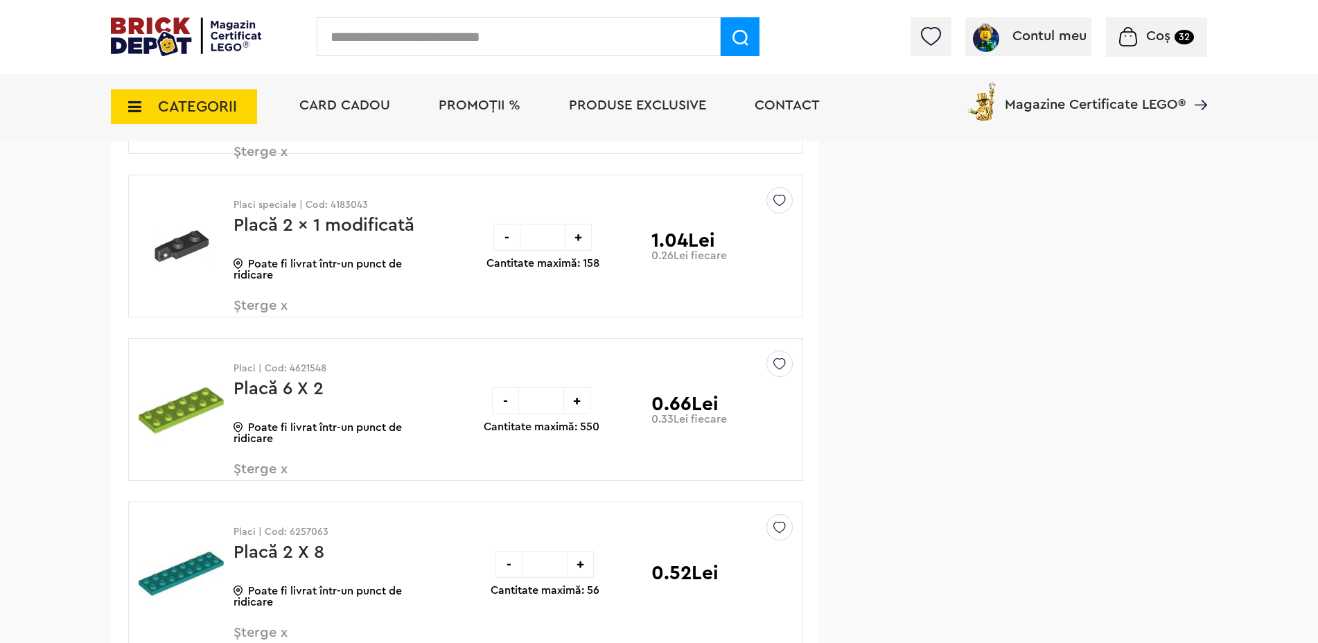
click at [275, 302] on span "Șterge x" at bounding box center [315, 314] width 163 height 30
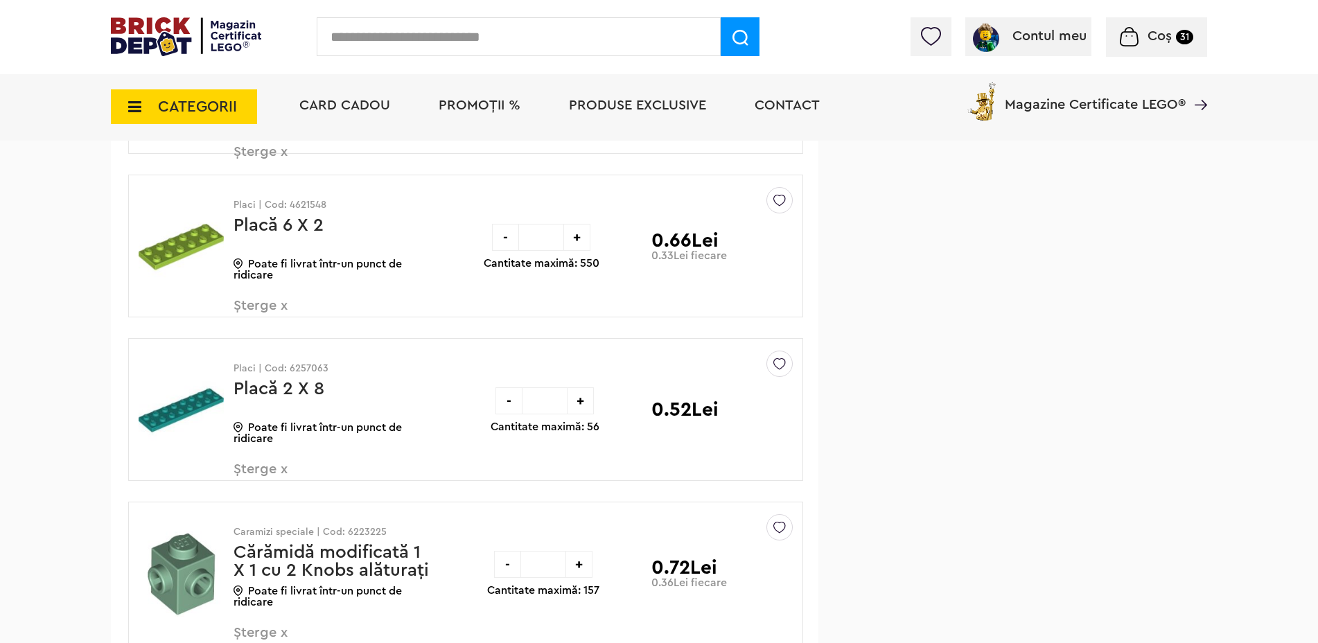
click at [259, 301] on span "Șterge x" at bounding box center [315, 314] width 163 height 30
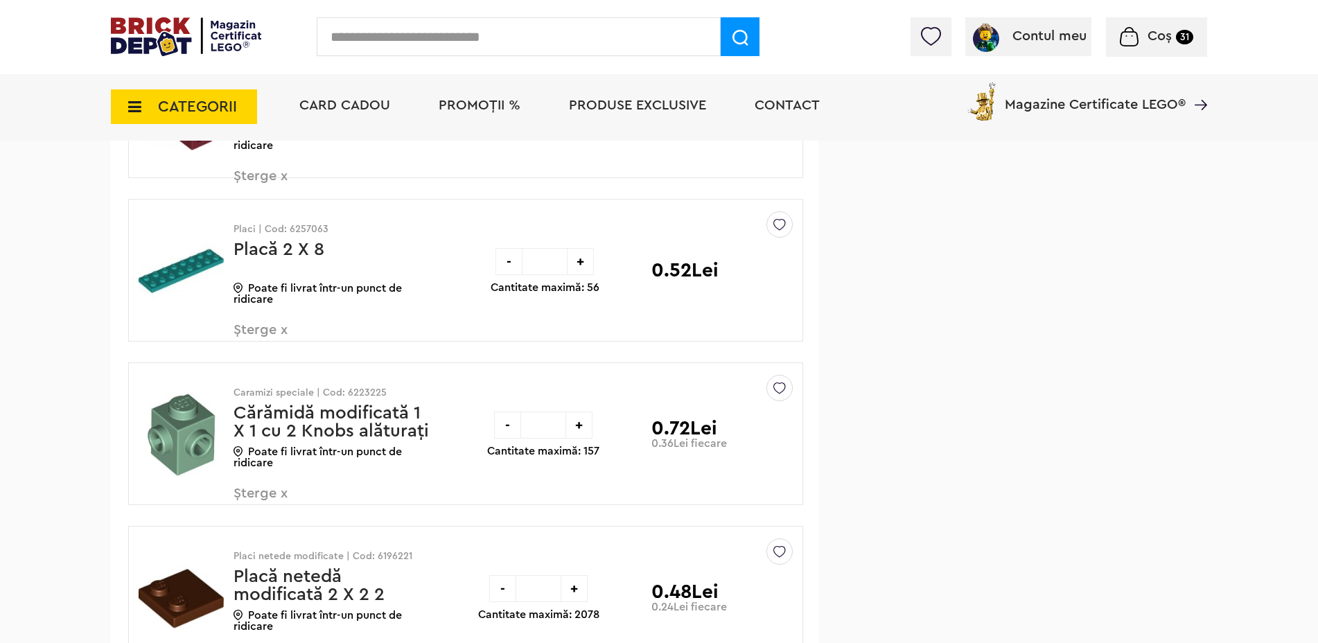
scroll to position [15476, 0]
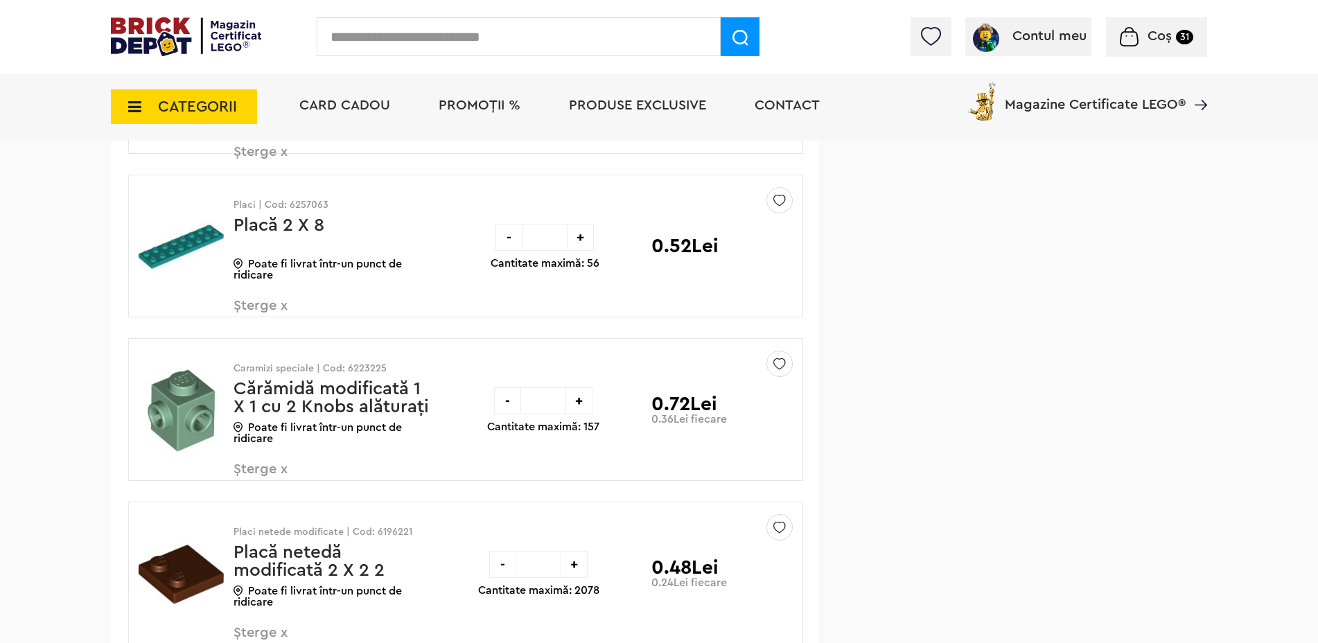
click at [260, 306] on span "Șterge x" at bounding box center [315, 314] width 163 height 30
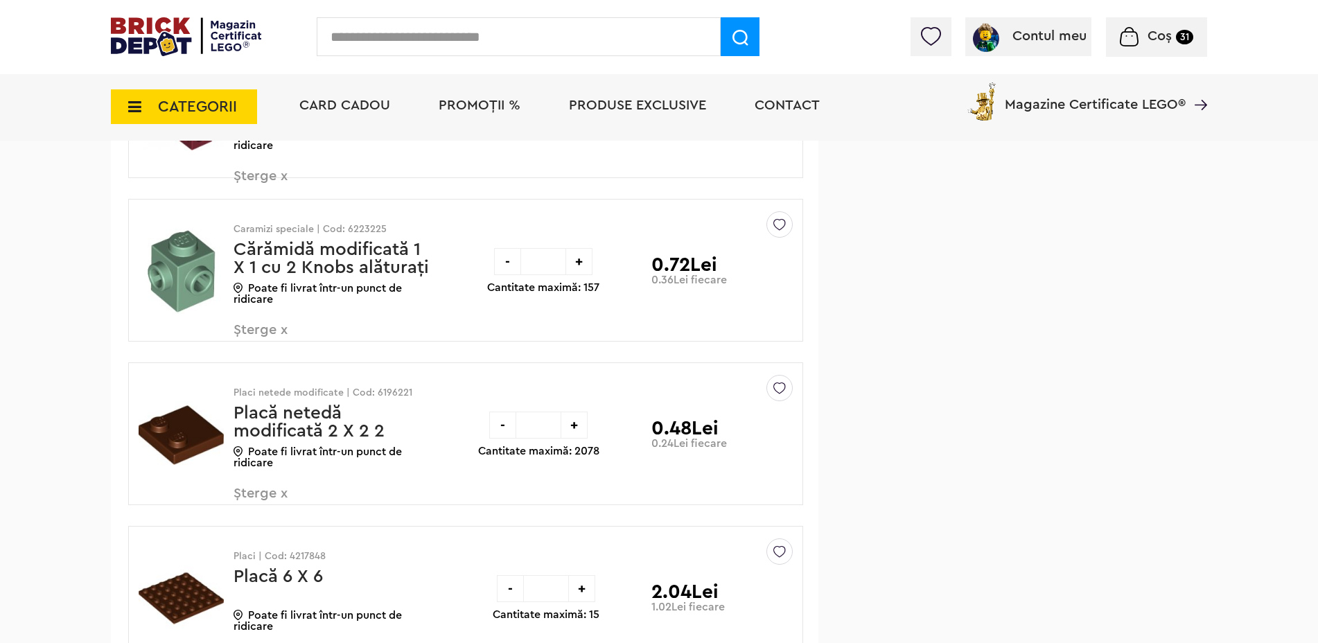
scroll to position [15476, 0]
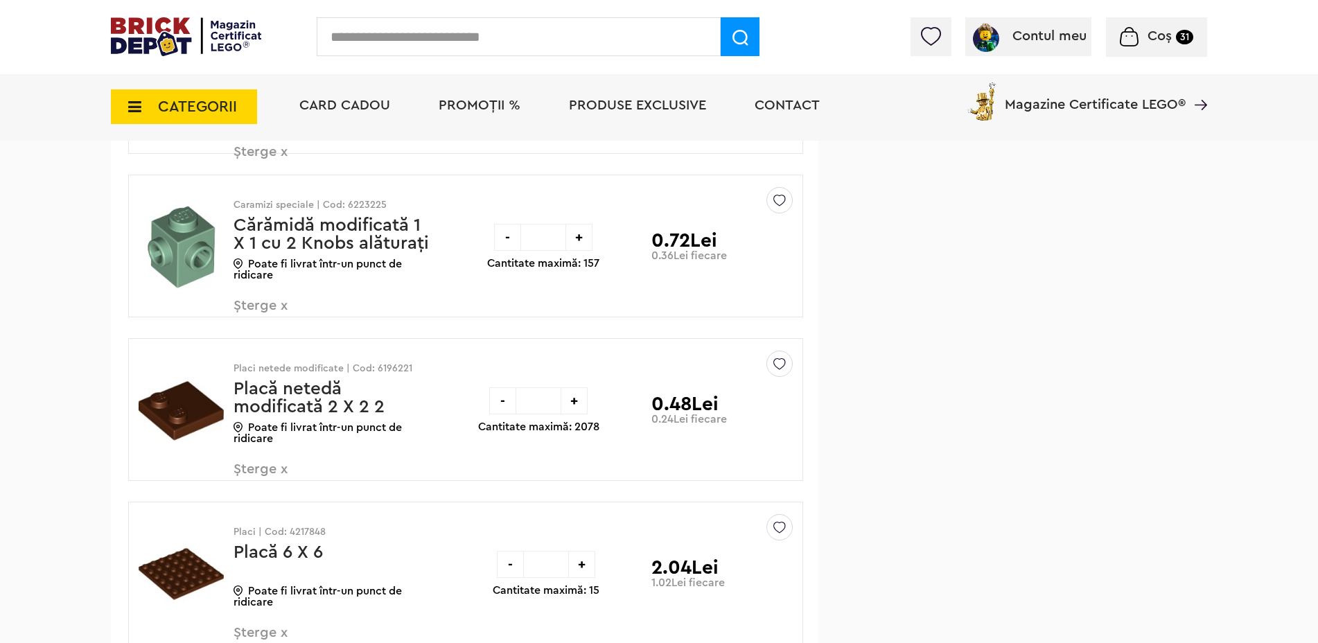
click at [257, 306] on span "Șterge x" at bounding box center [315, 314] width 163 height 30
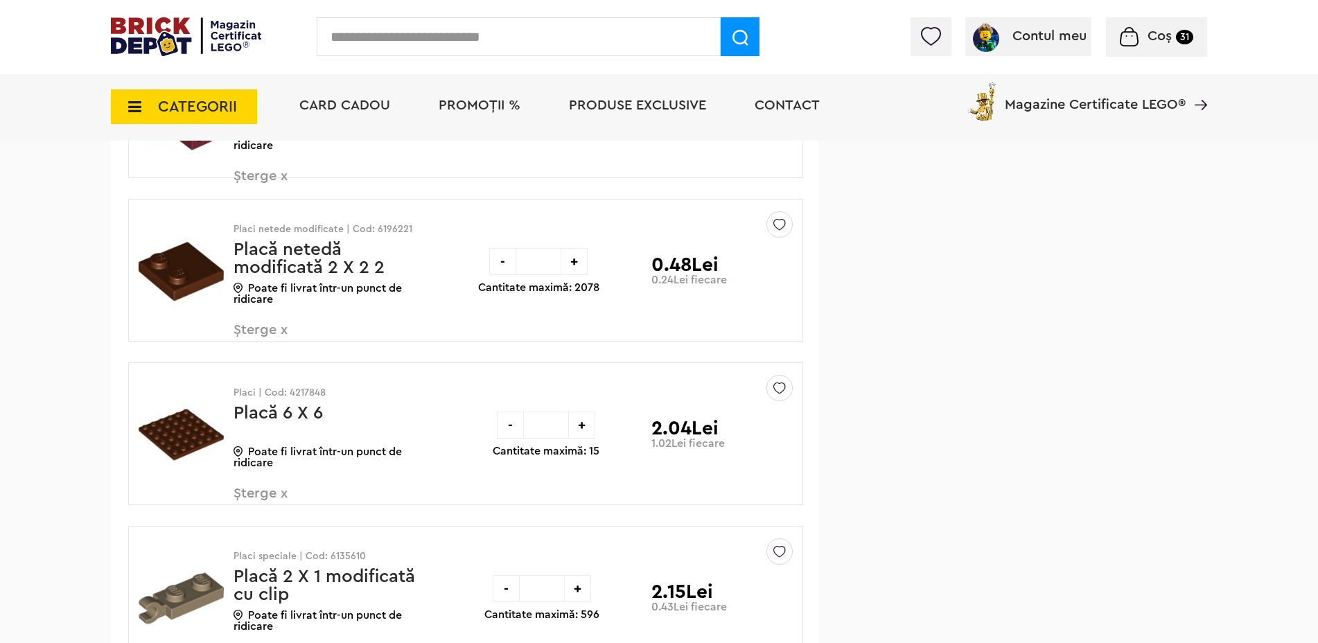
scroll to position [15476, 0]
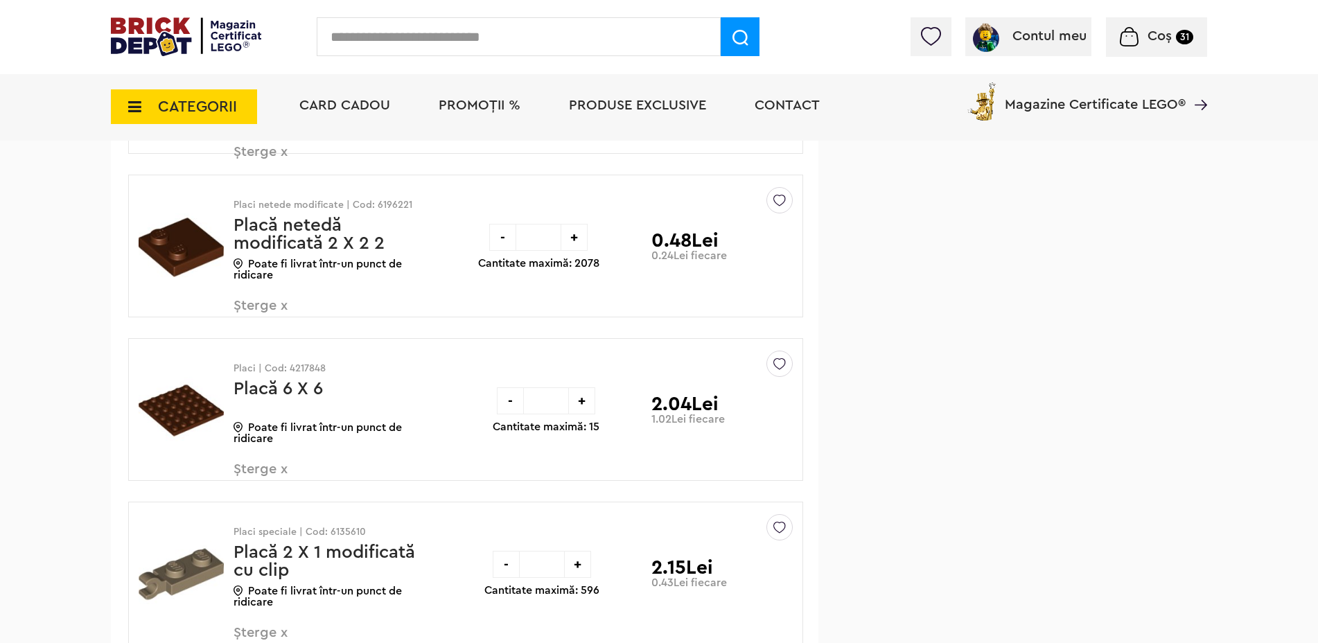
click at [260, 305] on span "Șterge x" at bounding box center [315, 314] width 163 height 30
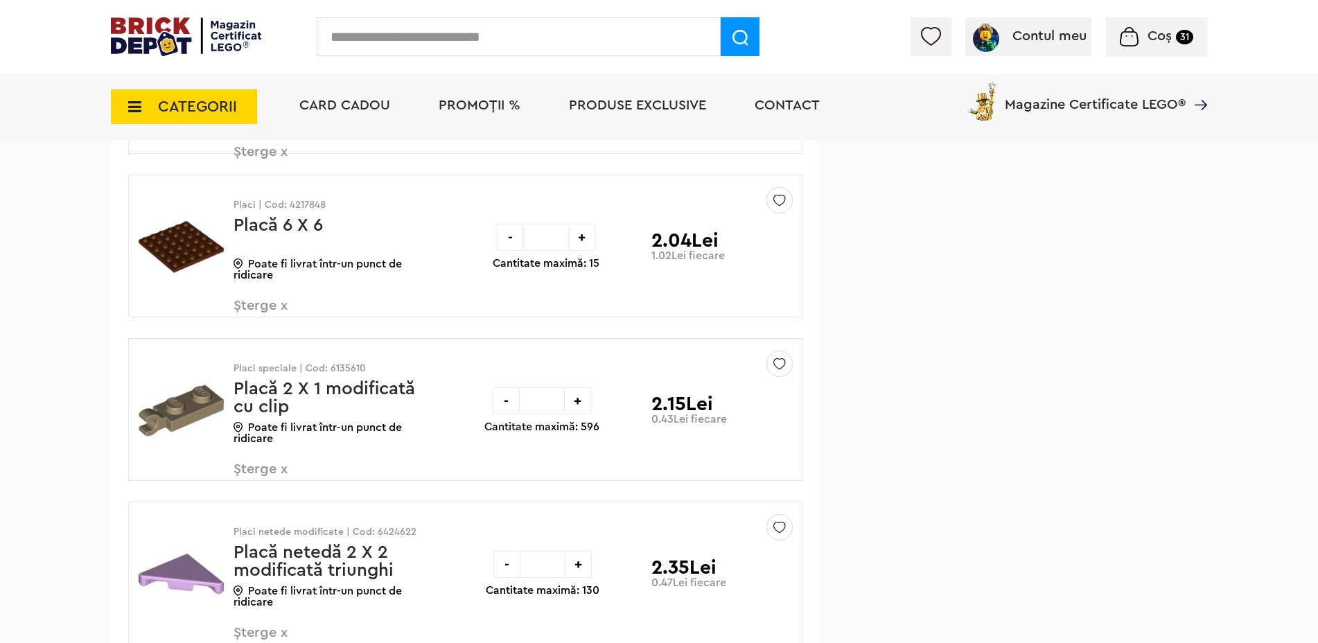
click at [274, 299] on span "Șterge x" at bounding box center [315, 314] width 163 height 30
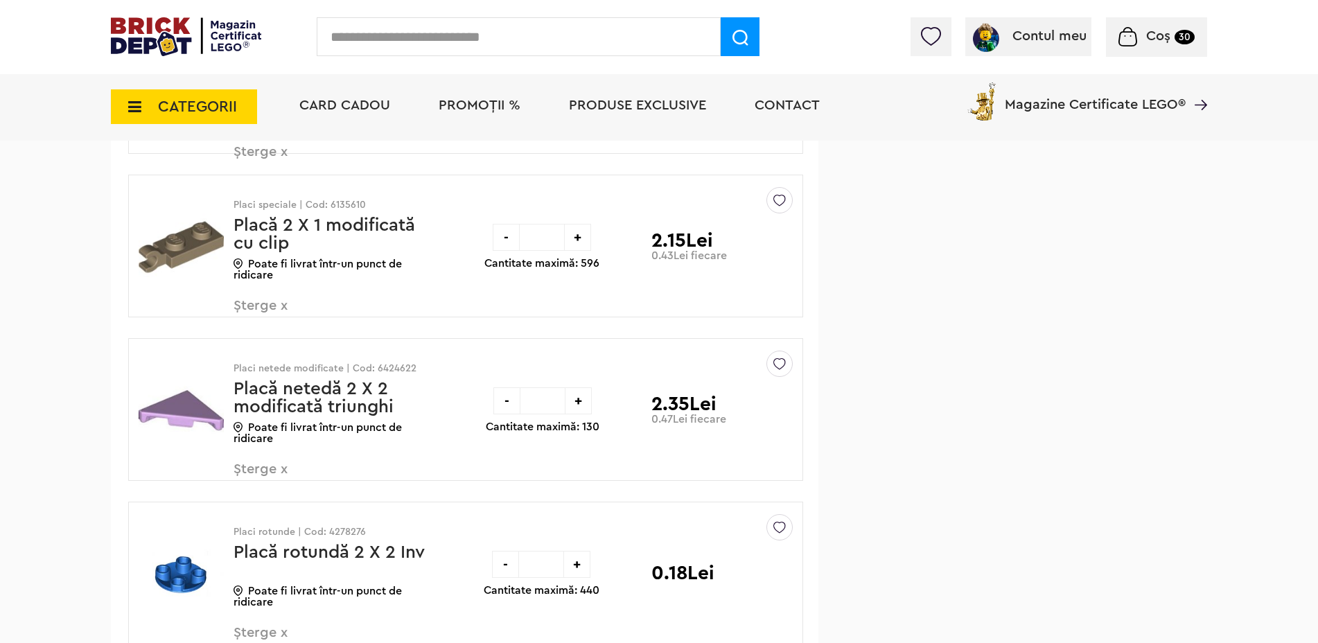
click at [275, 305] on span "Șterge x" at bounding box center [315, 314] width 163 height 30
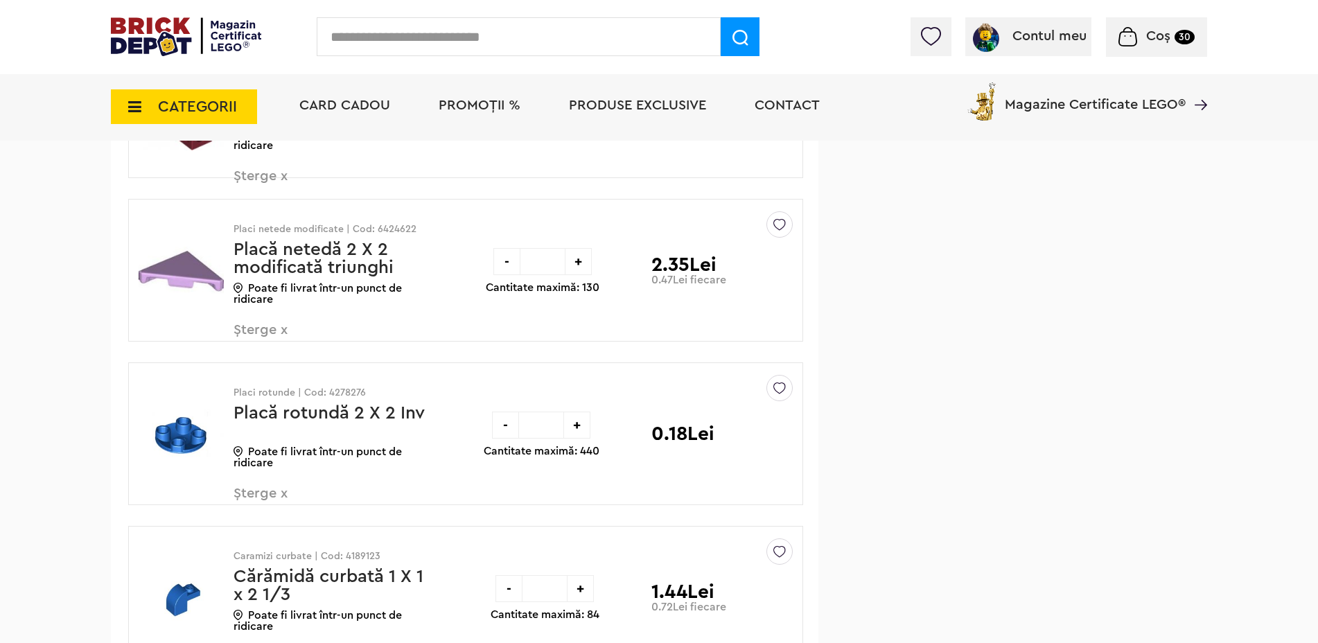
scroll to position [15476, 0]
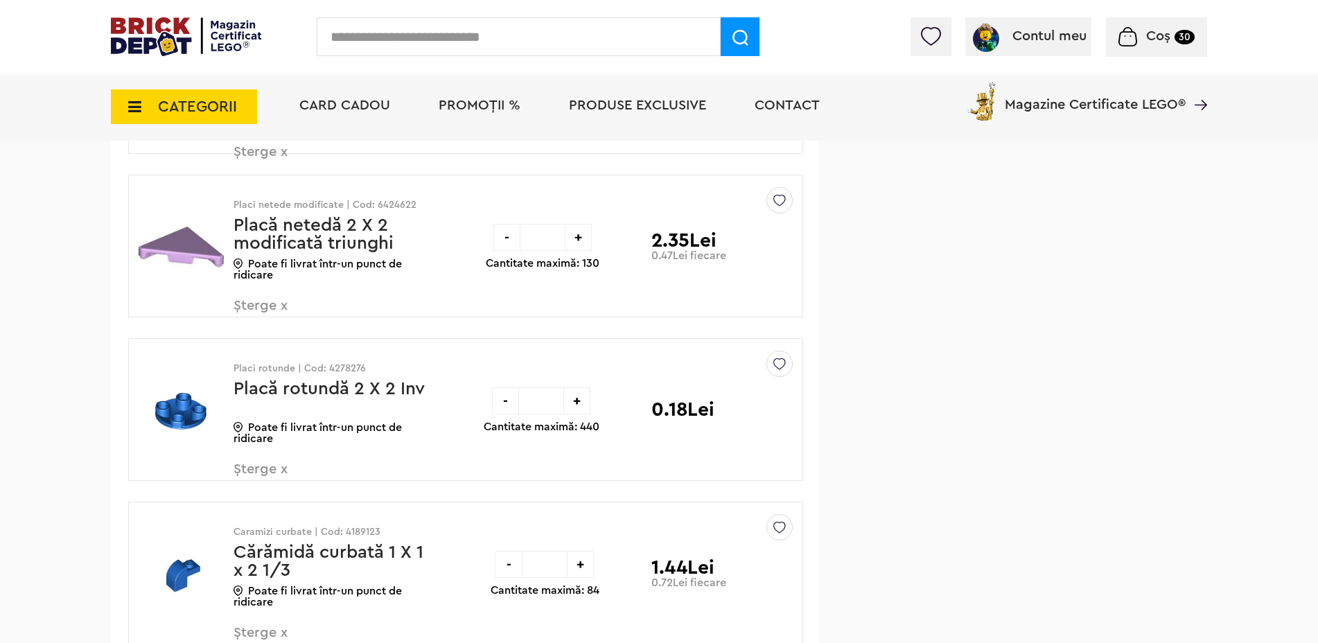
drag, startPoint x: 0, startPoint y: 0, endPoint x: 275, endPoint y: 305, distance: 410.8
click at [275, 305] on span "Șterge x" at bounding box center [315, 314] width 163 height 30
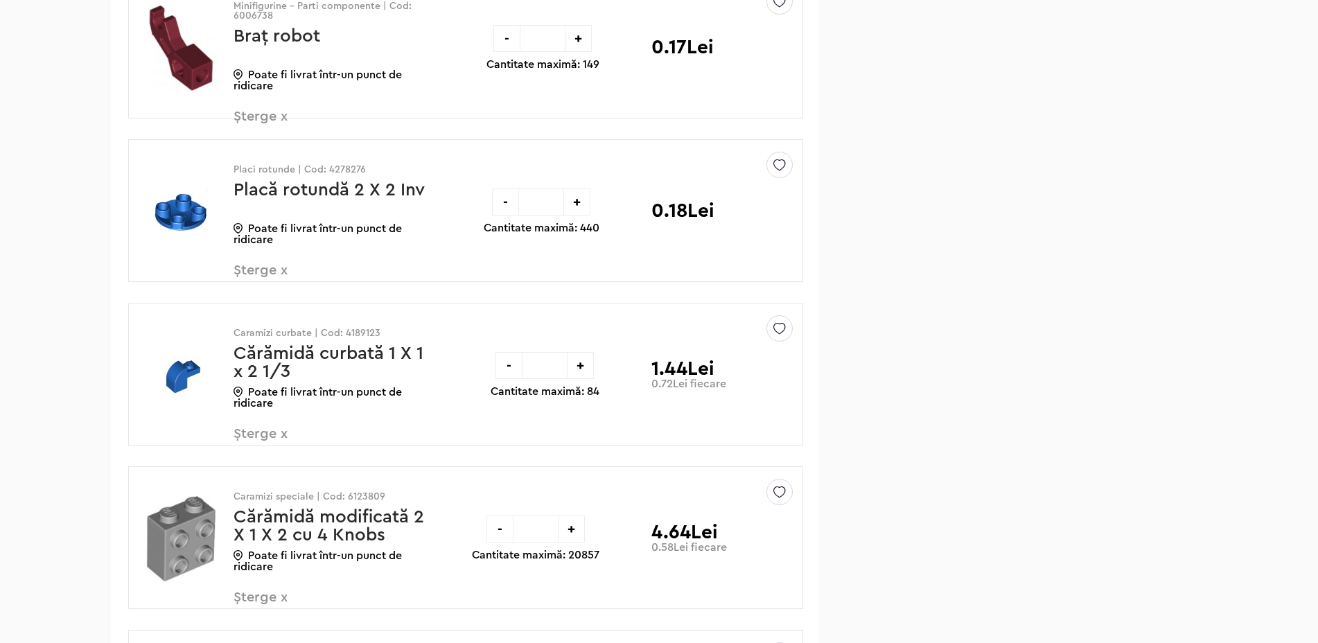
scroll to position [15476, 0]
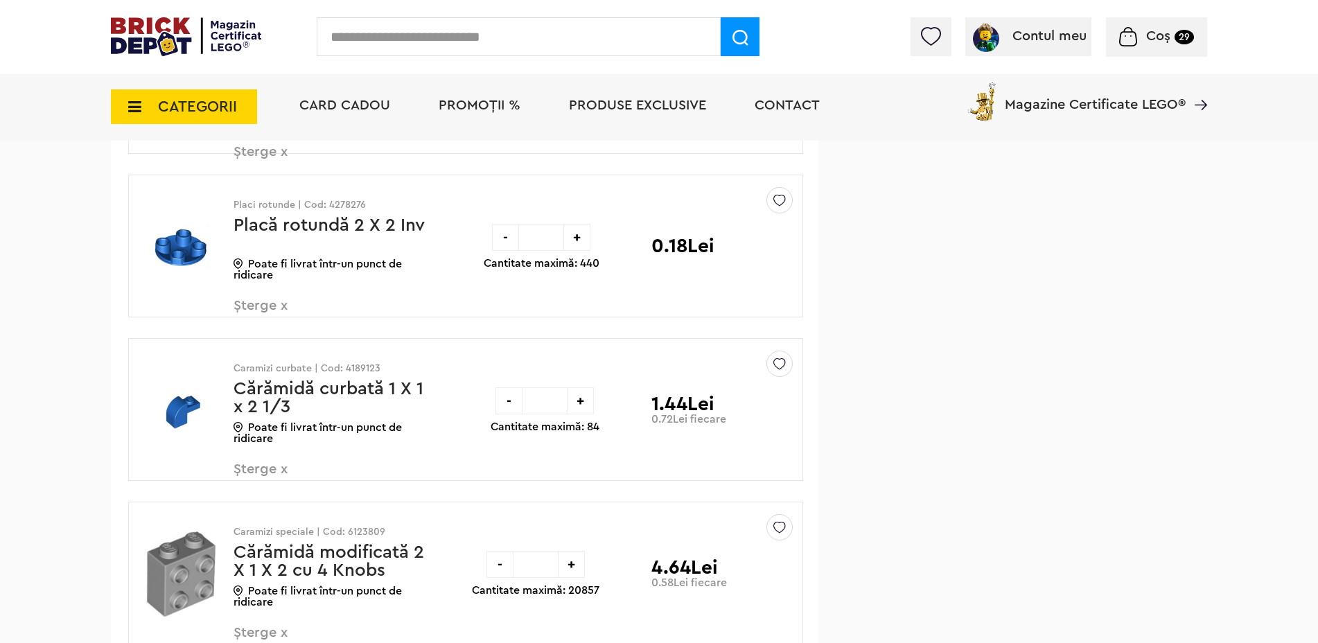
click at [275, 305] on span "Șterge x" at bounding box center [315, 314] width 163 height 30
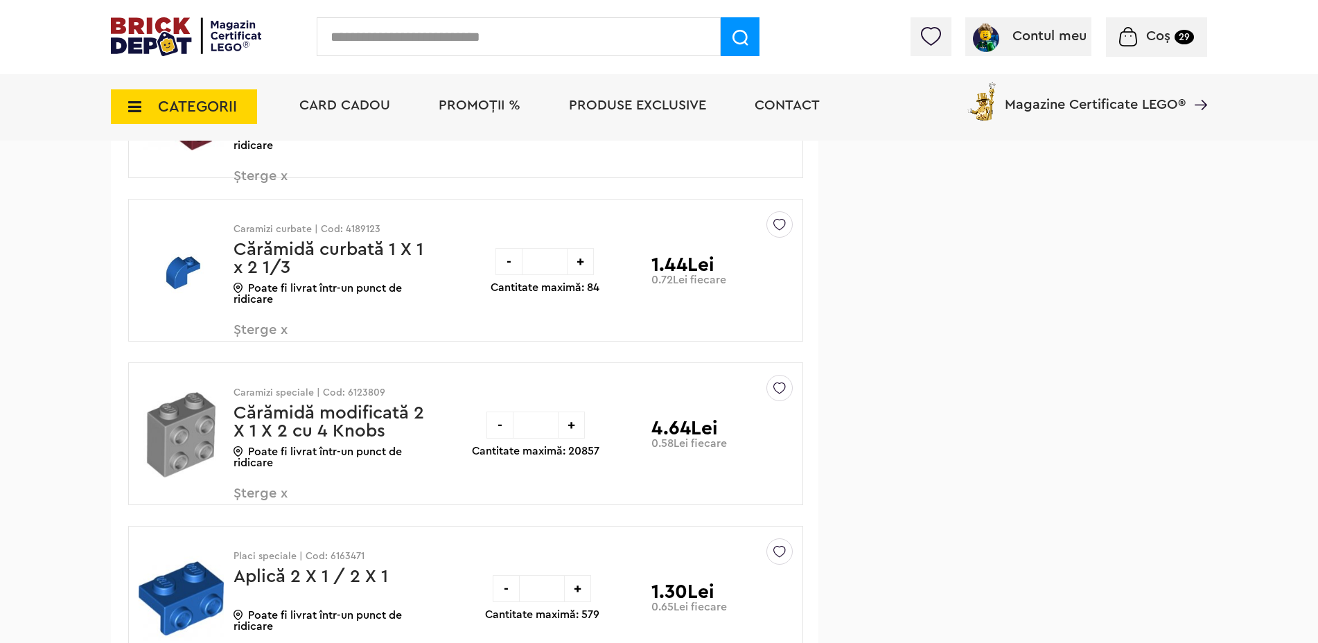
scroll to position [15476, 0]
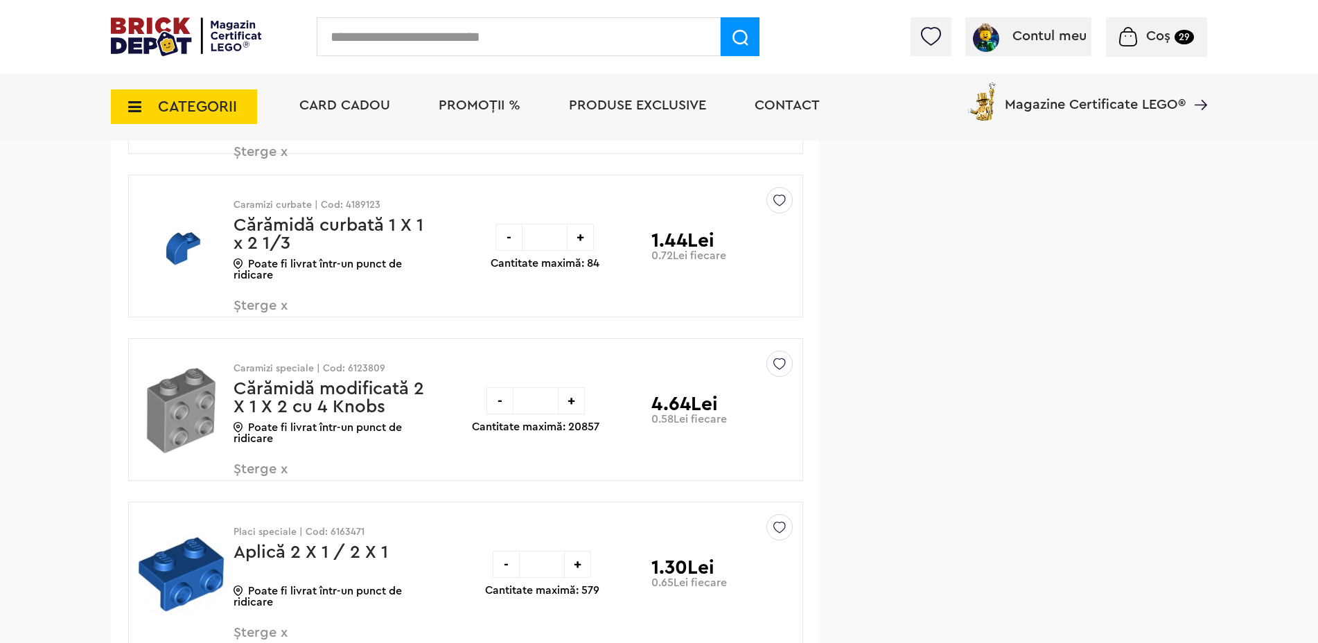
click at [275, 305] on span "Șterge x" at bounding box center [315, 314] width 163 height 30
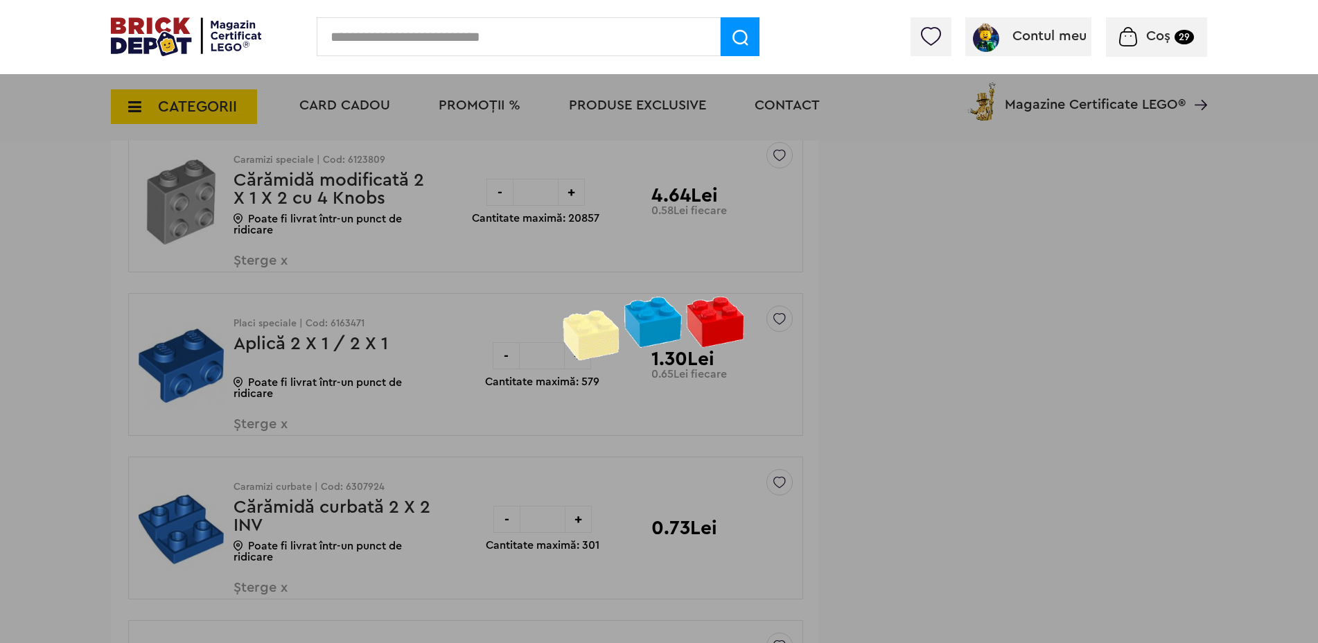
scroll to position [15546, 0]
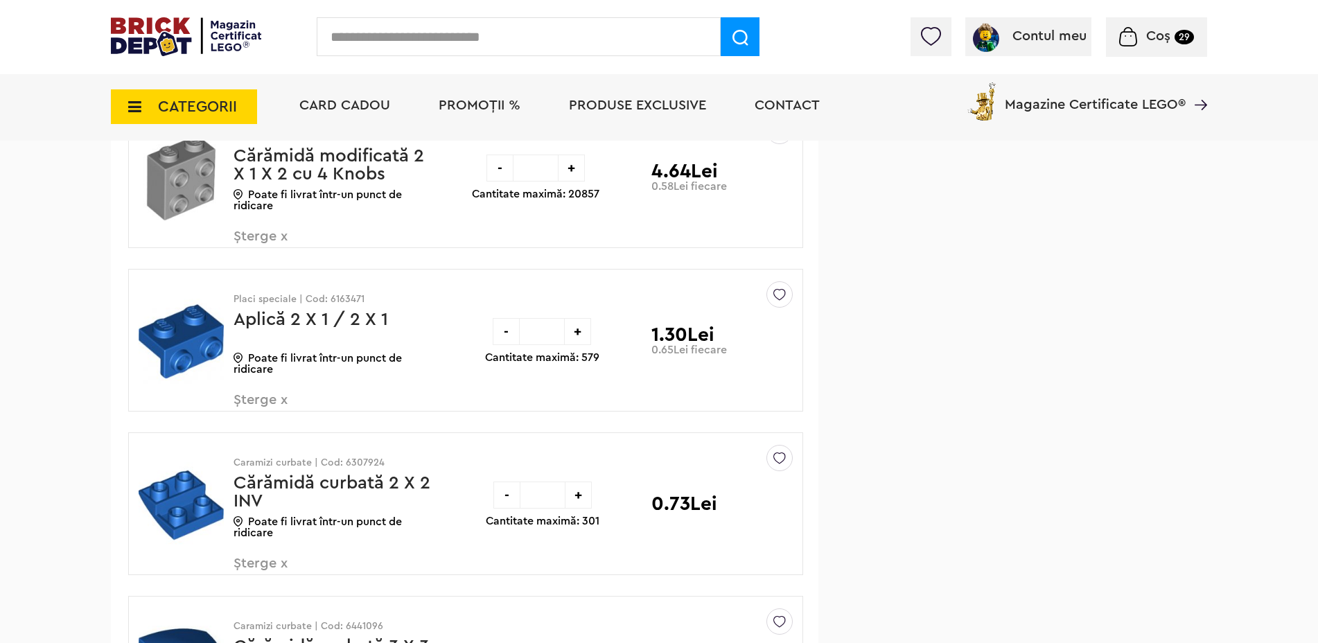
scroll to position [15615, 0]
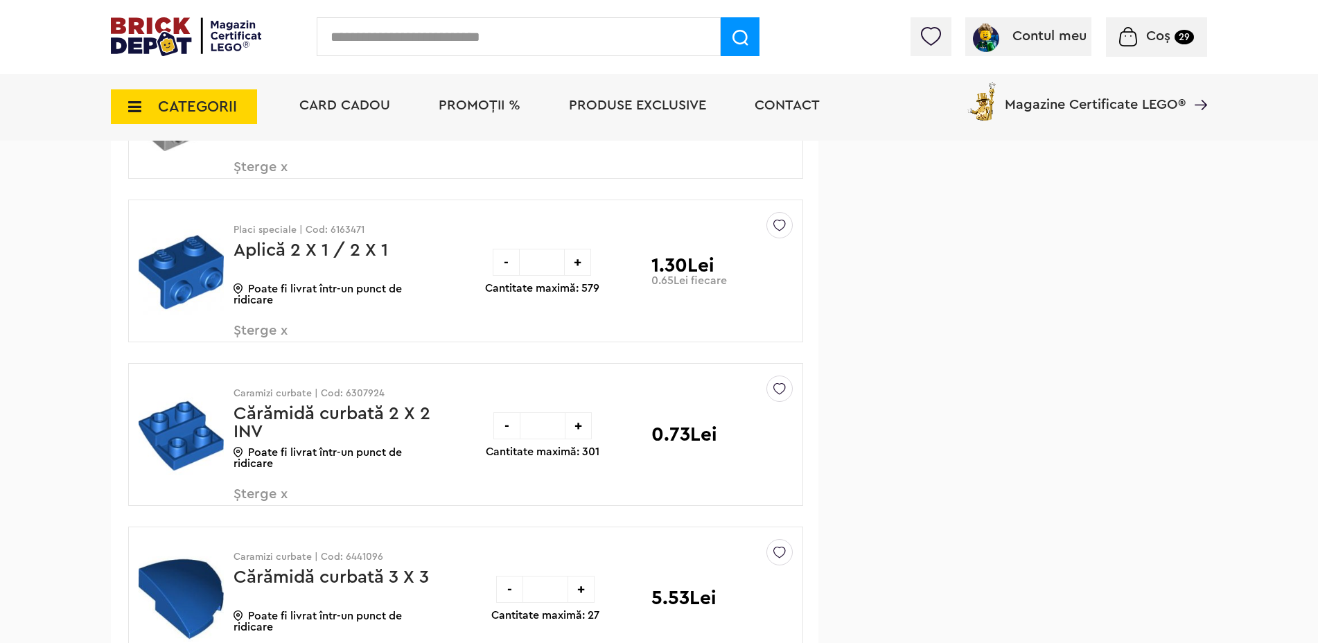
click at [265, 329] on span "Șterge x" at bounding box center [315, 339] width 163 height 30
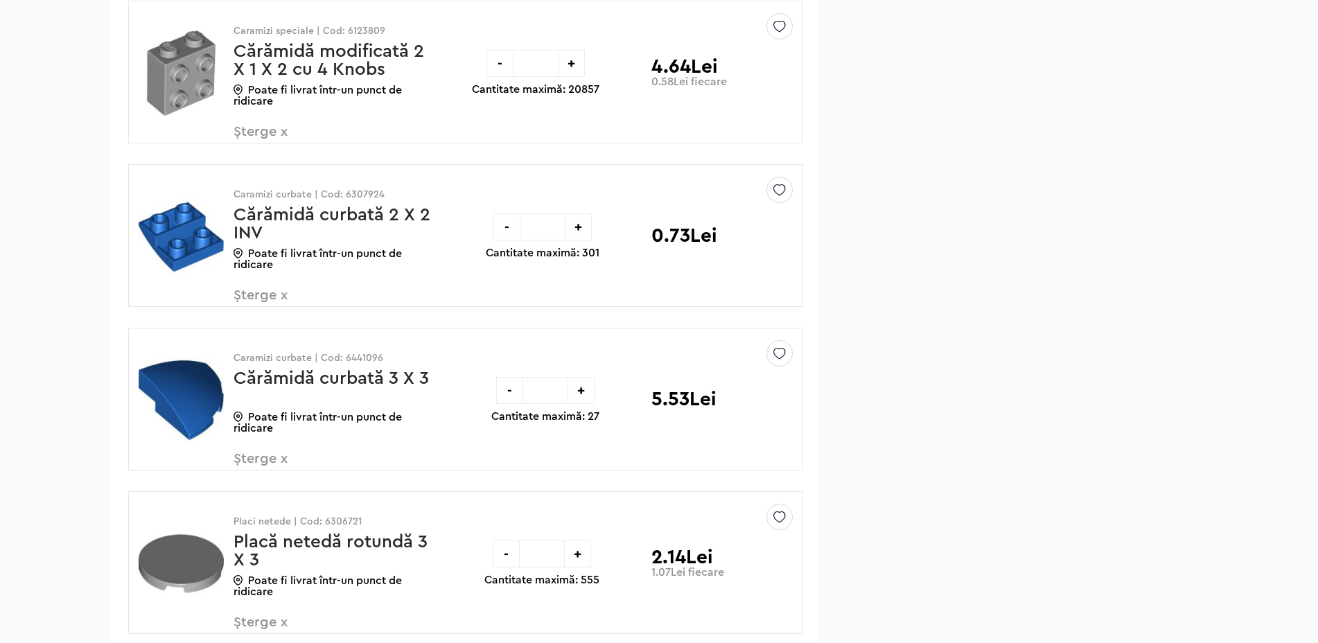
scroll to position [15615, 0]
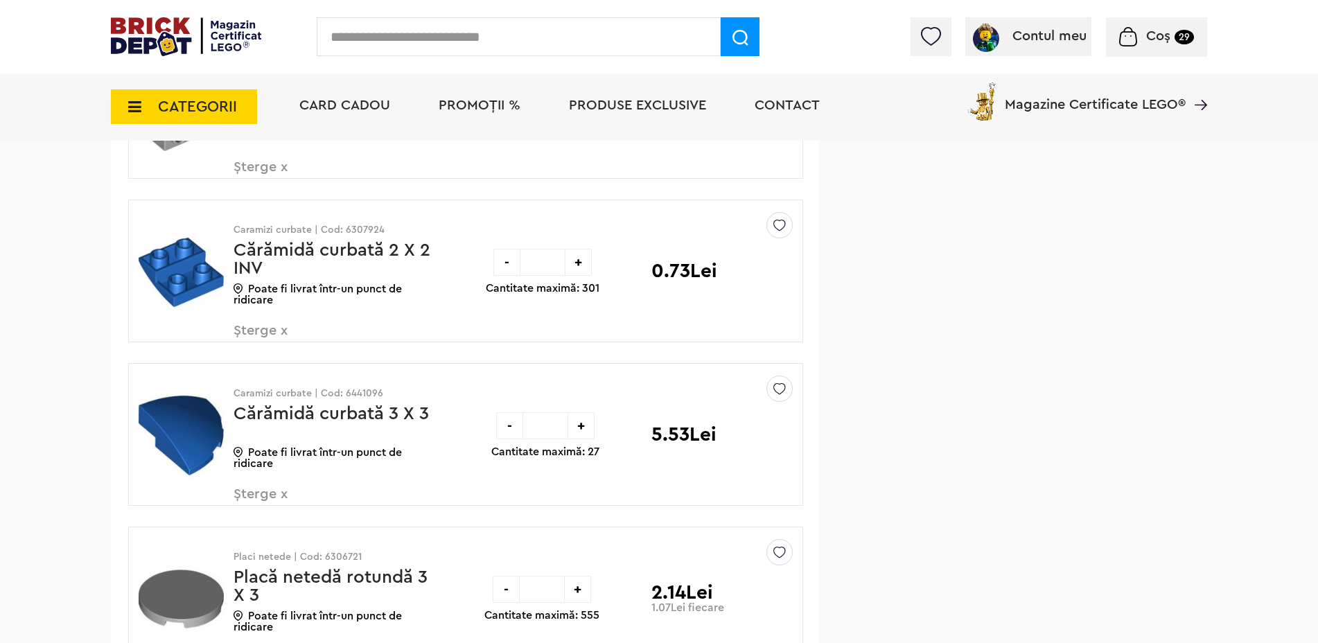
click at [272, 332] on span "Șterge x" at bounding box center [315, 339] width 163 height 30
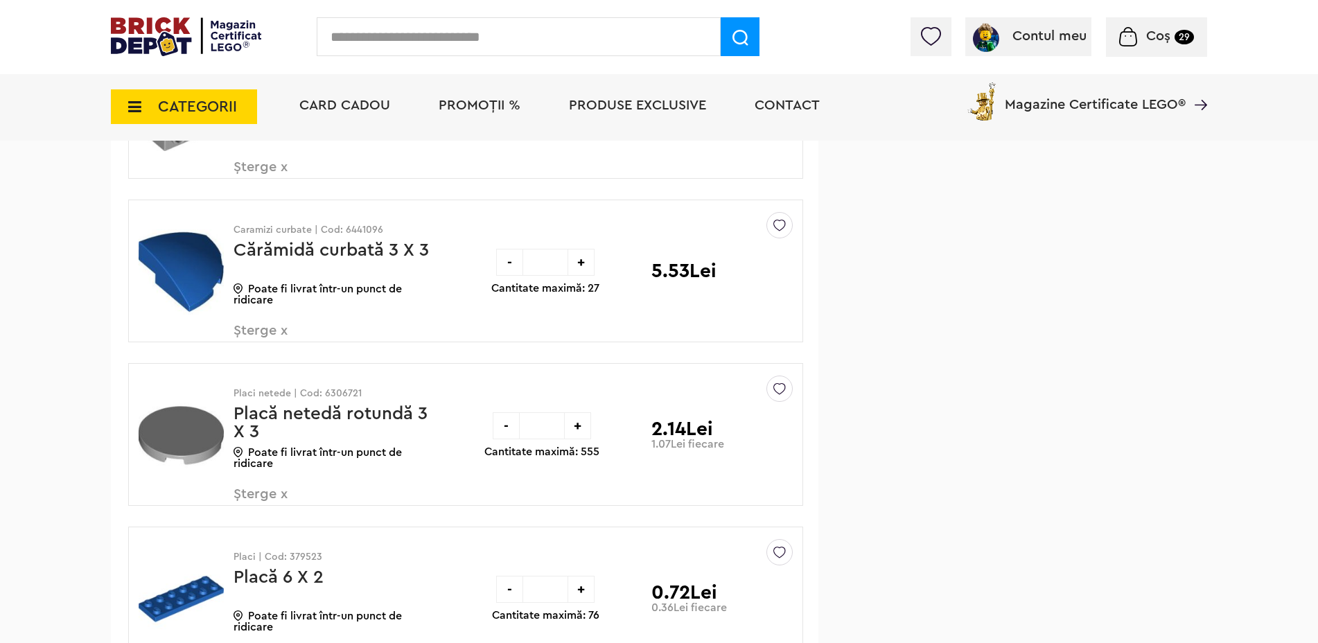
click at [272, 332] on span "Șterge x" at bounding box center [315, 339] width 163 height 30
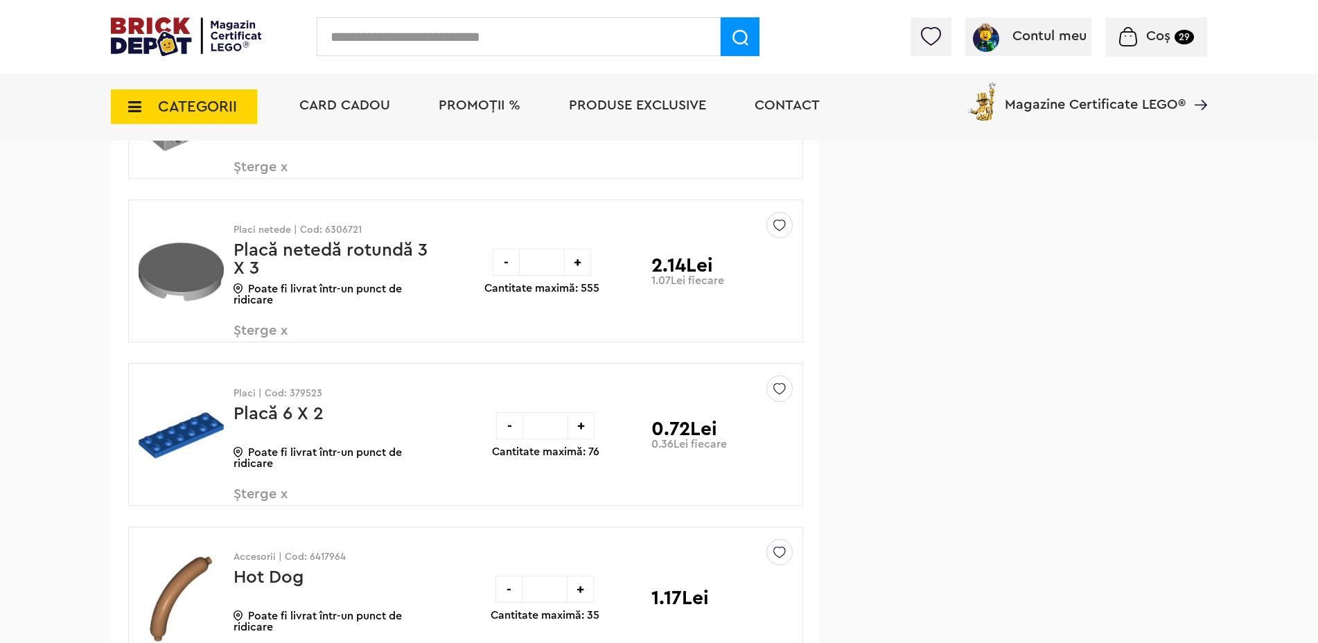
click at [277, 329] on span "Șterge x" at bounding box center [315, 339] width 163 height 30
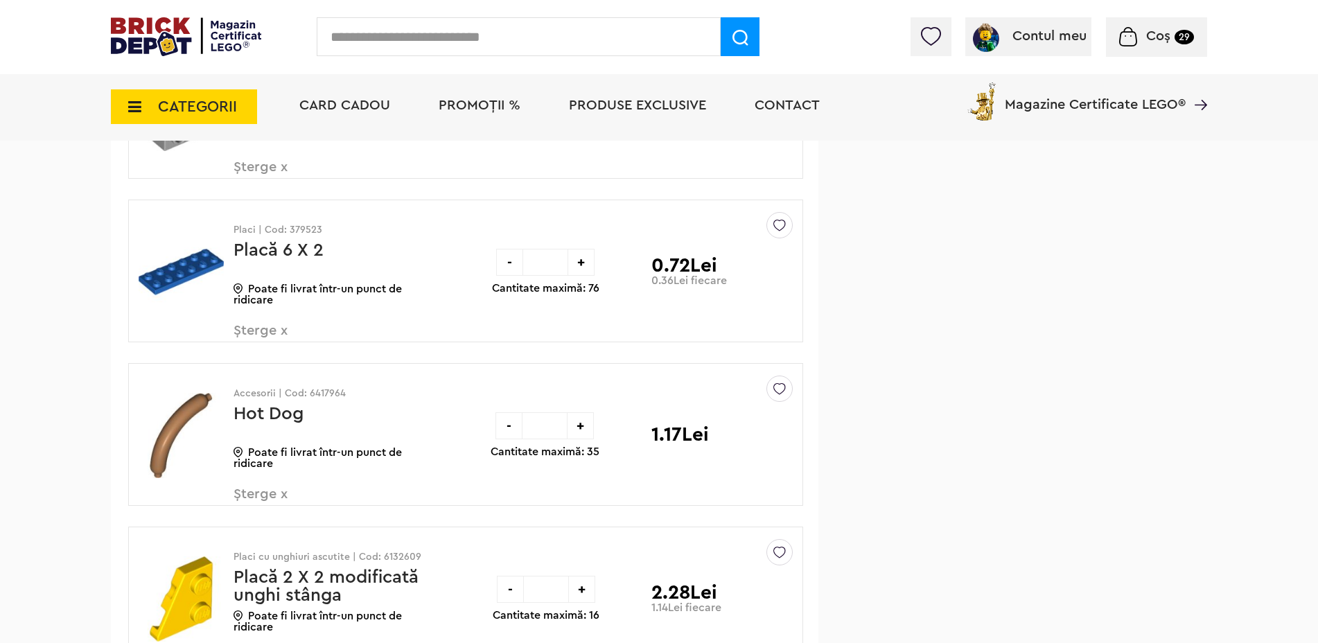
click at [264, 327] on span "Șterge x" at bounding box center [315, 339] width 163 height 30
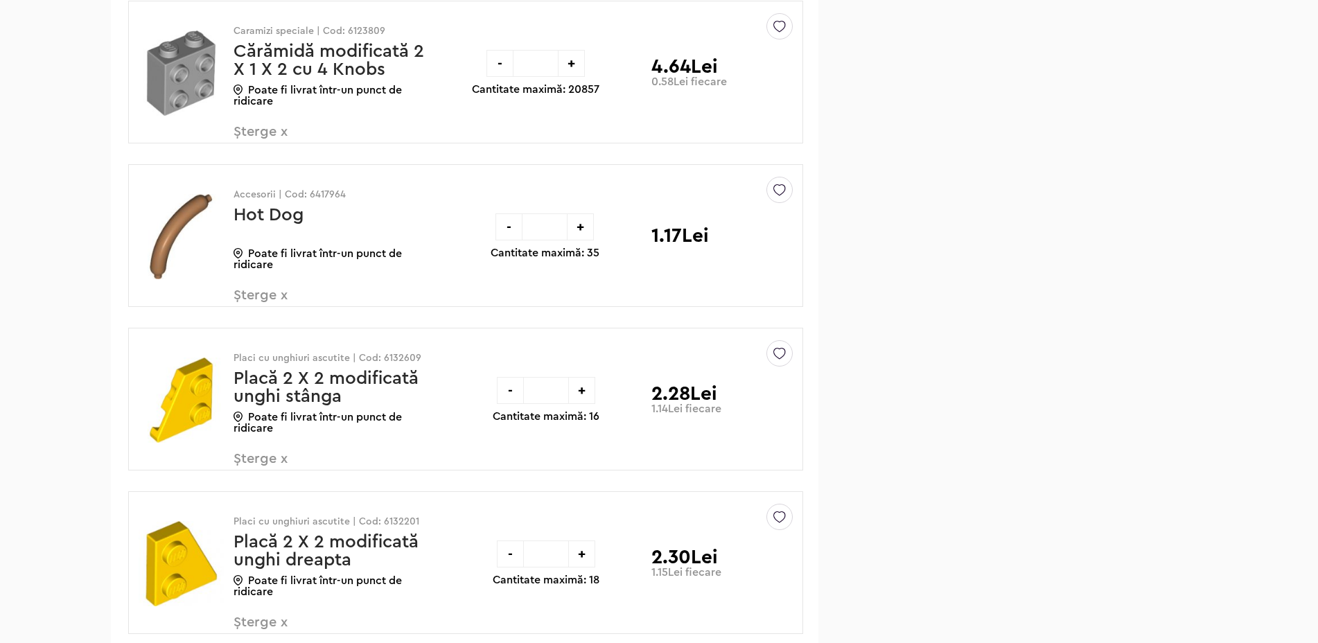
scroll to position [15615, 0]
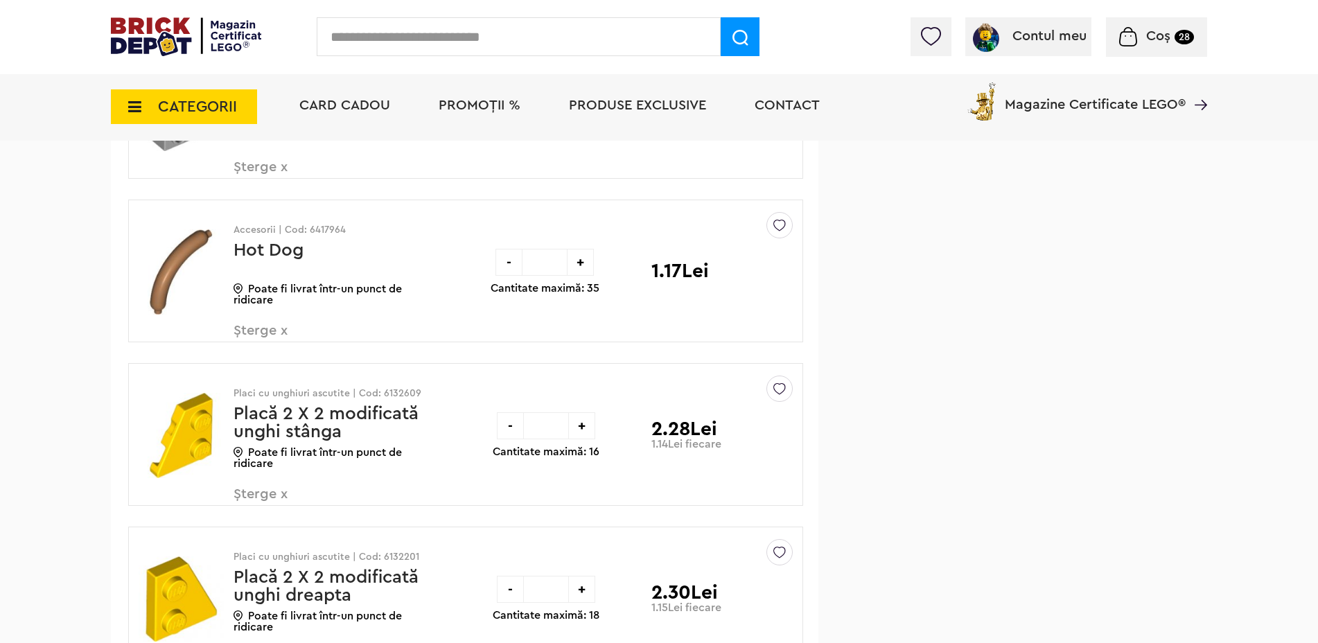
click at [261, 328] on span "Șterge x" at bounding box center [315, 339] width 163 height 30
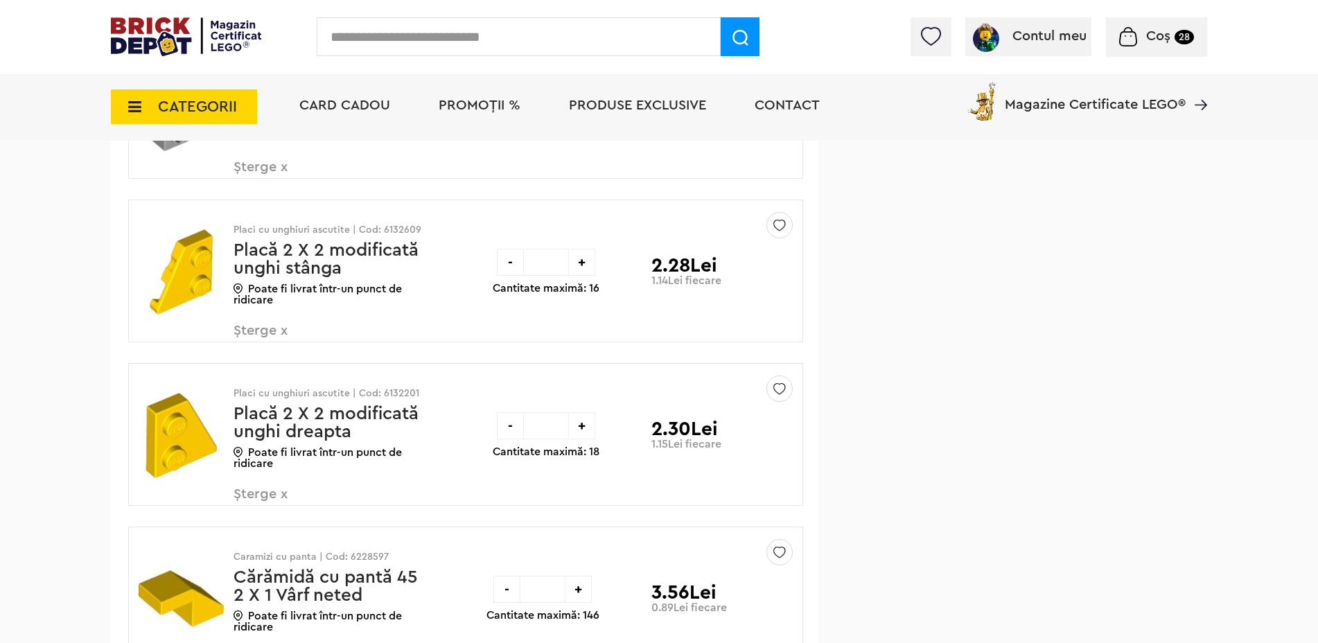
click at [279, 331] on span "Șterge x" at bounding box center [315, 339] width 163 height 30
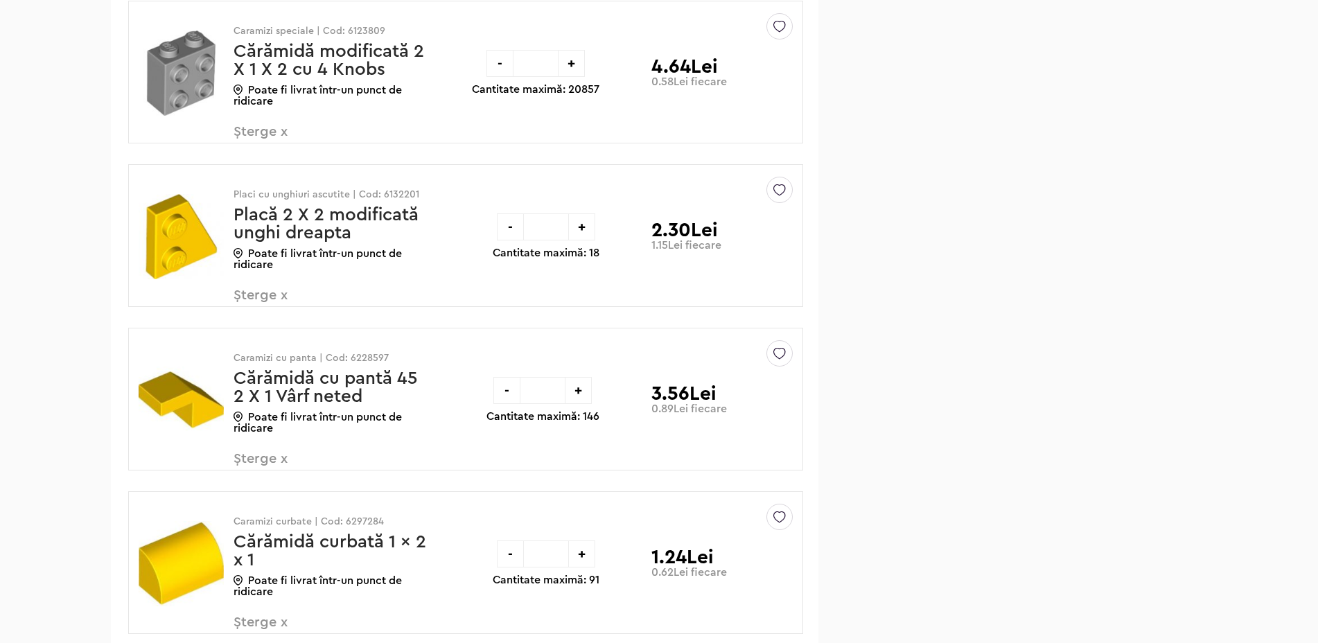
scroll to position [15615, 0]
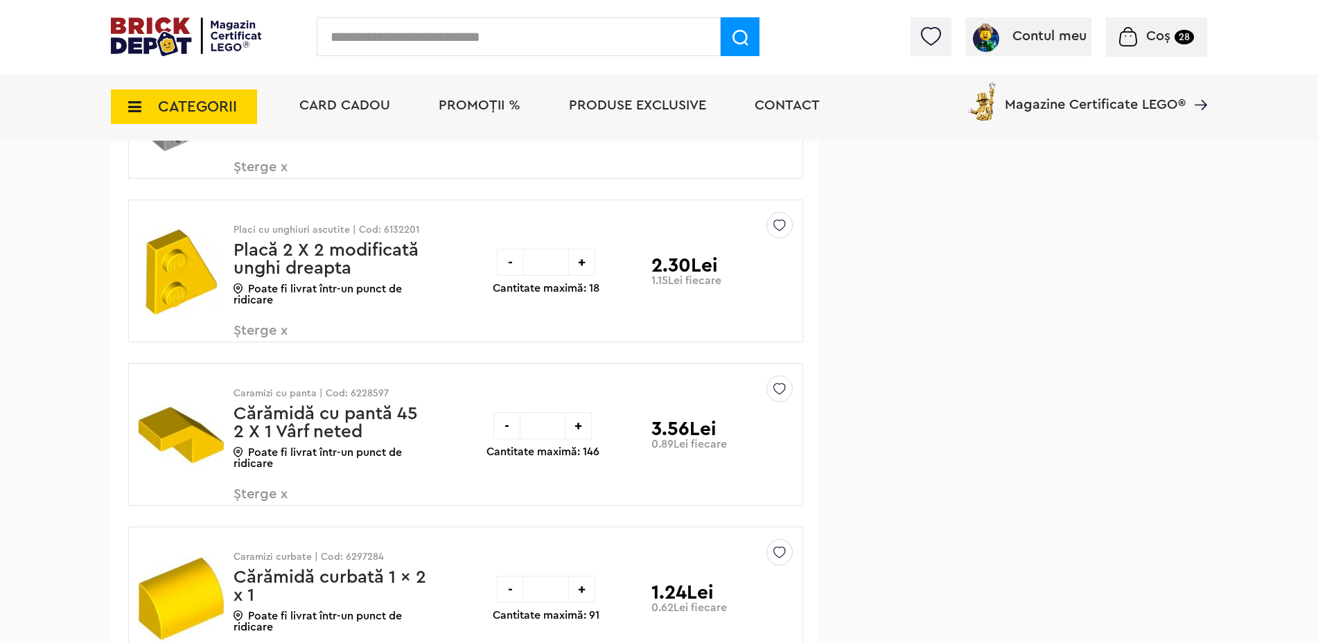
click at [247, 330] on span "Șterge x" at bounding box center [315, 339] width 163 height 30
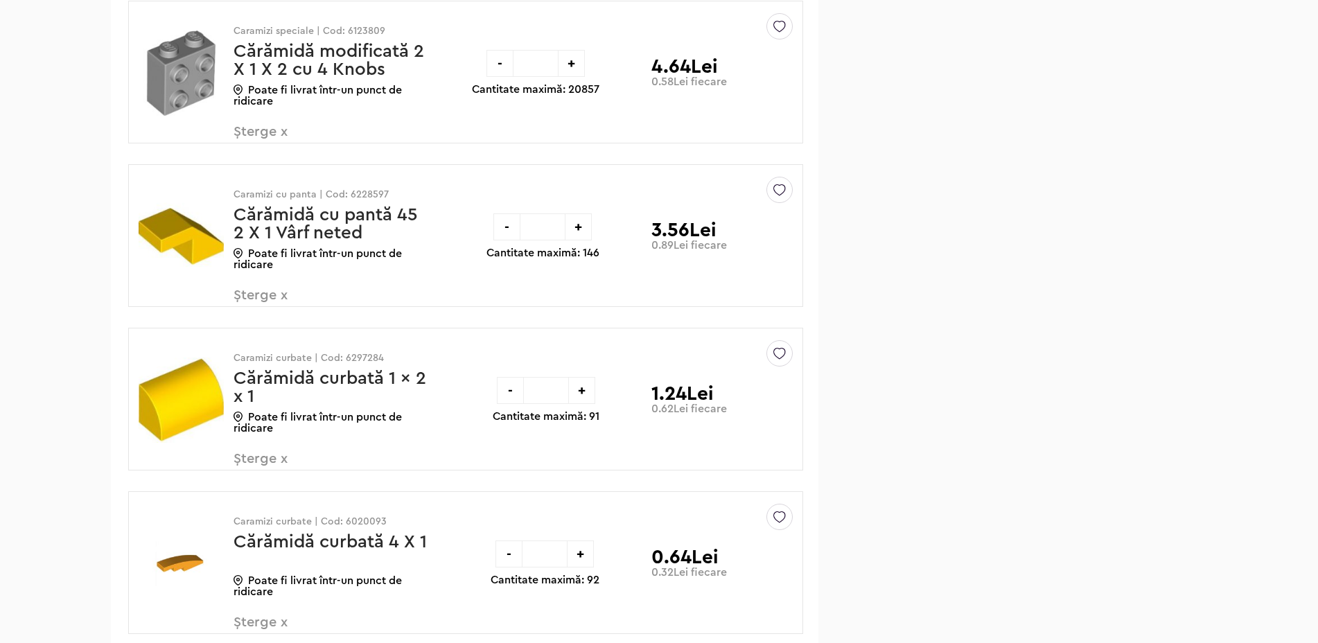
scroll to position [15615, 0]
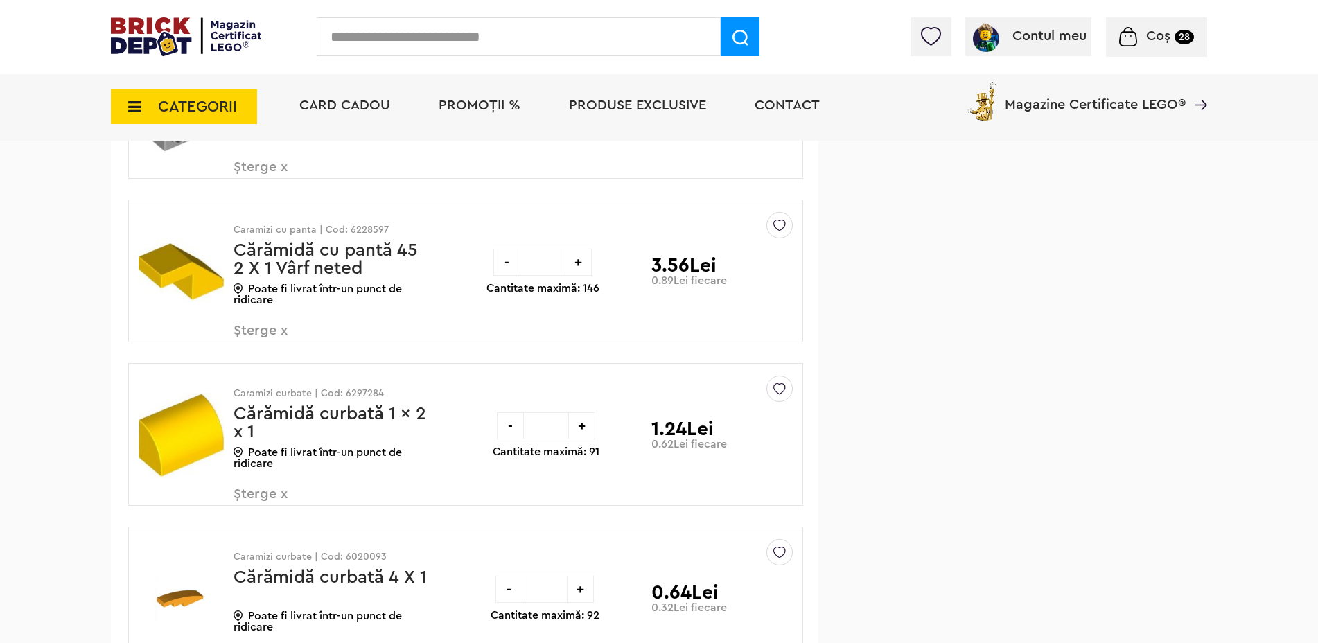
click at [265, 334] on span "Șterge x" at bounding box center [315, 339] width 163 height 30
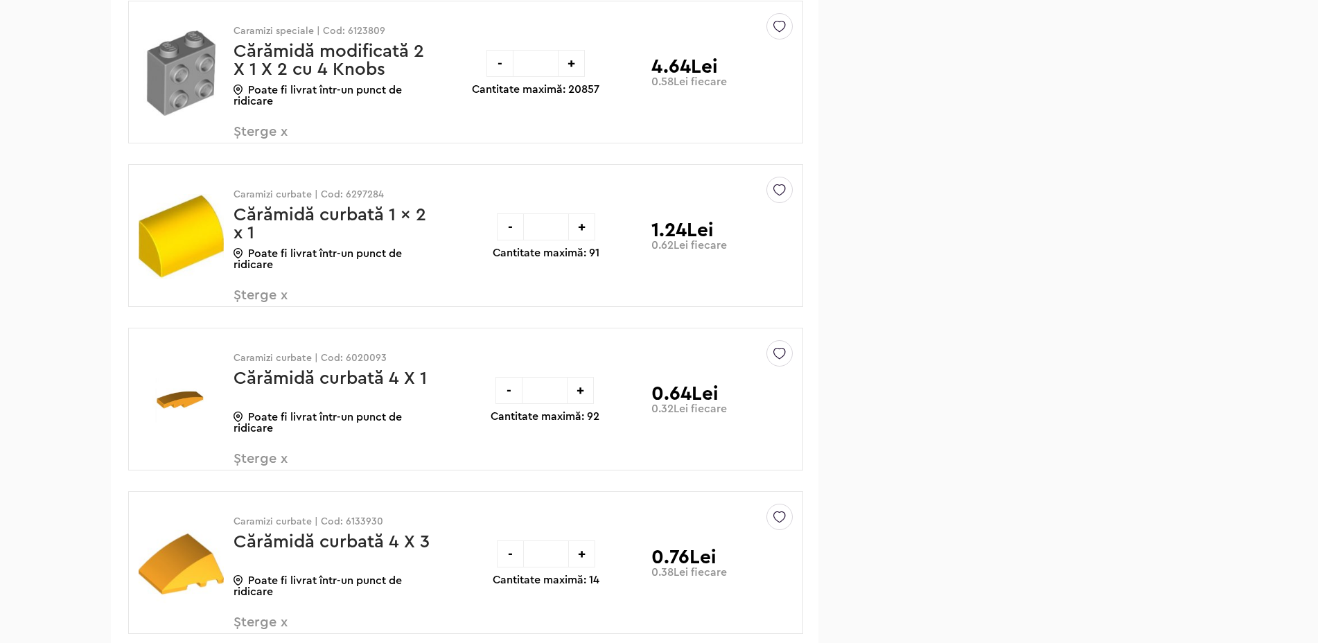
scroll to position [15615, 0]
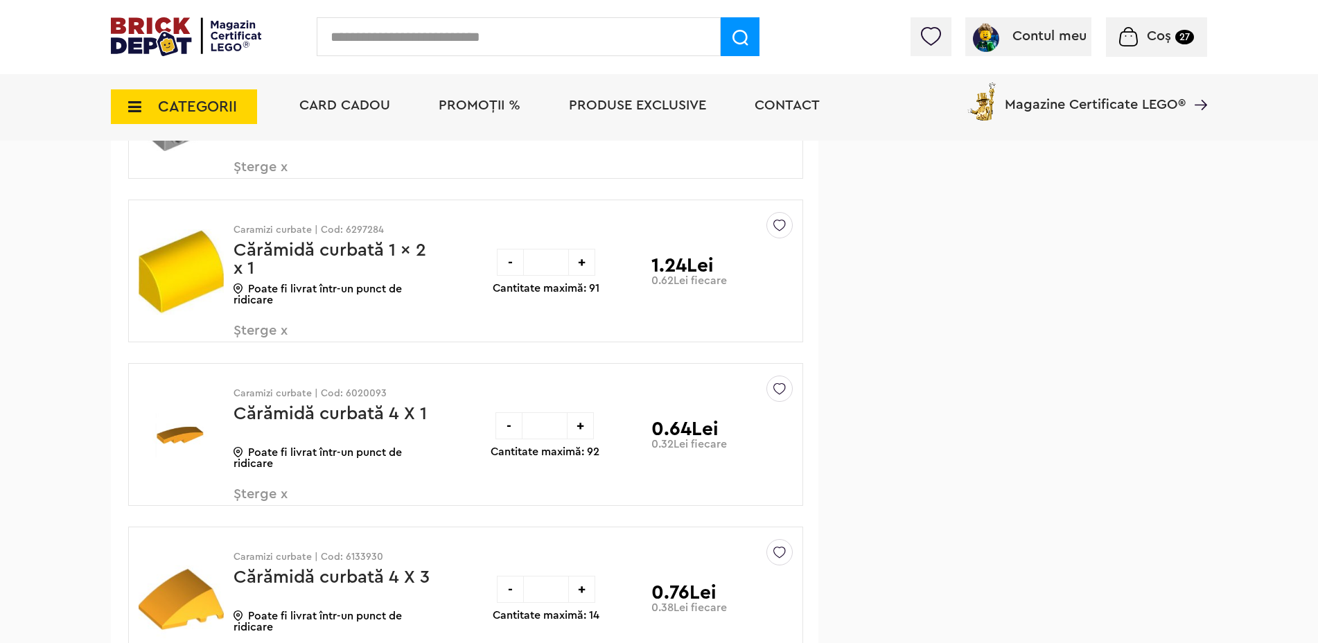
click at [272, 327] on span "Șterge x" at bounding box center [315, 339] width 163 height 30
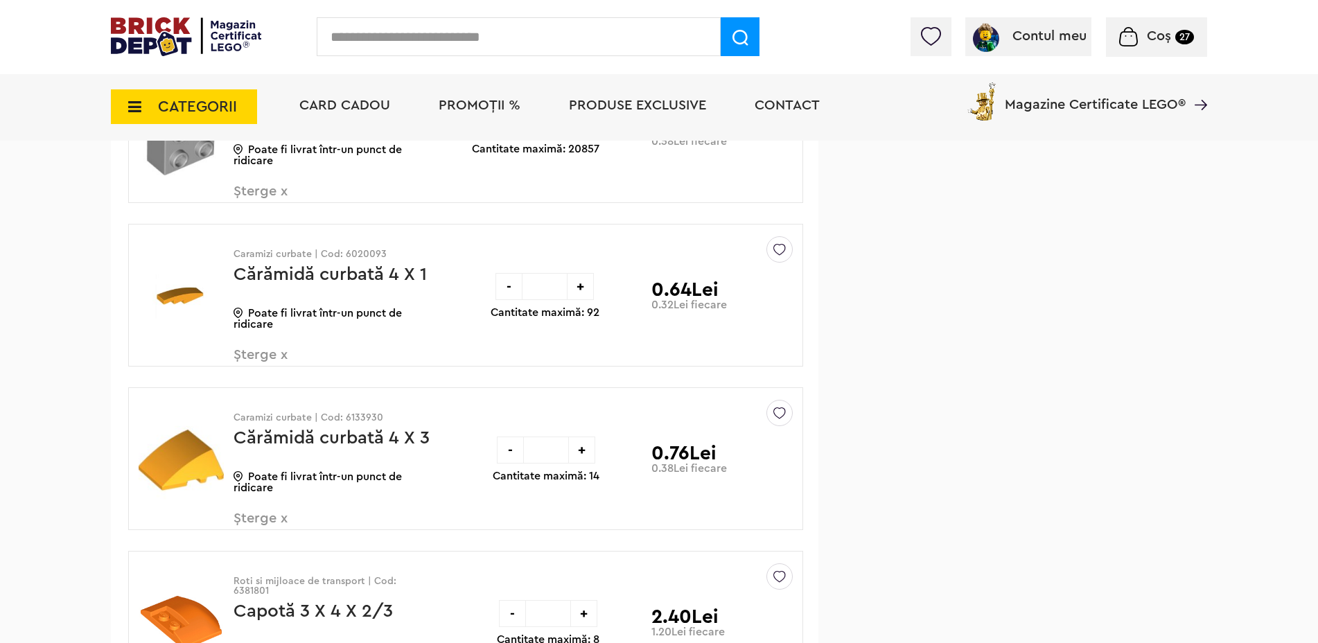
scroll to position [15615, 0]
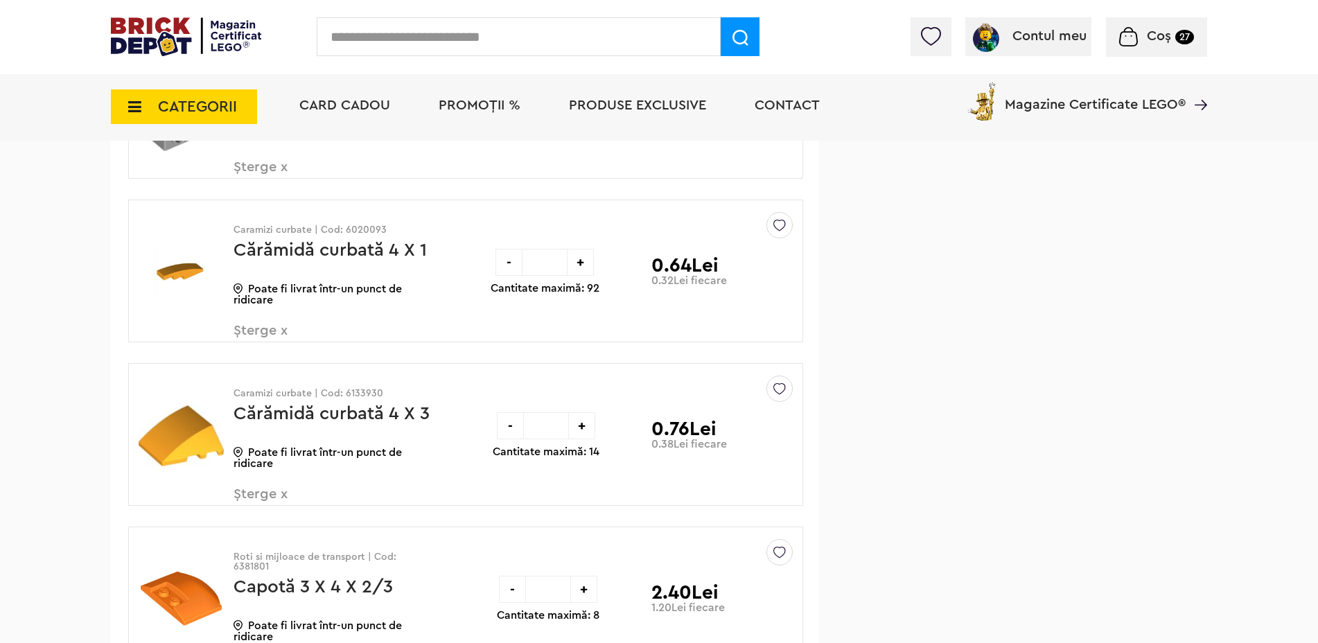
click at [271, 327] on span "Șterge x" at bounding box center [315, 339] width 163 height 30
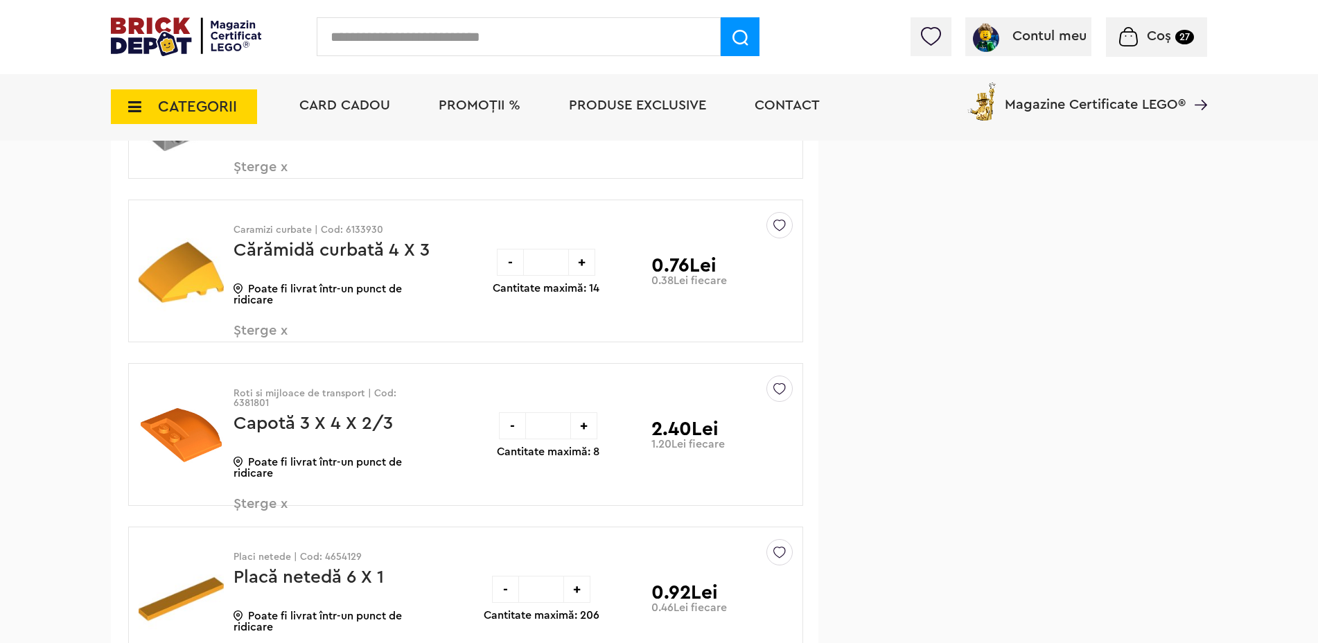
click at [271, 327] on span "Șterge x" at bounding box center [315, 339] width 163 height 30
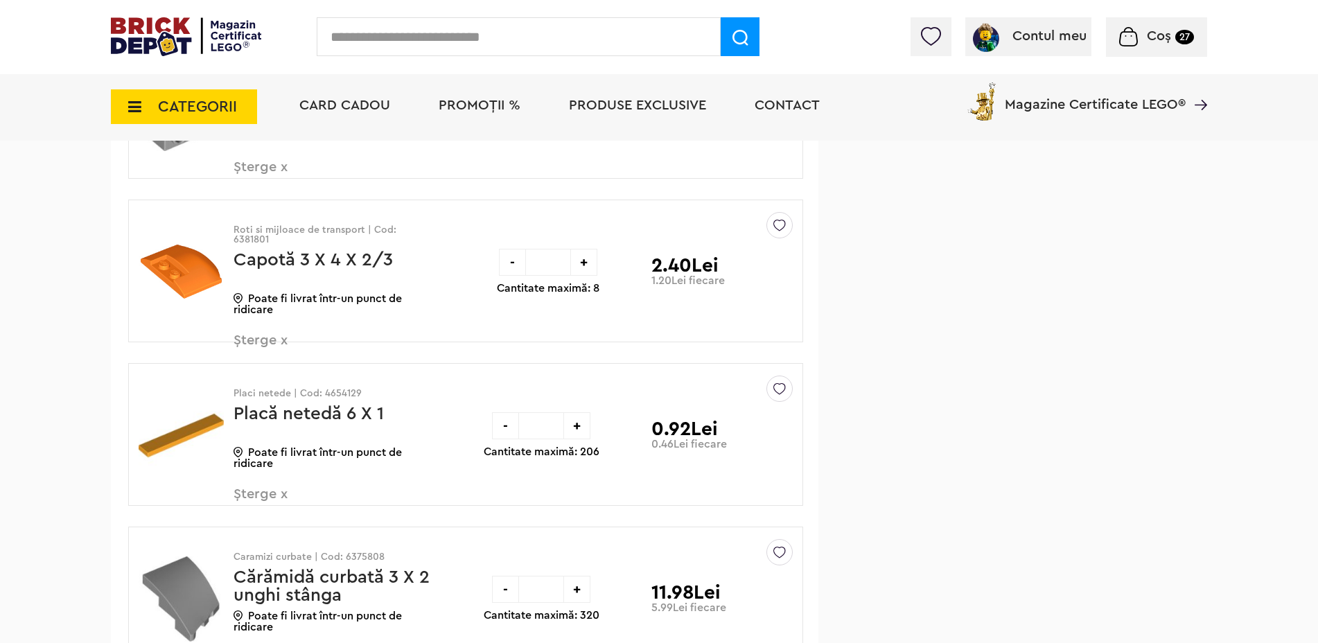
click at [272, 333] on span "Șterge x" at bounding box center [315, 348] width 163 height 30
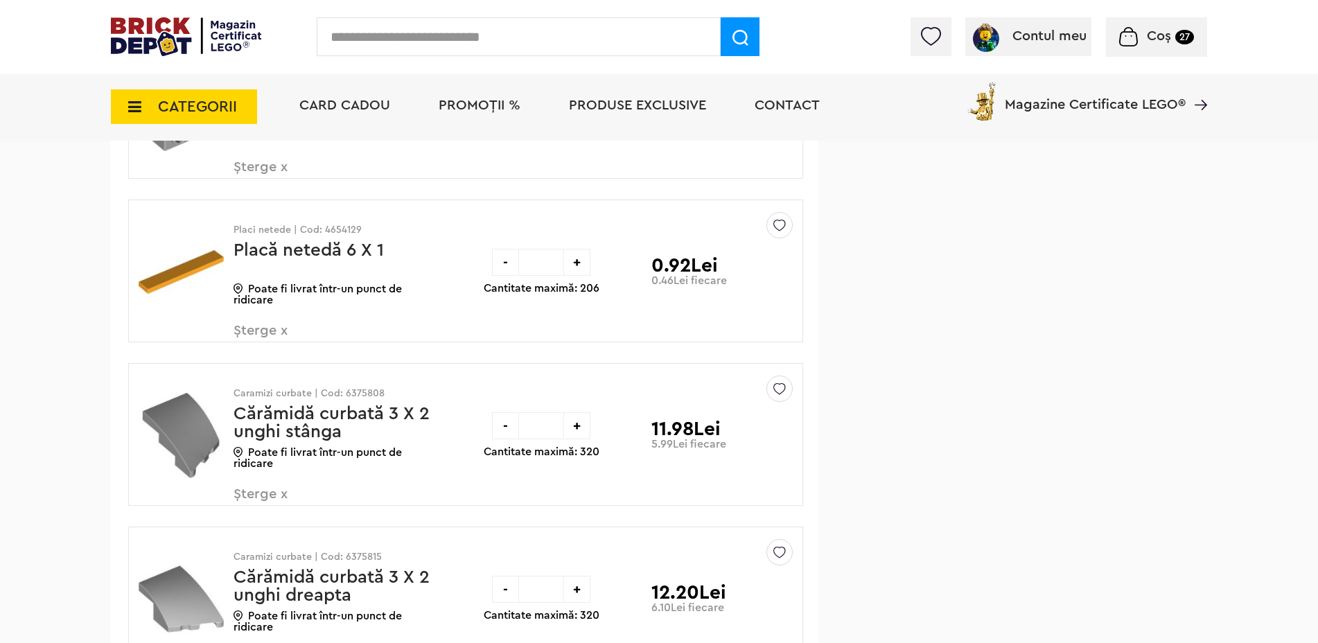
click at [272, 328] on span "Șterge x" at bounding box center [315, 339] width 163 height 30
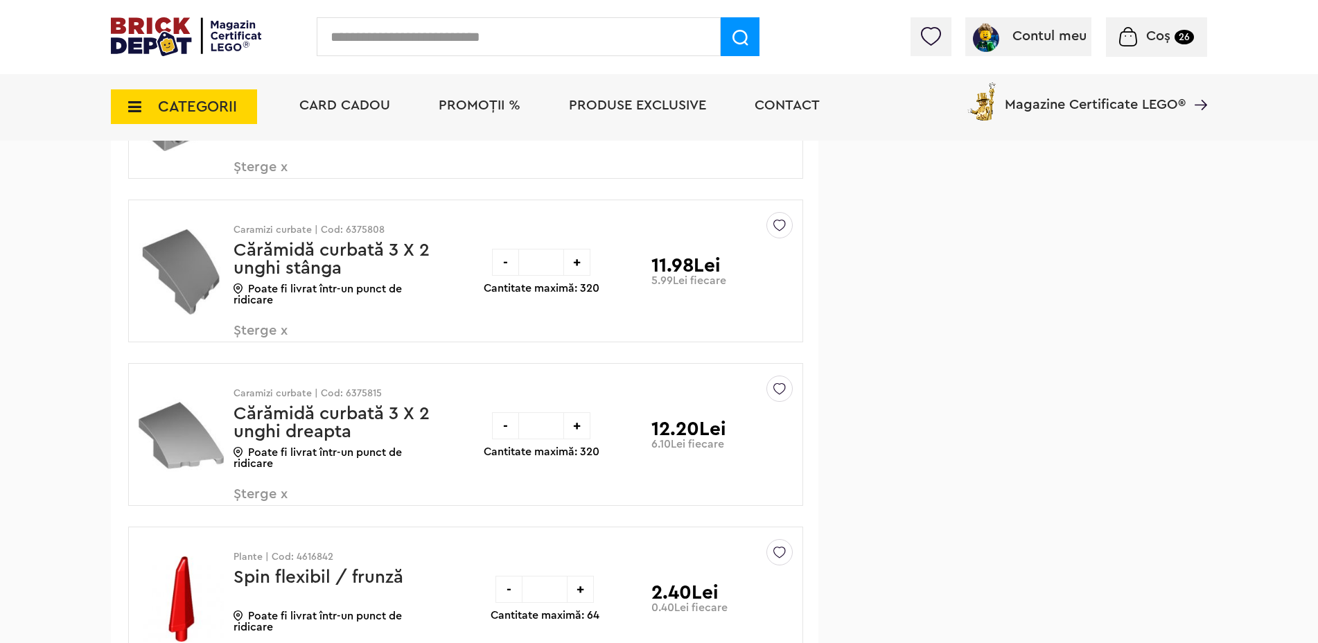
click at [266, 333] on span "Șterge x" at bounding box center [315, 339] width 163 height 30
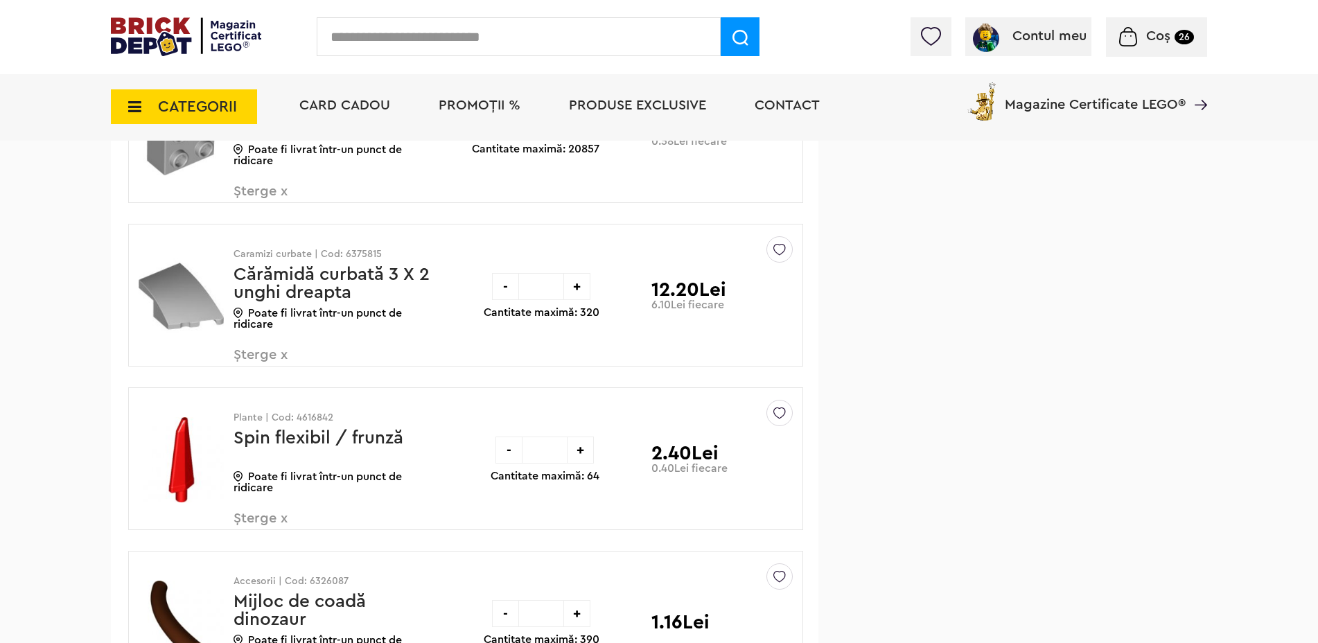
scroll to position [15615, 0]
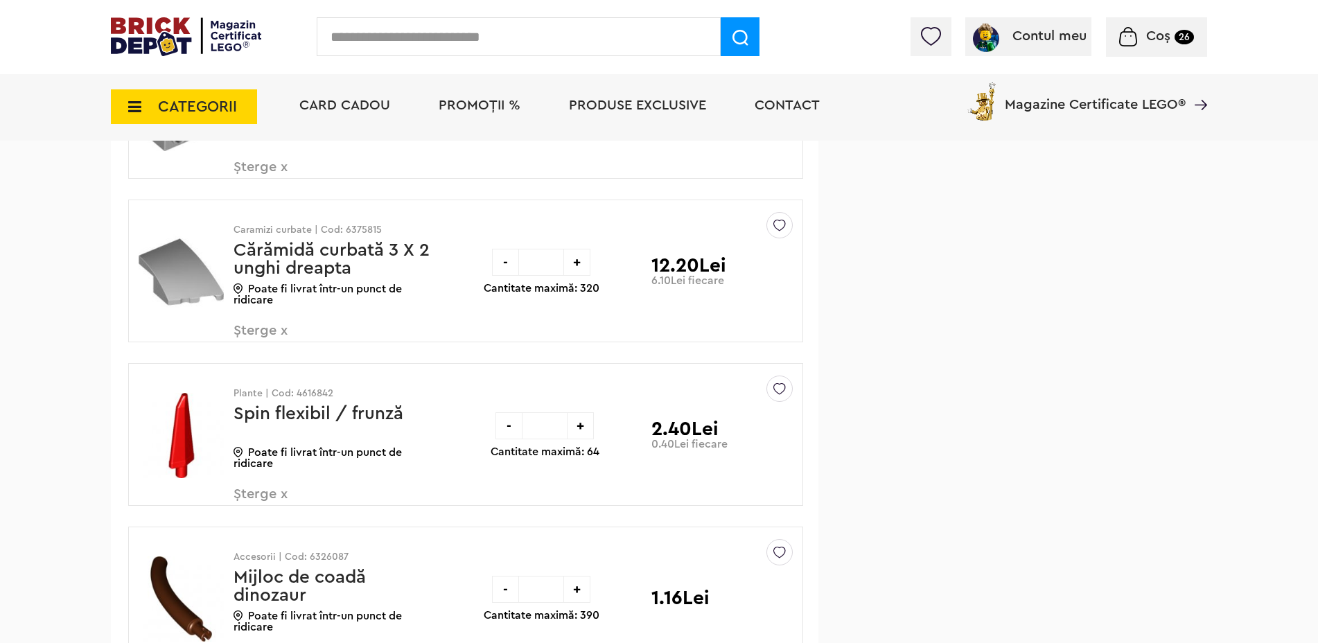
click at [271, 328] on span "Șterge x" at bounding box center [315, 339] width 163 height 30
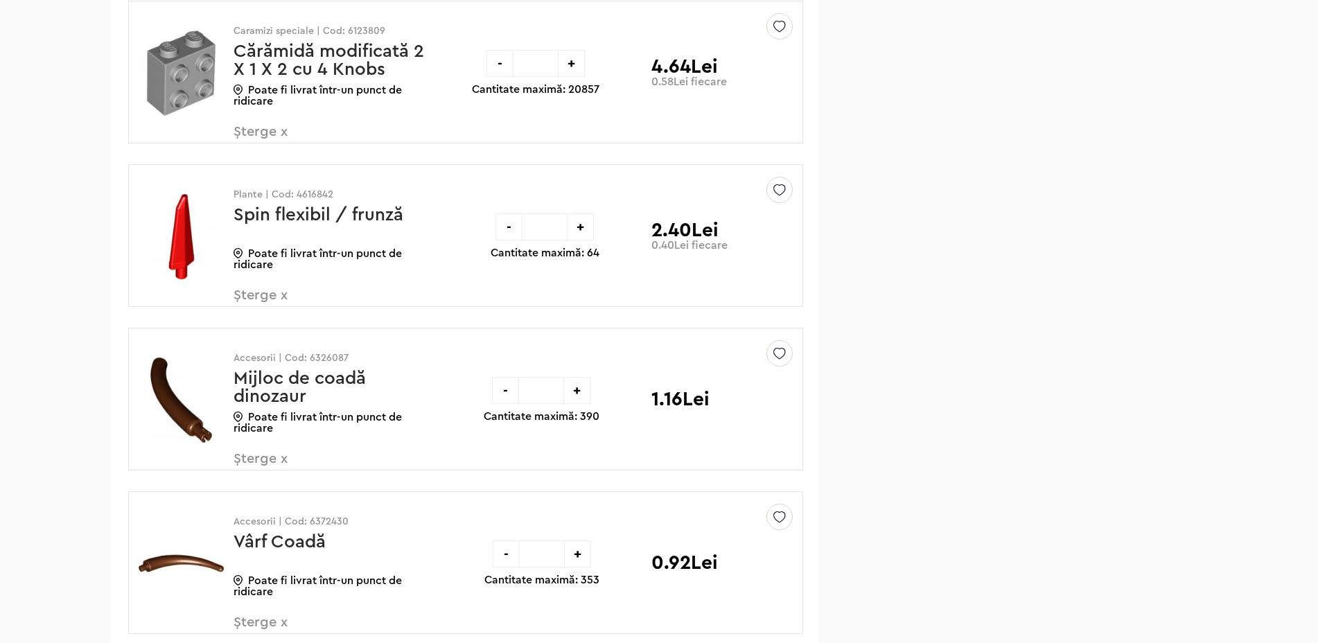
scroll to position [15615, 0]
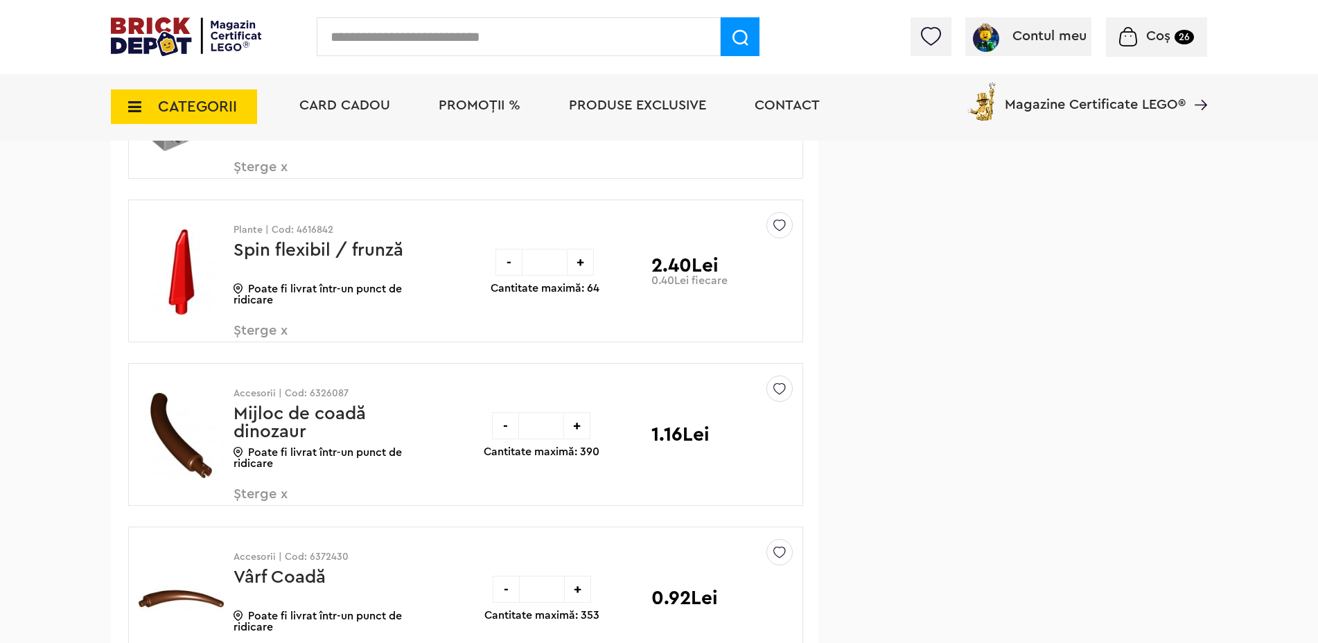
click at [1144, 32] on span "Coș 26" at bounding box center [1156, 36] width 75 height 14
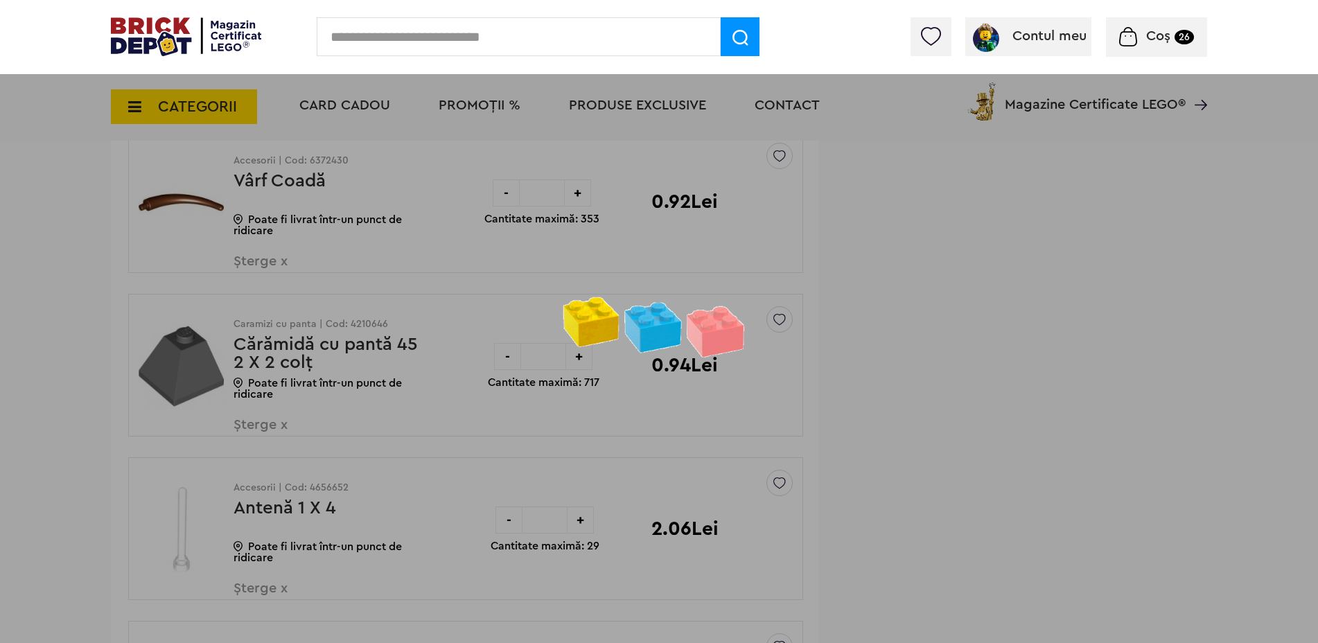
scroll to position [16308, 0]
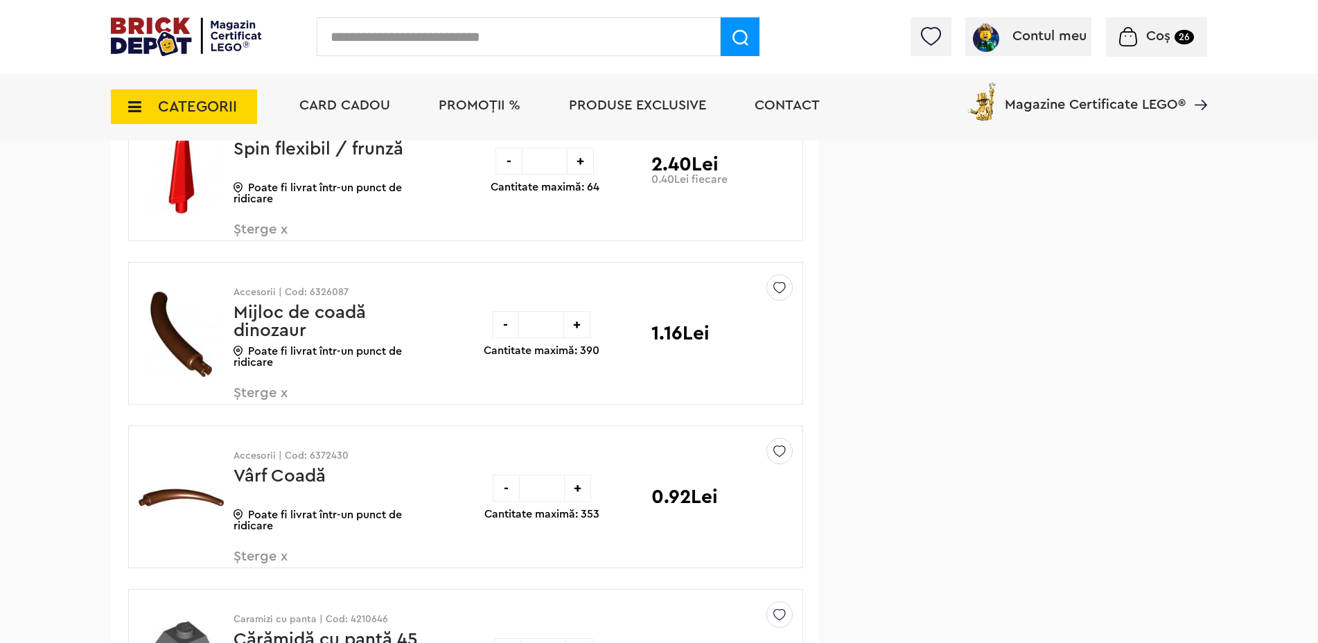
scroll to position [15526, 0]
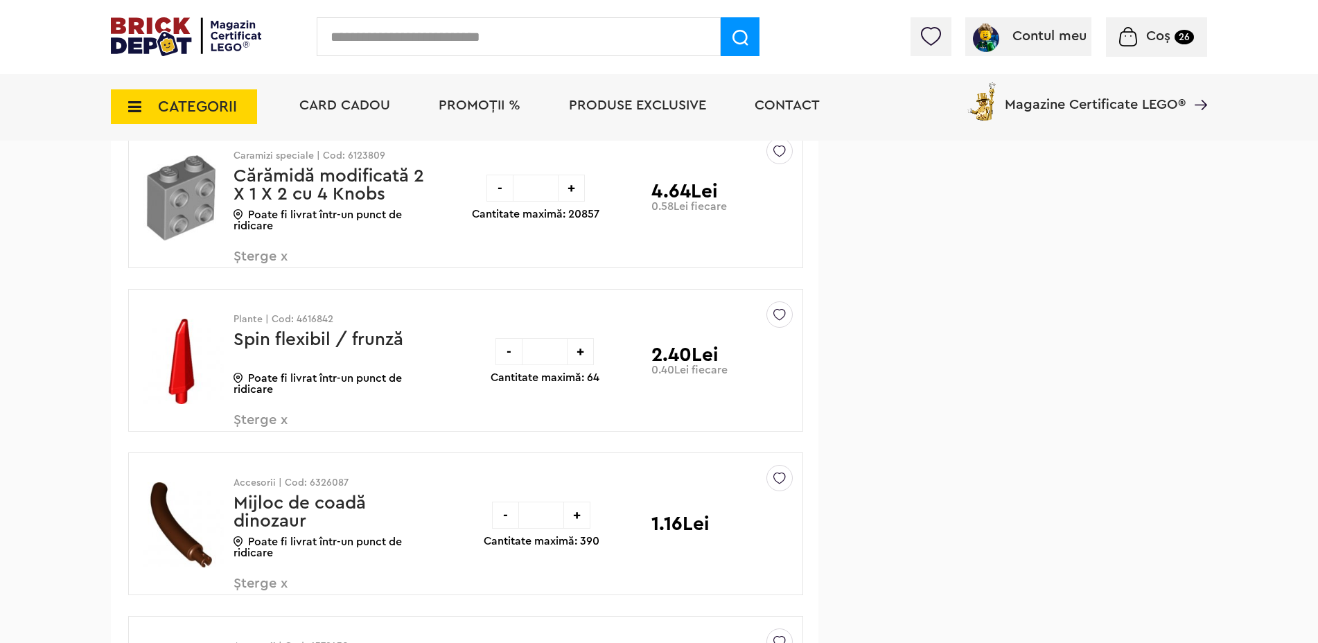
drag, startPoint x: 558, startPoint y: 356, endPoint x: 530, endPoint y: 351, distance: 28.1
click at [530, 351] on input "*" at bounding box center [545, 351] width 44 height 27
click at [584, 356] on div "+" at bounding box center [580, 351] width 27 height 27
type input "**"
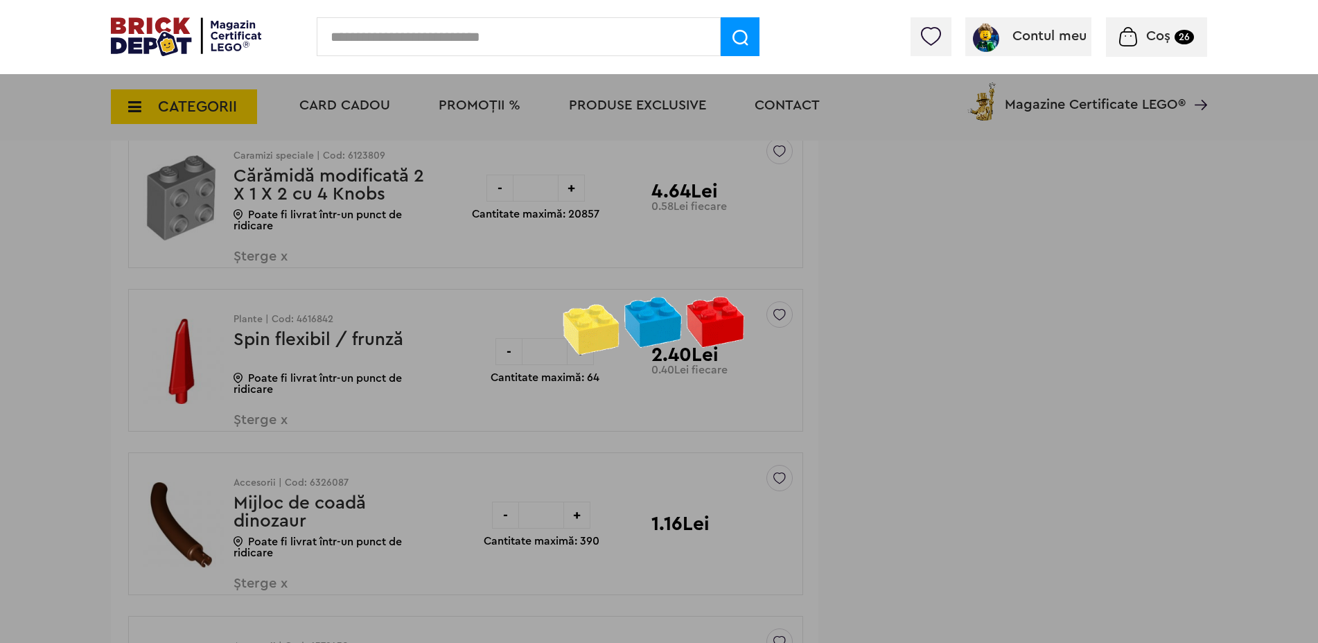
click at [495, 316] on div at bounding box center [659, 321] width 1318 height 643
click at [582, 308] on div at bounding box center [659, 321] width 1318 height 643
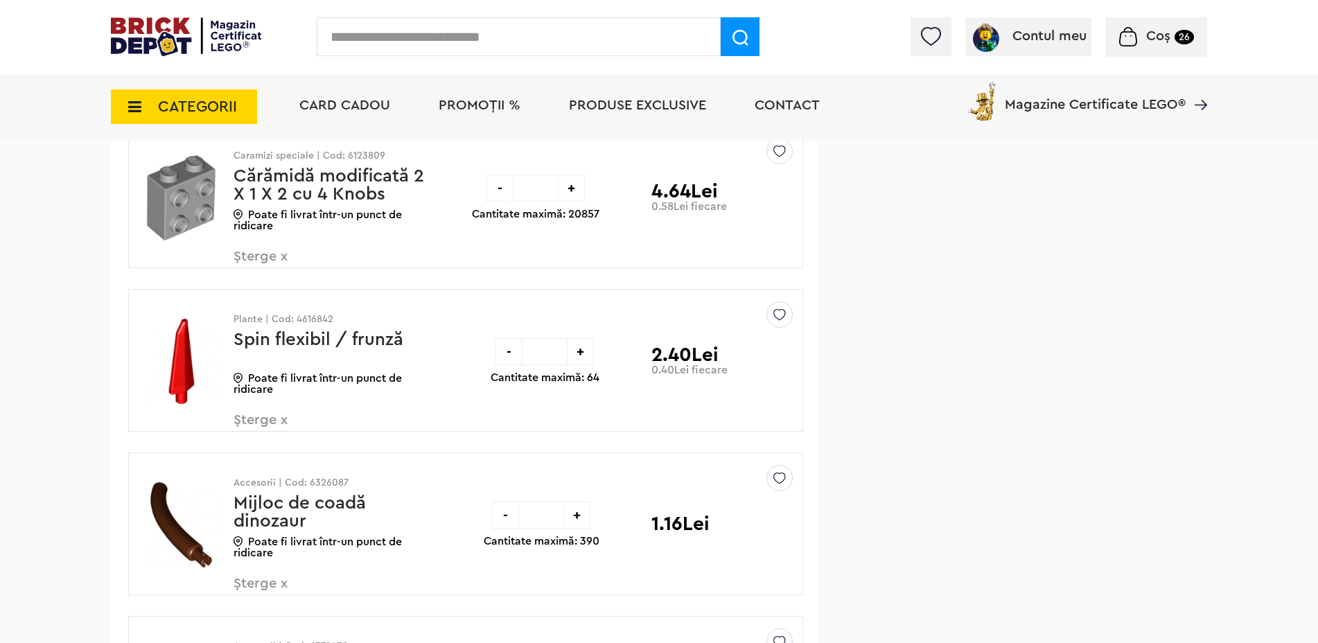
drag, startPoint x: 549, startPoint y: 351, endPoint x: 535, endPoint y: 351, distance: 13.9
click at [536, 351] on input "*" at bounding box center [545, 351] width 44 height 27
click at [588, 357] on div "+" at bounding box center [580, 351] width 27 height 27
type input "**"
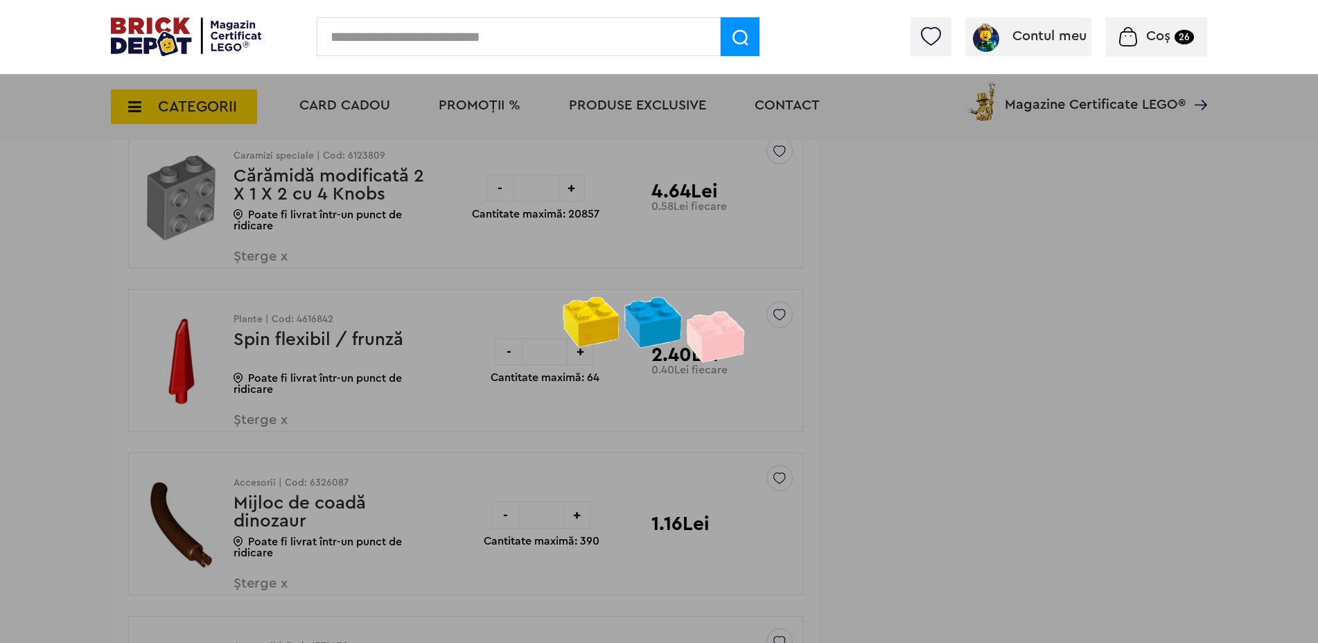
click at [877, 349] on div at bounding box center [659, 321] width 1318 height 643
click at [915, 257] on div at bounding box center [659, 321] width 1318 height 643
click at [1174, 42] on span "Coș 26" at bounding box center [1156, 36] width 75 height 14
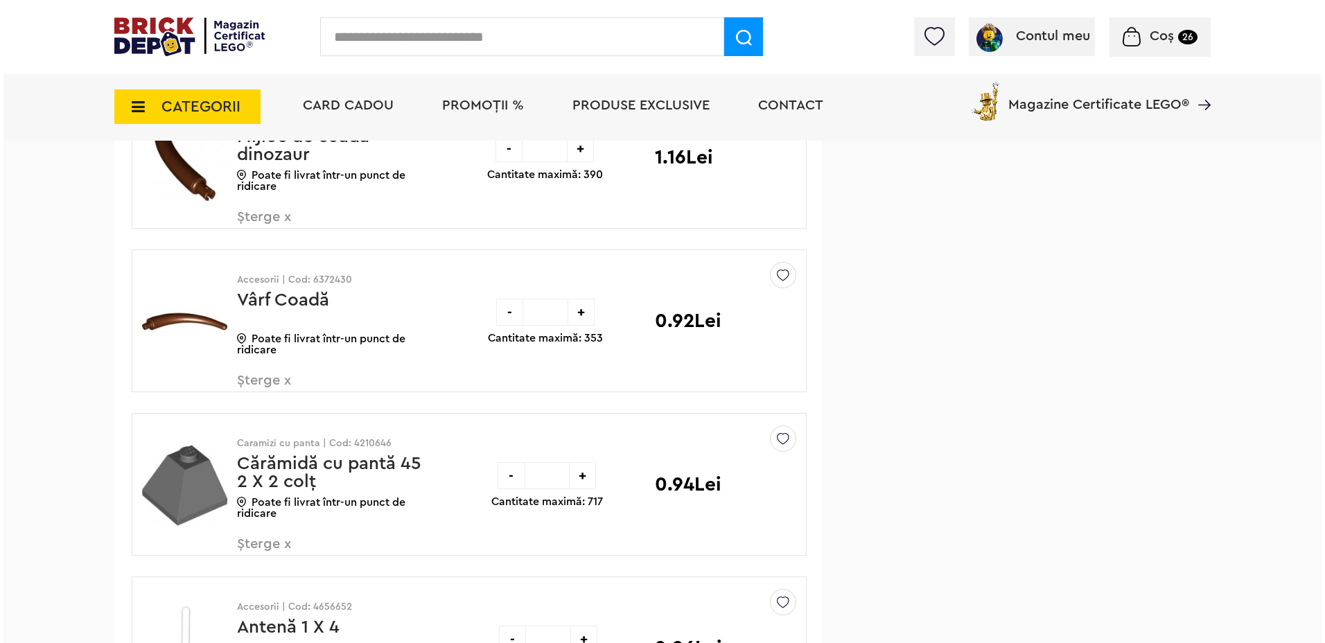
scroll to position [15623, 0]
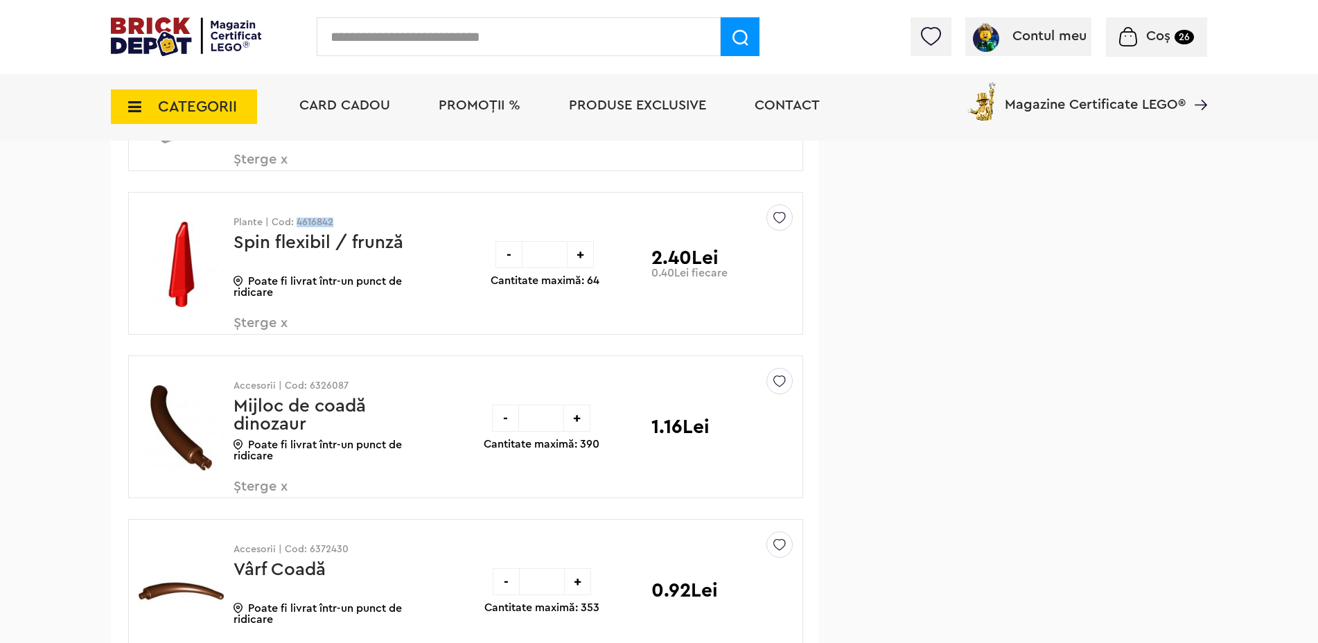
drag, startPoint x: 340, startPoint y: 221, endPoint x: 297, endPoint y: 222, distance: 43.7
click at [297, 222] on p "Plante | Cod: 4616842" at bounding box center [333, 223] width 198 height 10
copy p "4616842"
click at [435, 44] on input "text" at bounding box center [519, 36] width 404 height 39
paste input "*******"
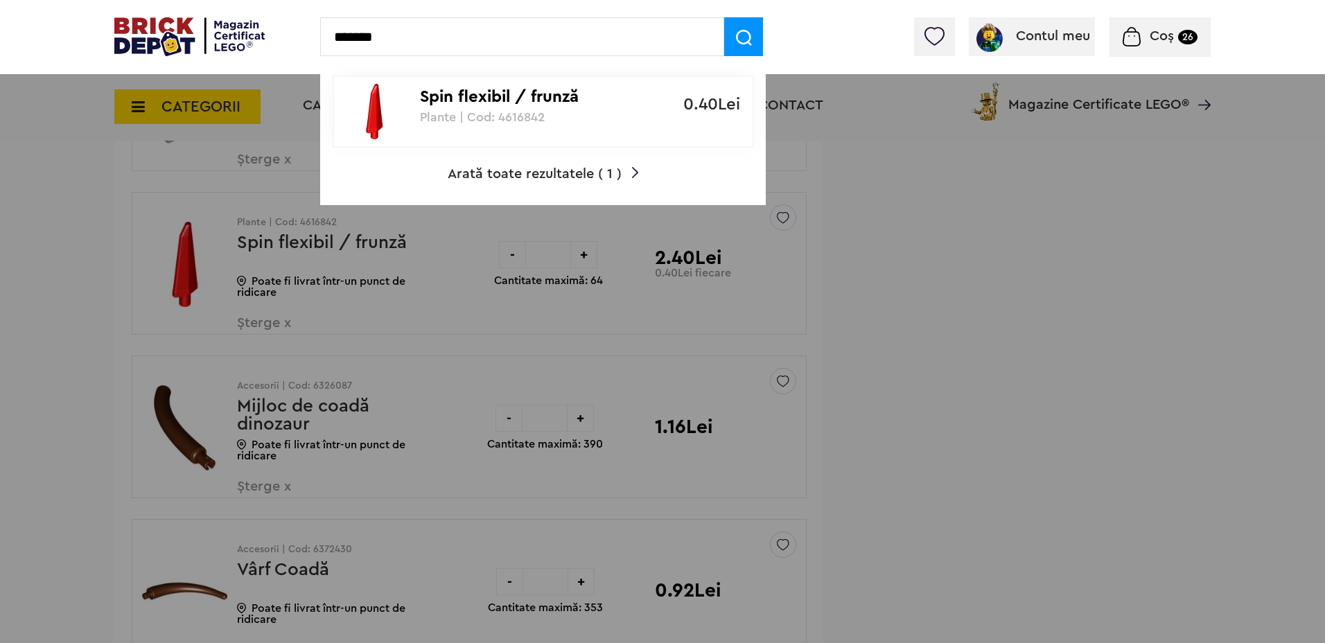
type input "*******"
click at [475, 118] on p "Plante | Cod: 4616842" at bounding box center [535, 117] width 231 height 14
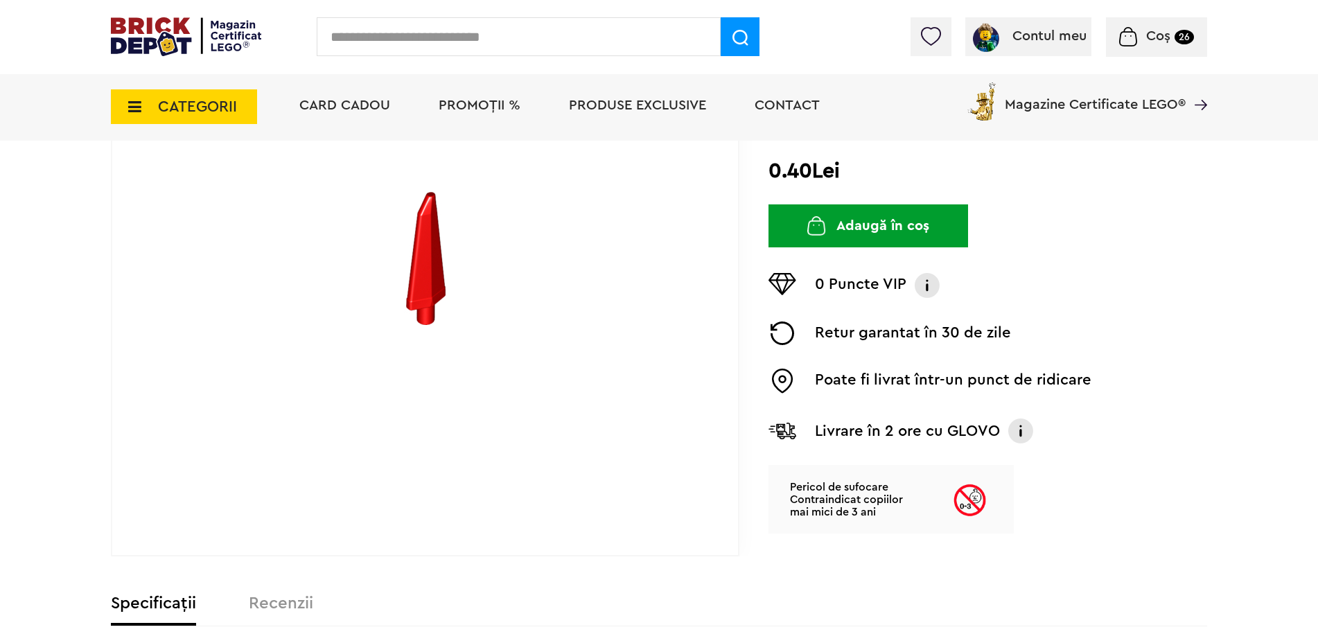
scroll to position [208, 0]
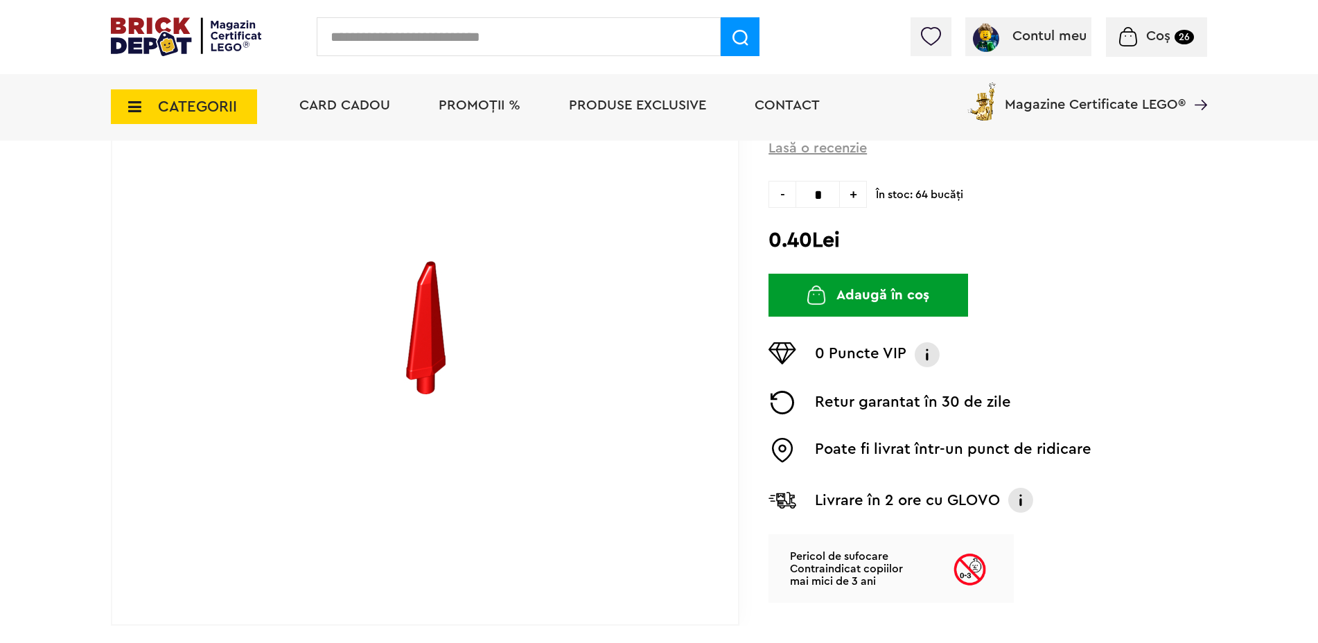
click at [831, 190] on input "*" at bounding box center [818, 194] width 44 height 27
type input "**"
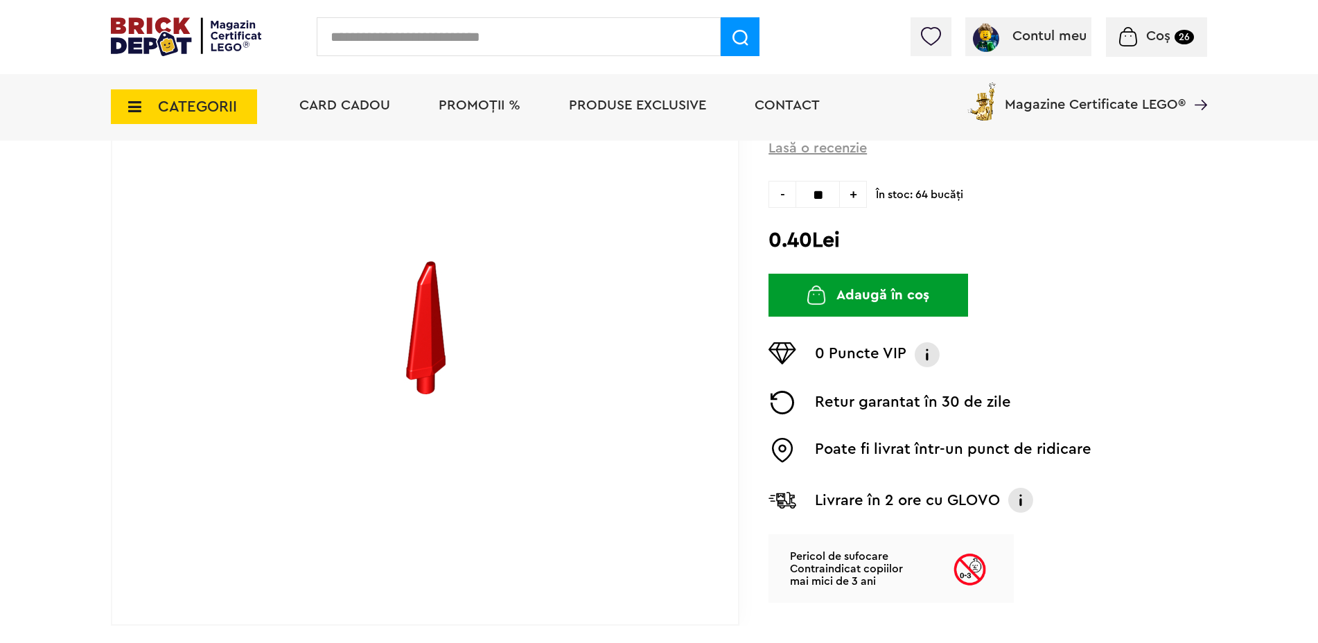
type input "**"
click at [877, 296] on button "Adaugă în coș" at bounding box center [869, 295] width 200 height 43
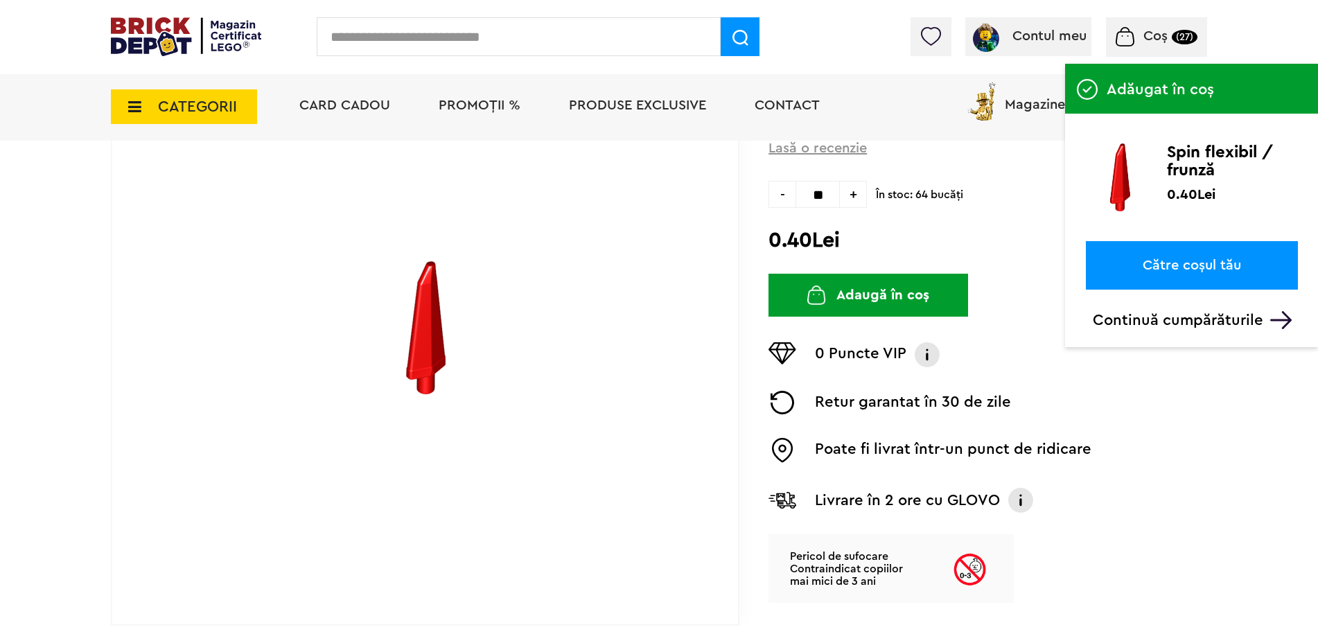
click at [1156, 268] on link "Către coșul tău" at bounding box center [1192, 265] width 212 height 49
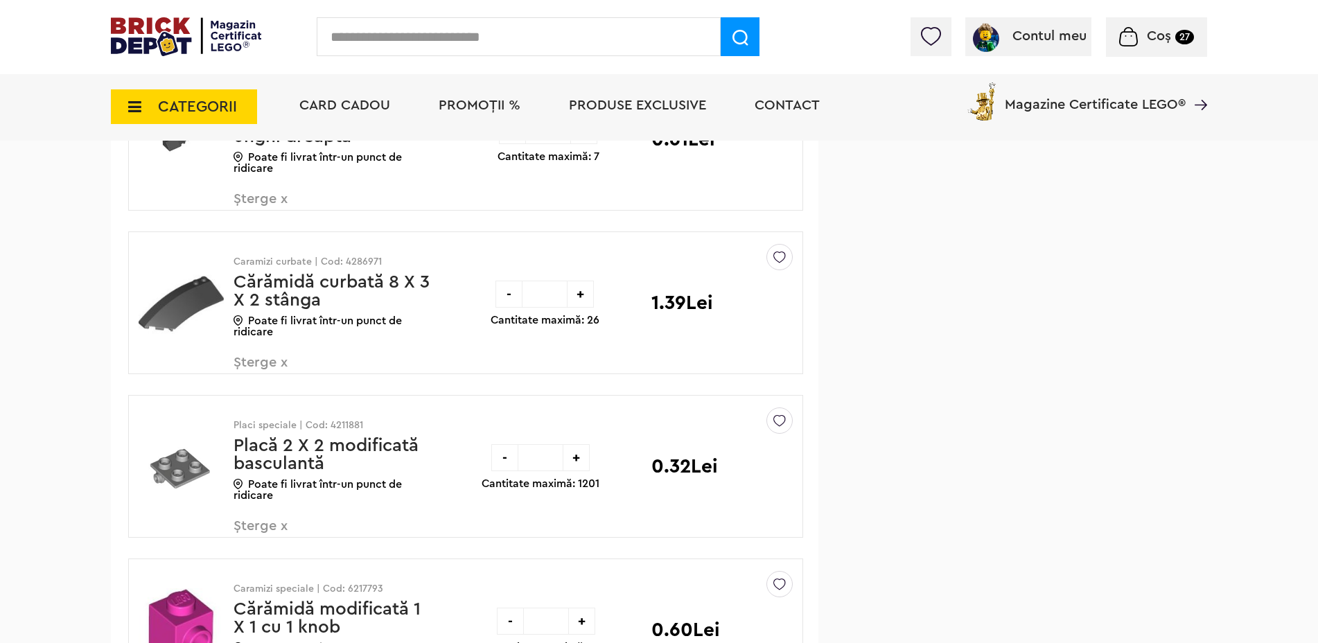
scroll to position [7737, 0]
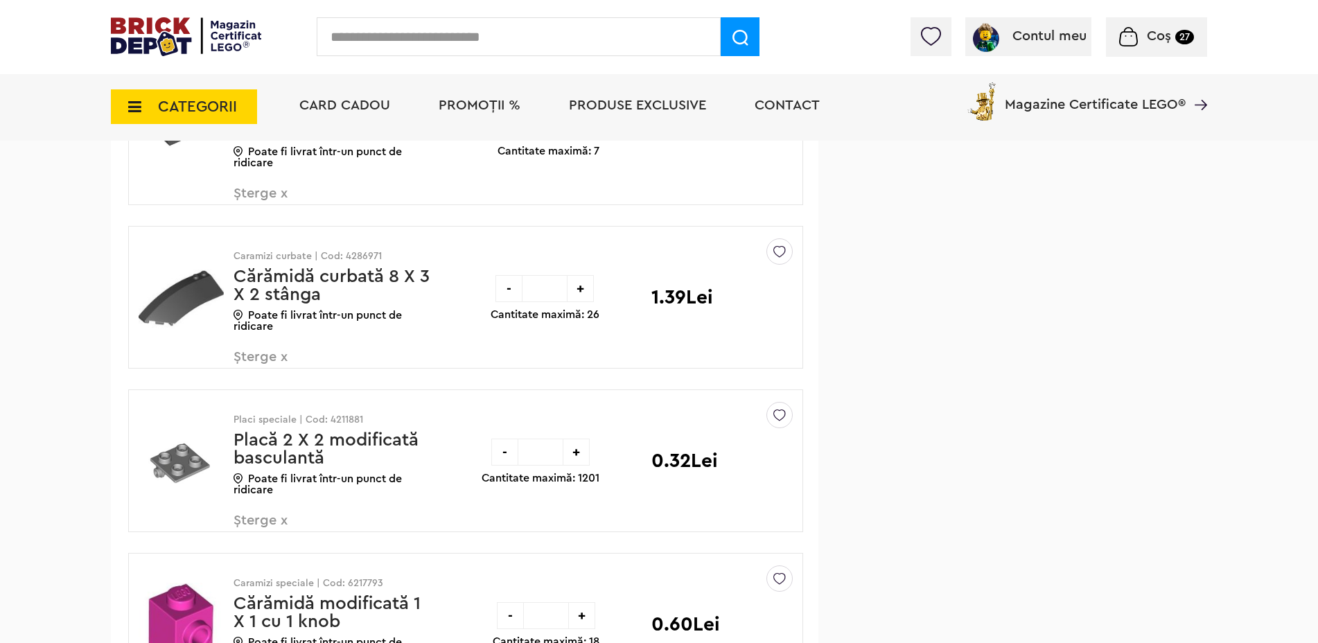
click at [257, 354] on span "Șterge x" at bounding box center [315, 365] width 163 height 30
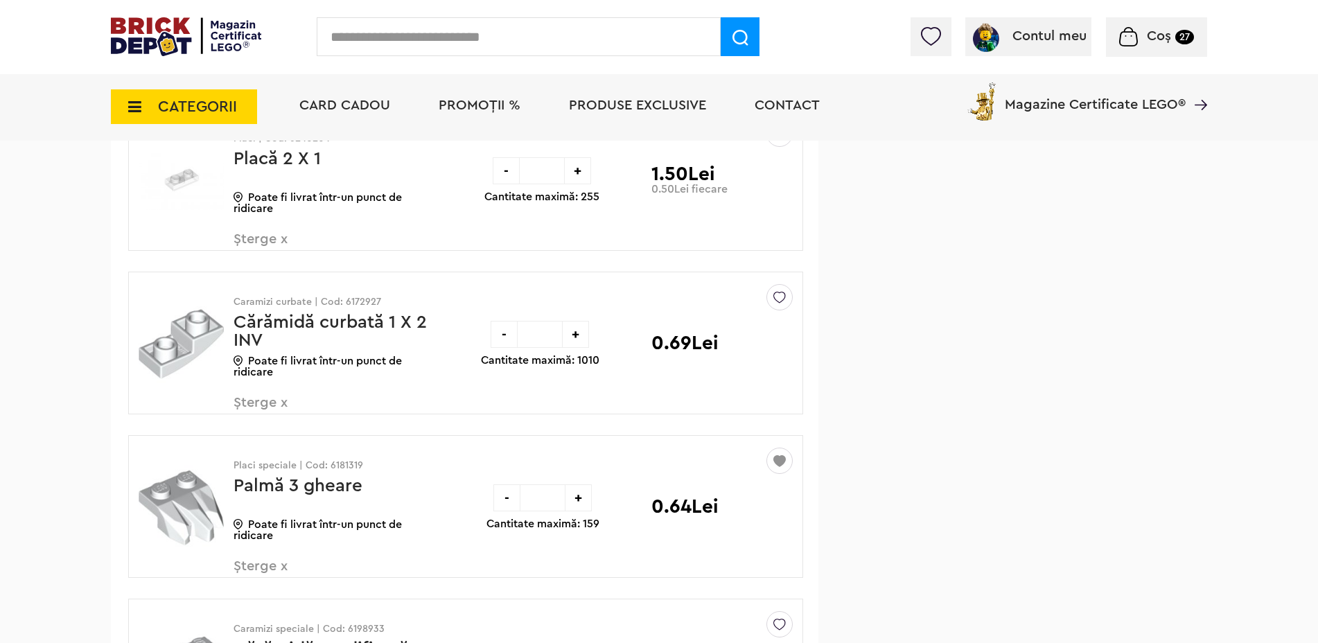
scroll to position [8267, 0]
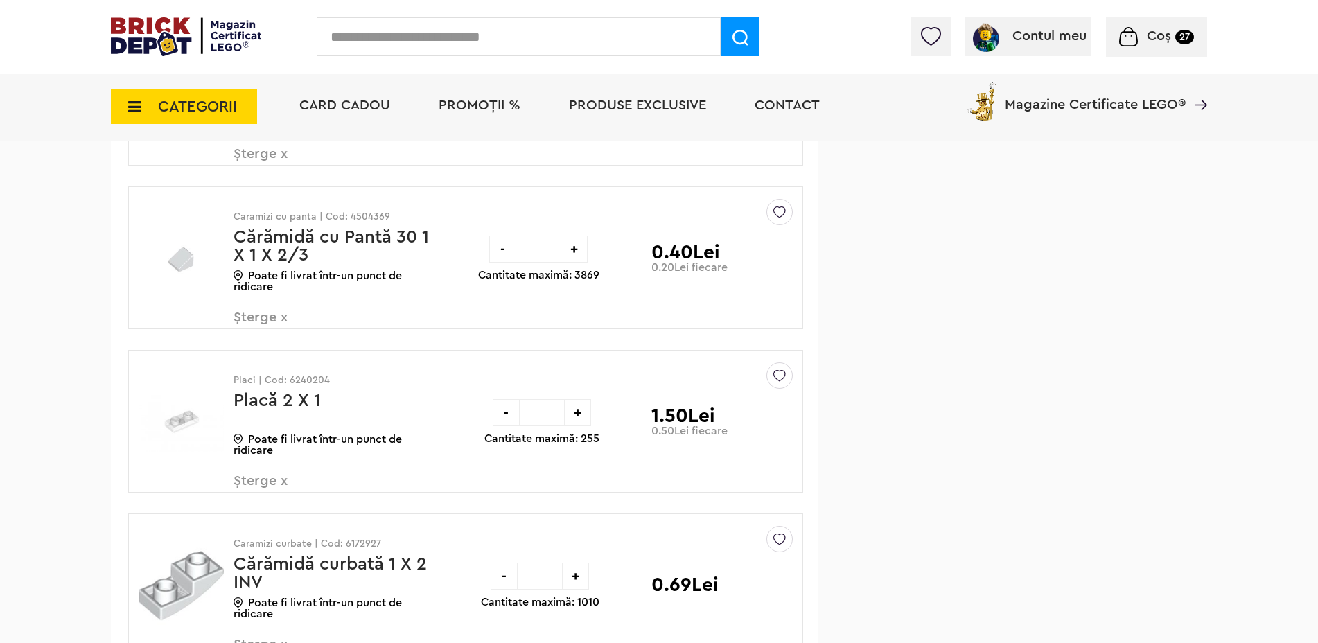
click at [269, 320] on span "Șterge x" at bounding box center [315, 326] width 163 height 30
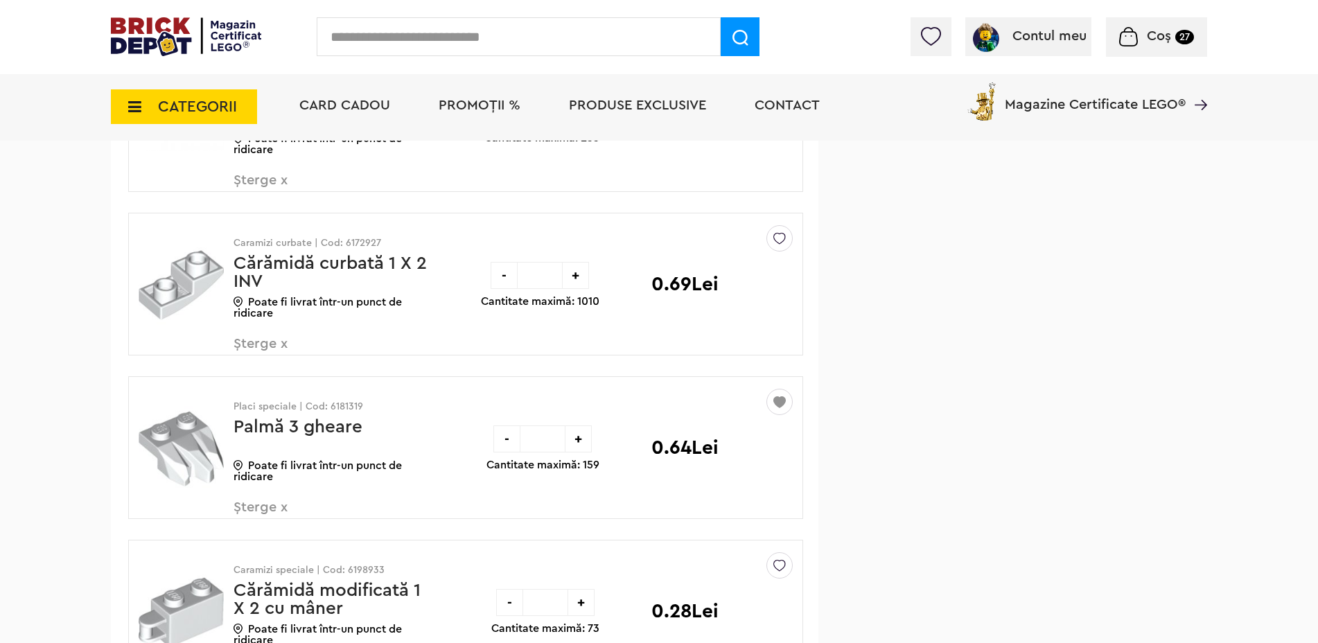
scroll to position [8406, 0]
click at [274, 505] on span "Șterge x" at bounding box center [315, 514] width 163 height 30
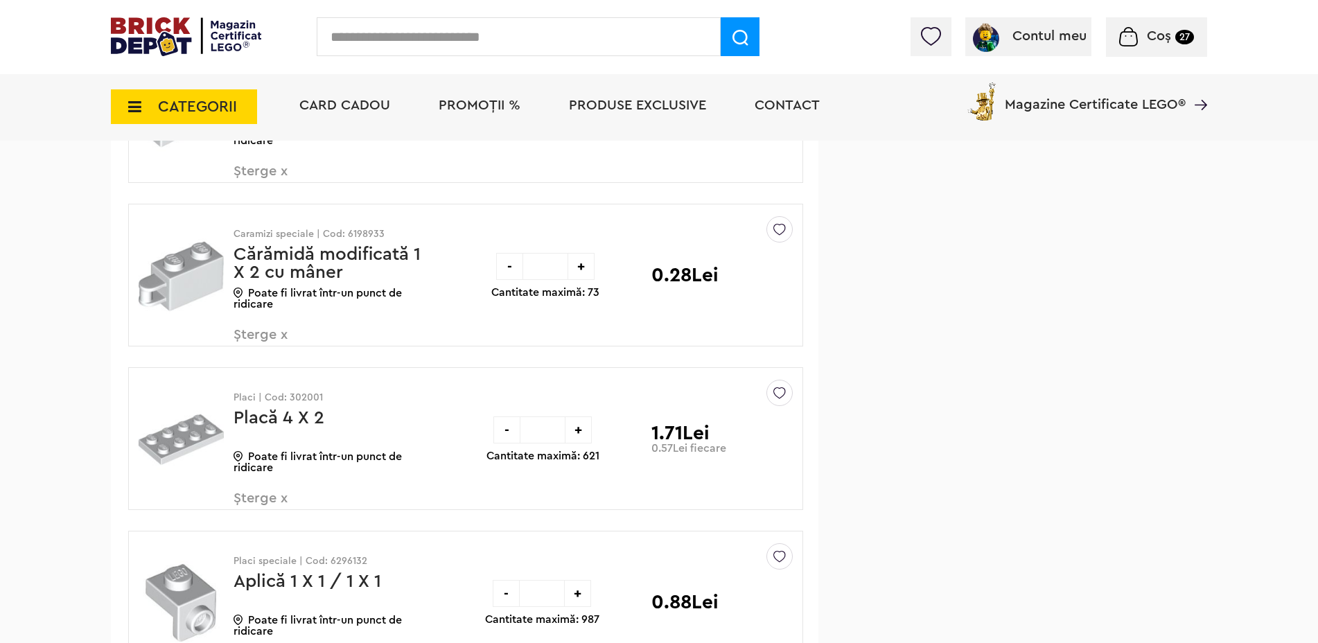
scroll to position [8614, 0]
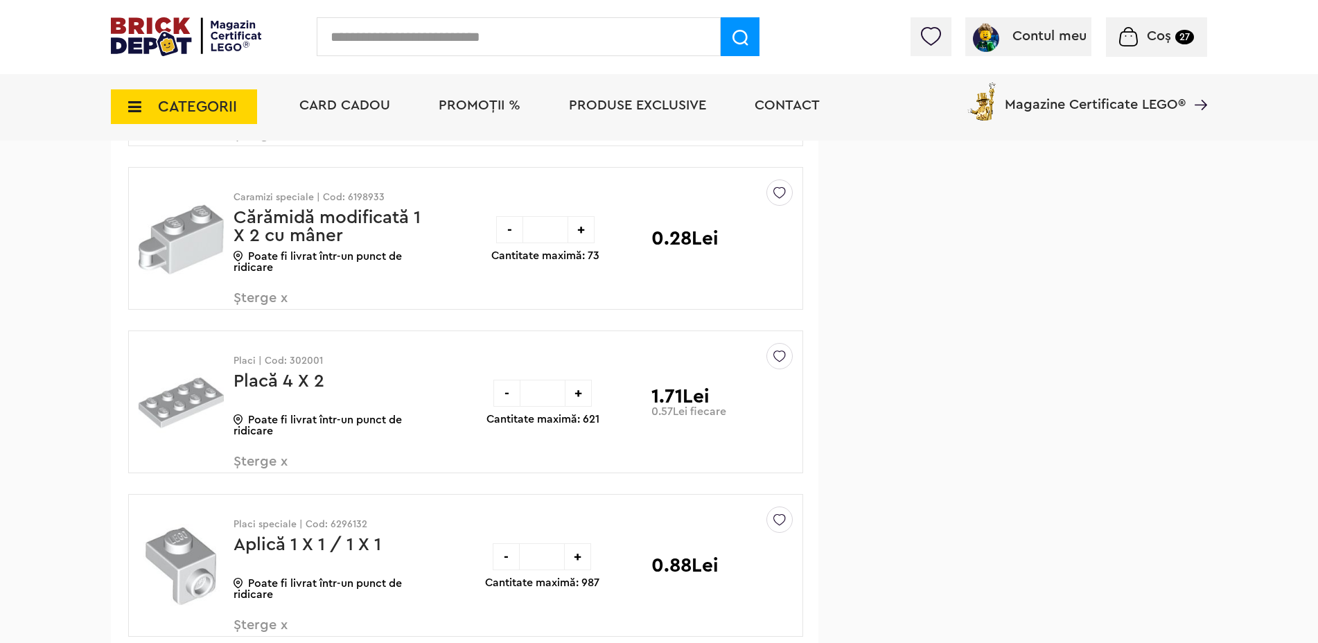
click at [1153, 39] on span "Coș" at bounding box center [1159, 36] width 24 height 14
